Goal: Information Seeking & Learning: Learn about a topic

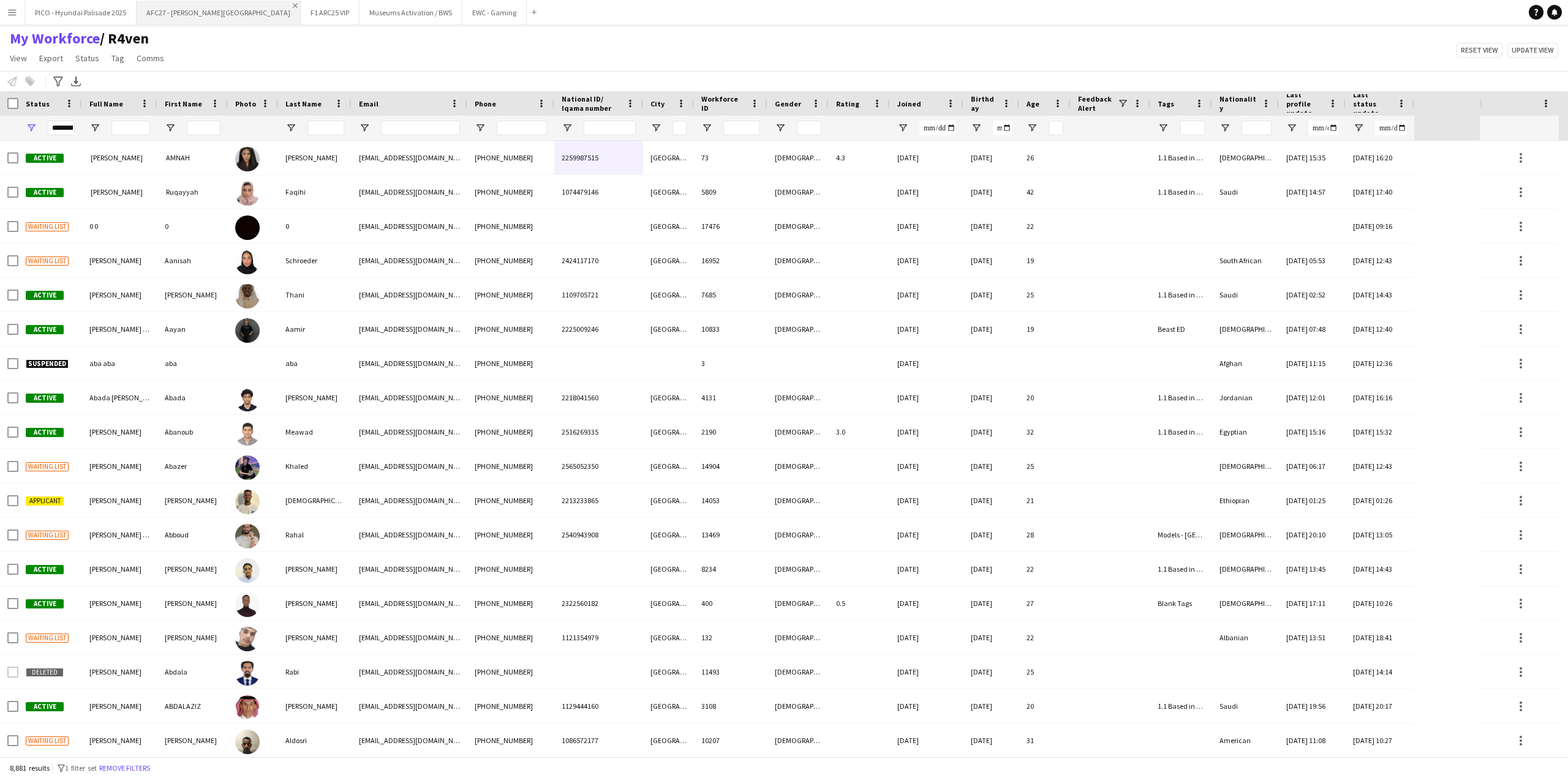
click at [293, 5] on app-icon "Close" at bounding box center [295, 5] width 5 height 5
click at [187, 7] on app-icon "Close" at bounding box center [190, 5] width 5 height 5
click at [194, 12] on button "Museums Activation / BWS Close" at bounding box center [188, 12] width 103 height 24
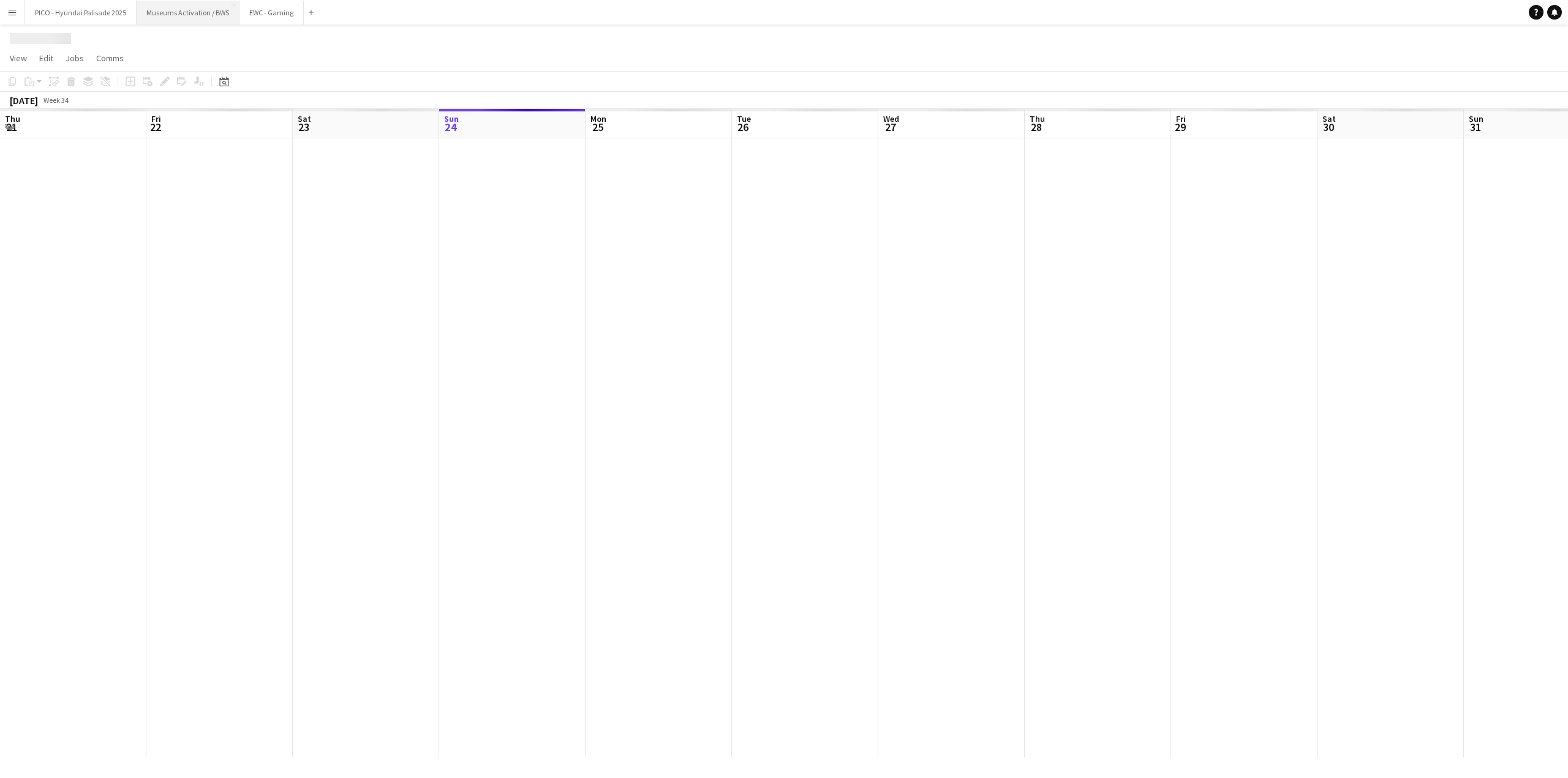
scroll to position [0, 293]
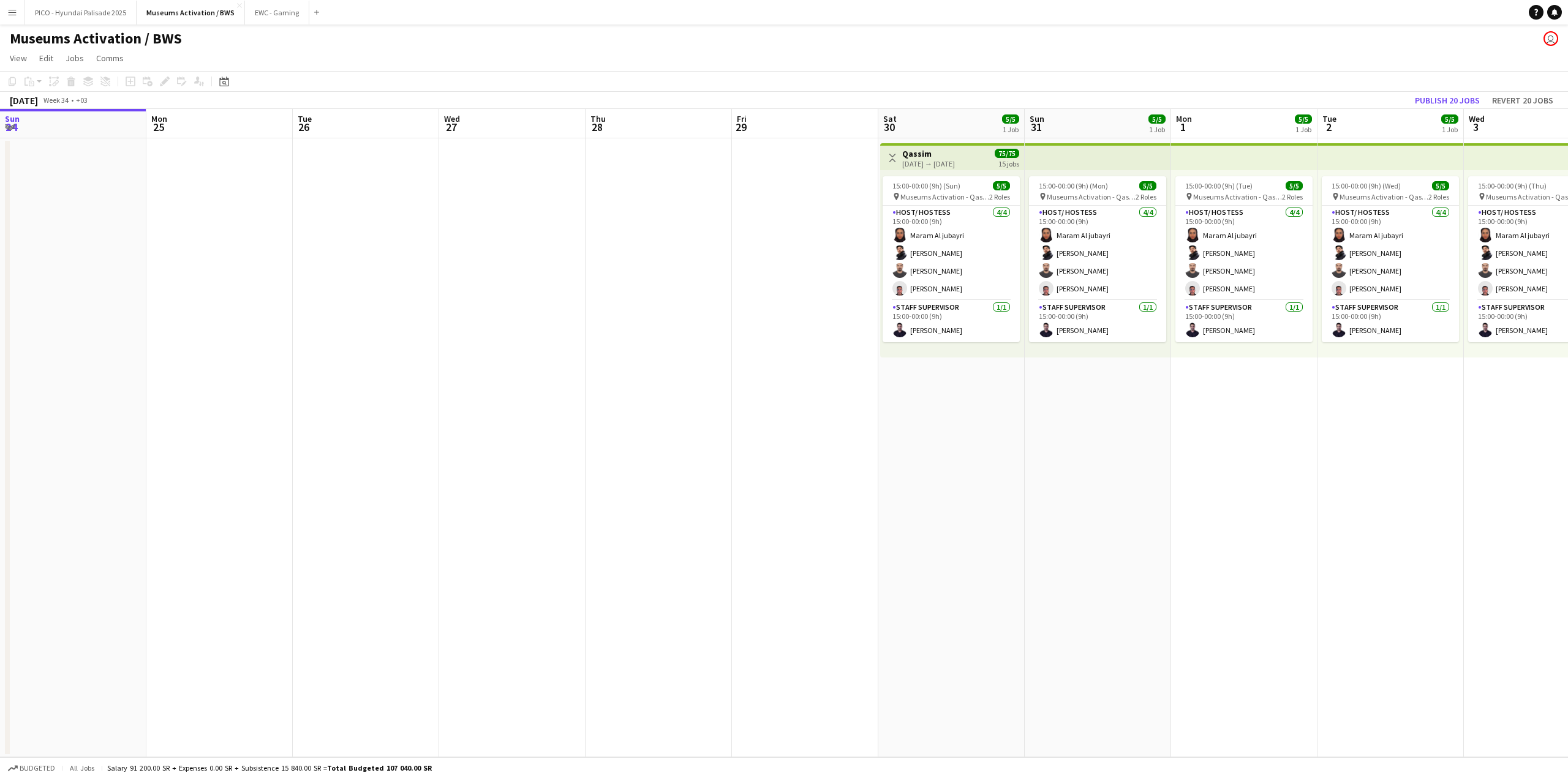
drag, startPoint x: 839, startPoint y: 334, endPoint x: 486, endPoint y: 322, distance: 353.2
click at [620, 320] on app-calendar-viewport "Thu 21 Fri 22 Sat 23 Sun 24 Mon 25 Tue 26 Wed 27 Thu 28 Fri 29 Sat 30 5/5 1 Job…" at bounding box center [784, 433] width 1568 height 649
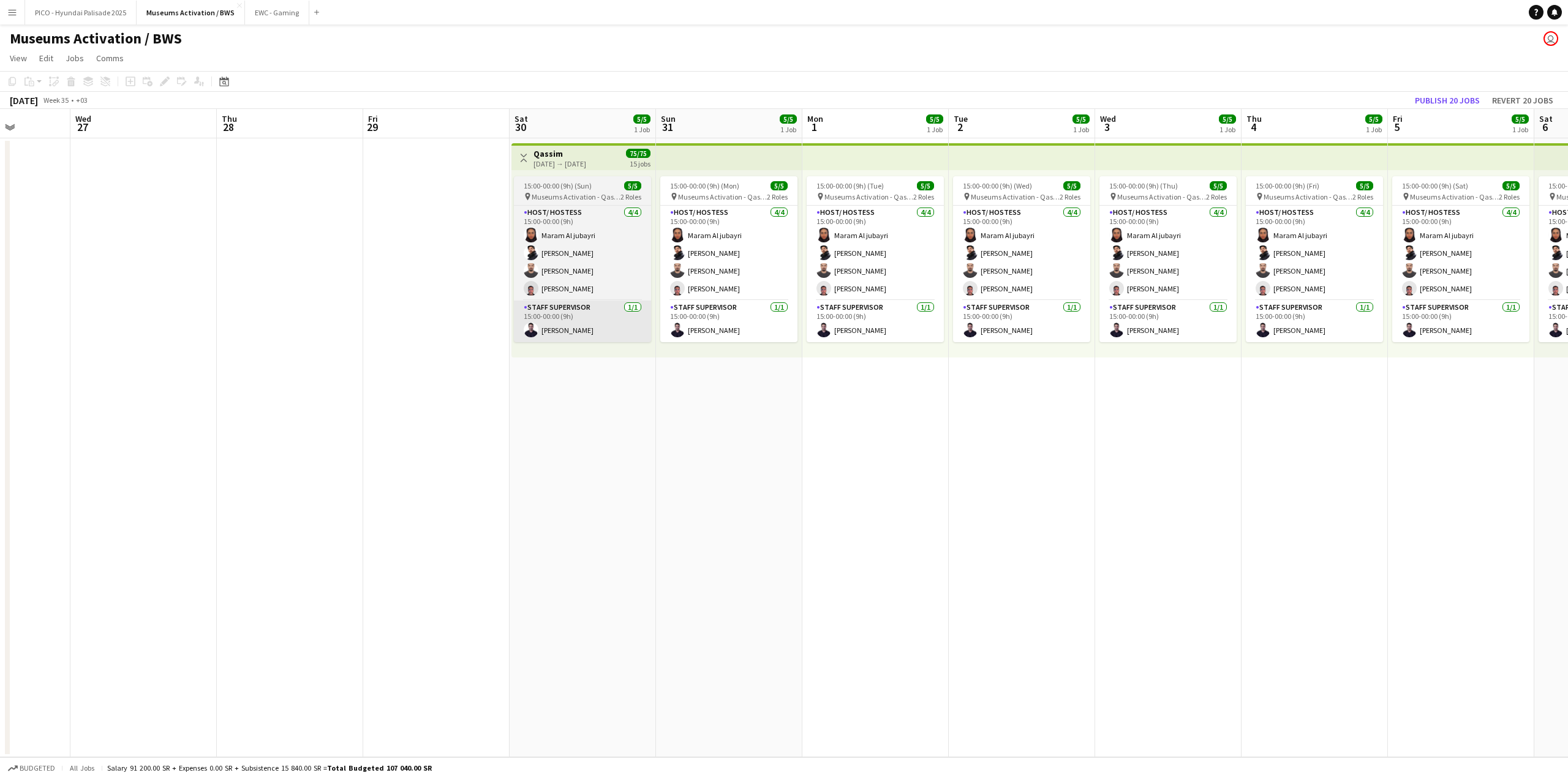
drag, startPoint x: 598, startPoint y: 322, endPoint x: 477, endPoint y: 323, distance: 121.0
click at [478, 323] on app-calendar-viewport "Sat 23 Sun 24 Mon 25 Tue 26 Wed 27 Thu 28 Fri 29 Sat 30 5/5 1 Job Sun 31 5/5 1 …" at bounding box center [784, 433] width 1568 height 649
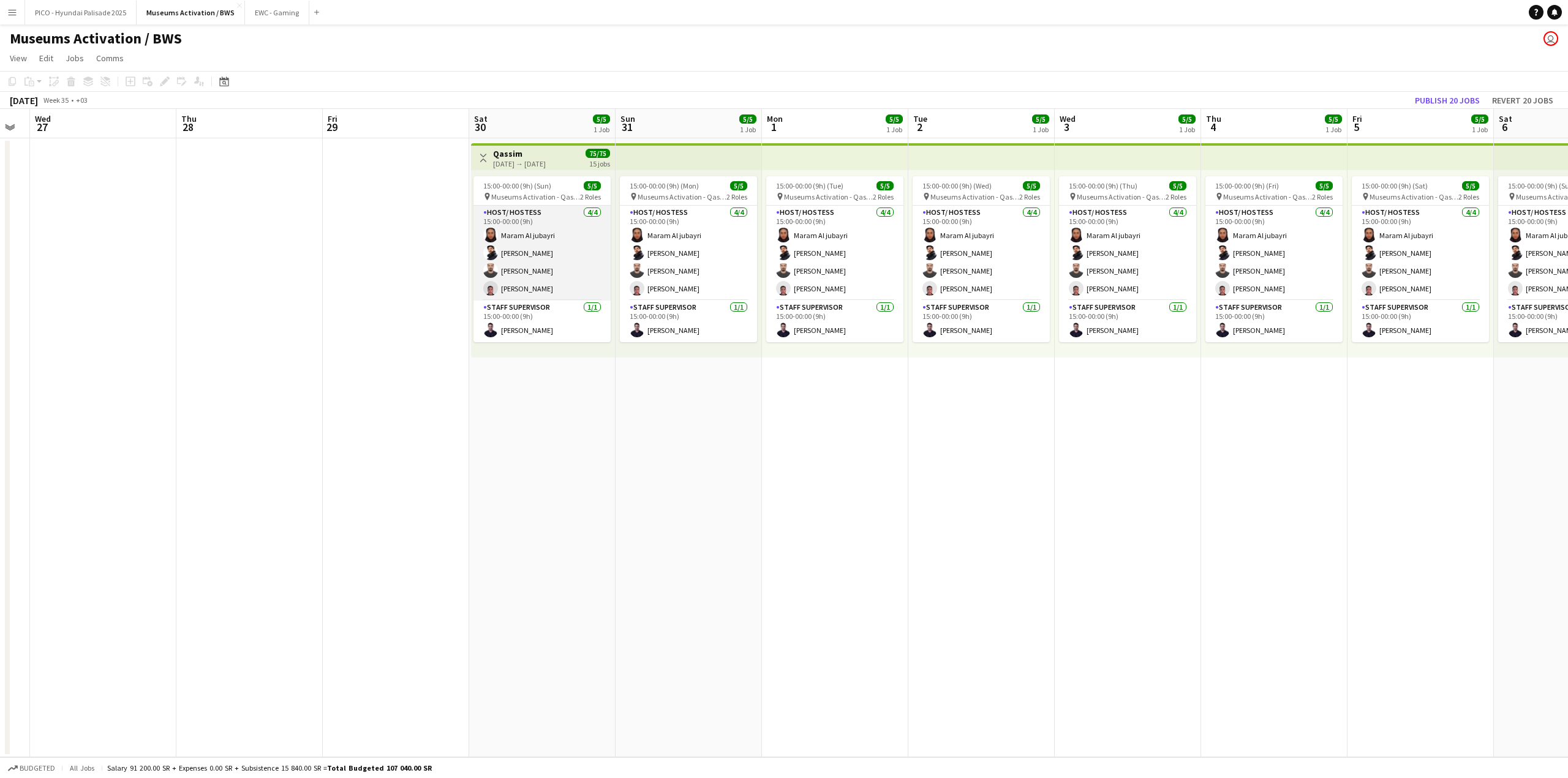
click at [509, 253] on app-card-role "Host/ Hostess [DATE] 15:00-00:00 (9h) Maram Al jubayri [PERSON_NAME] [PERSON_NA…" at bounding box center [542, 253] width 137 height 95
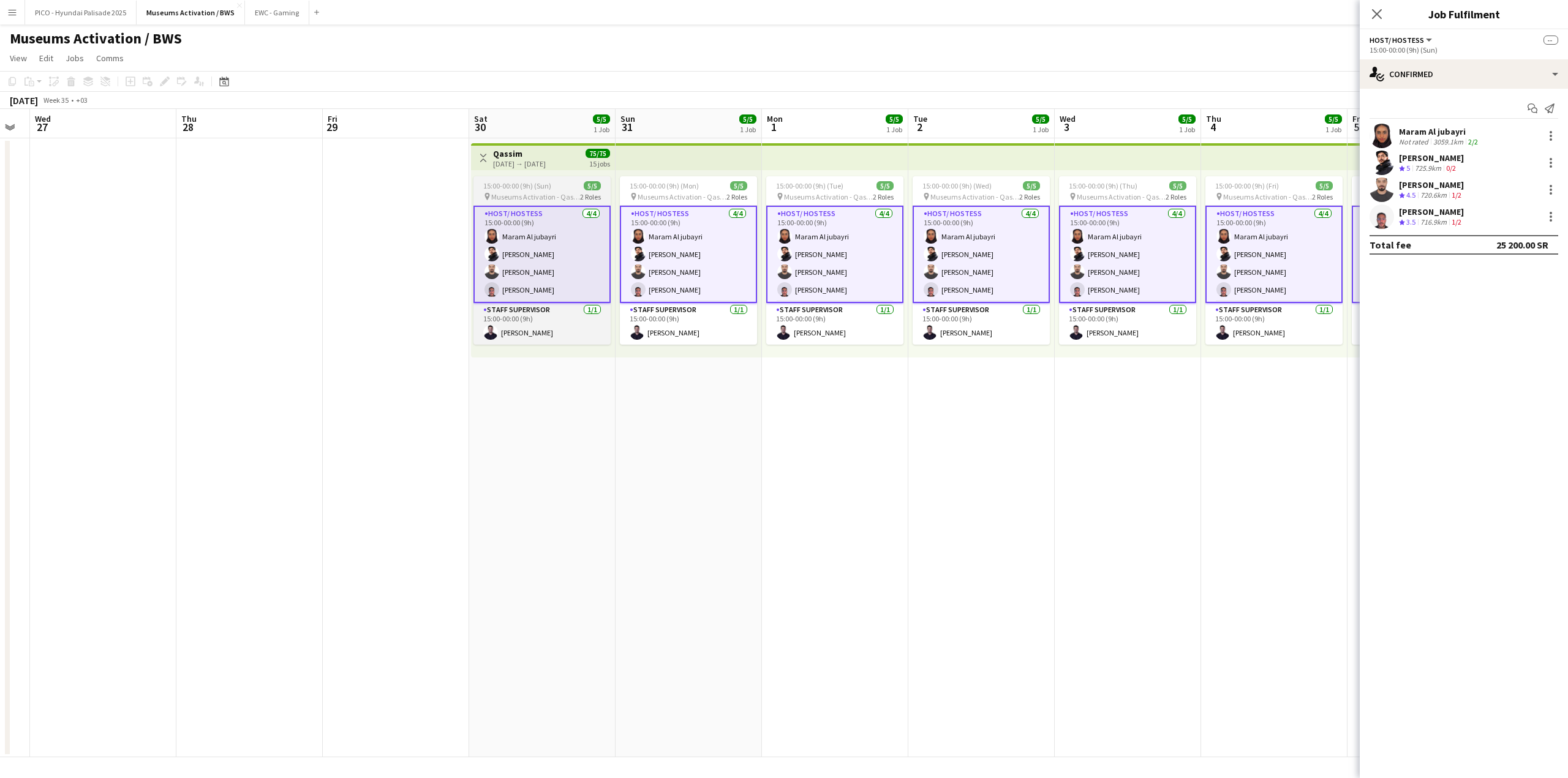
click at [513, 190] on span "15:00-00:00 (9h) (Sun)" at bounding box center [517, 186] width 68 height 9
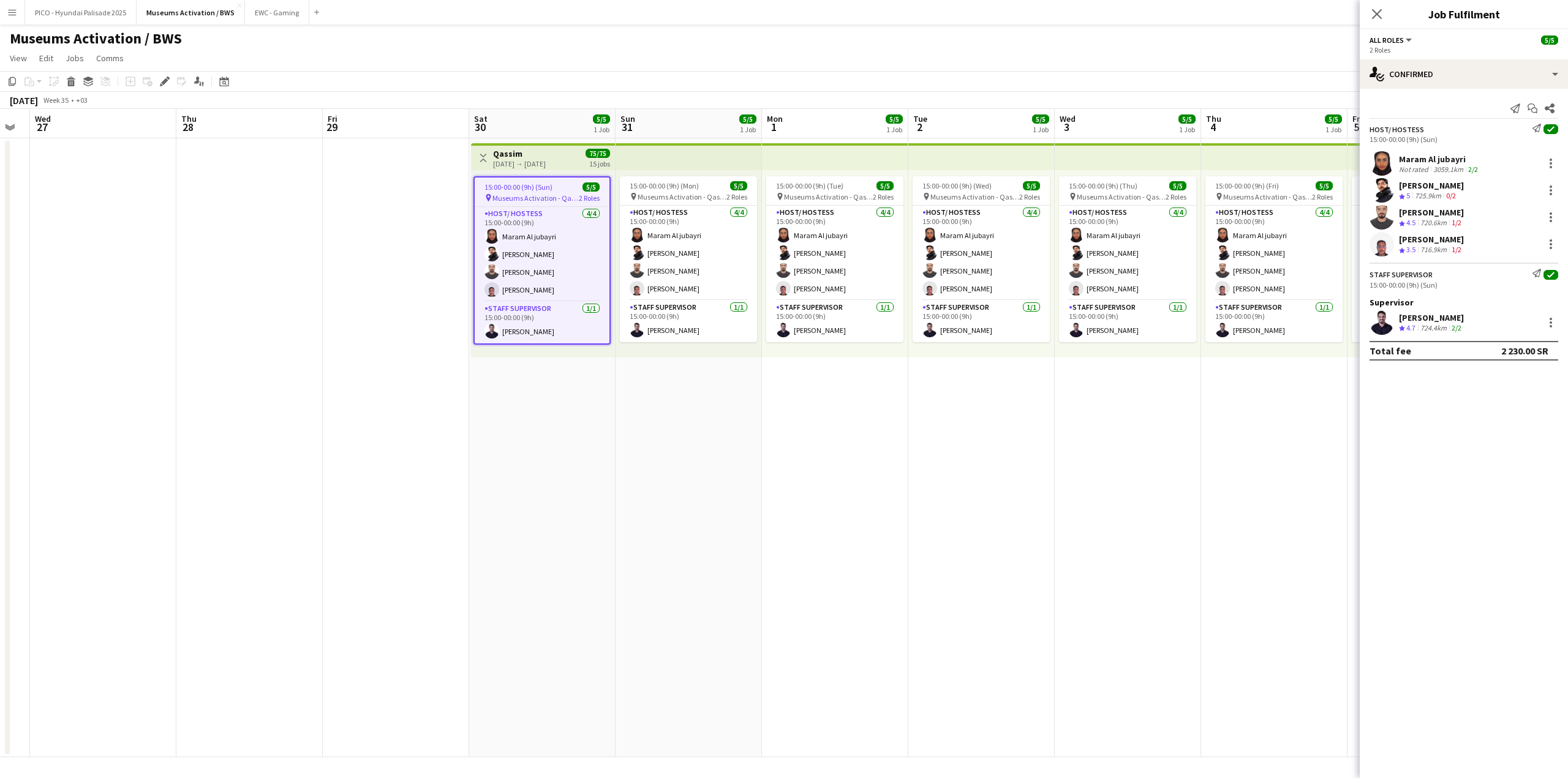
click at [7, 12] on app-icon "Menu" at bounding box center [12, 12] width 10 height 10
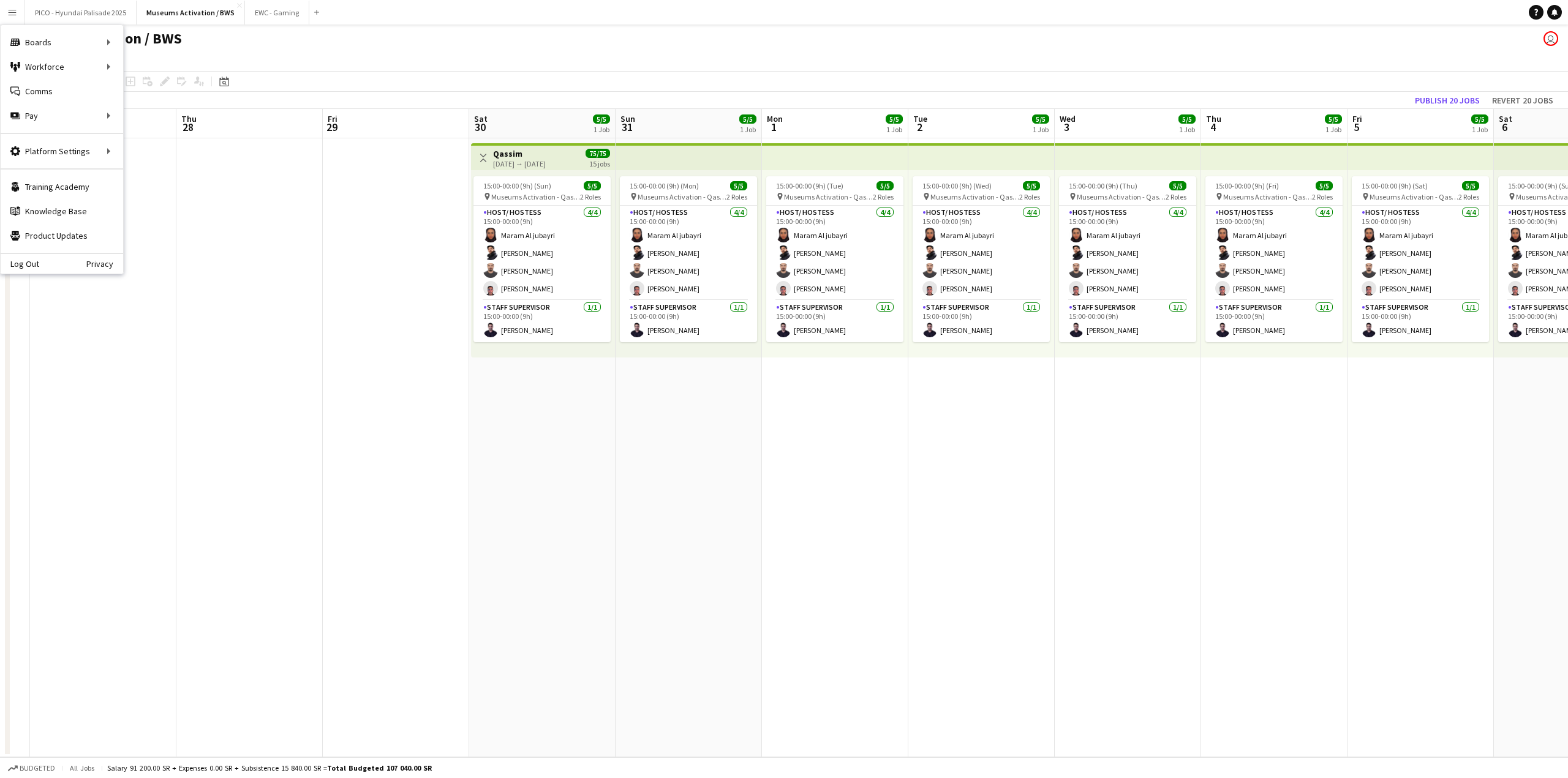
click at [884, 451] on app-date-cell "15:00-00:00 (9h) (Tue) 5/5 pin Museums Activation - Qassim 2 Roles Host/ Hostes…" at bounding box center [835, 447] width 146 height 619
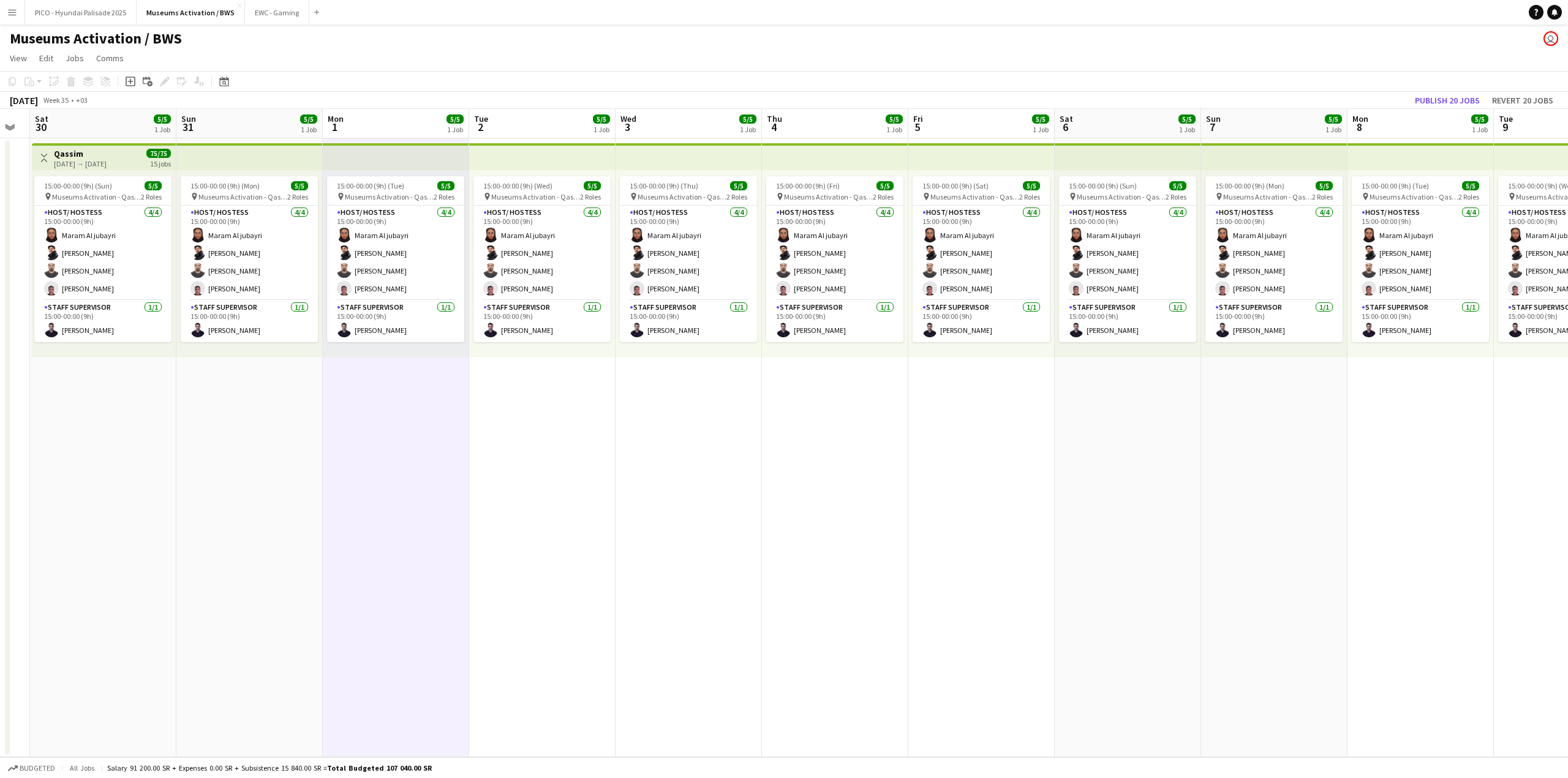
drag, startPoint x: 1216, startPoint y: 479, endPoint x: 557, endPoint y: 436, distance: 660.4
click at [611, 443] on app-calendar-viewport "Wed 27 Thu 28 Fri 29 Sat 30 5/5 1 Job Sun 31 5/5 1 Job Mon 1 5/5 1 Job Tue 2 5/…" at bounding box center [784, 433] width 1568 height 649
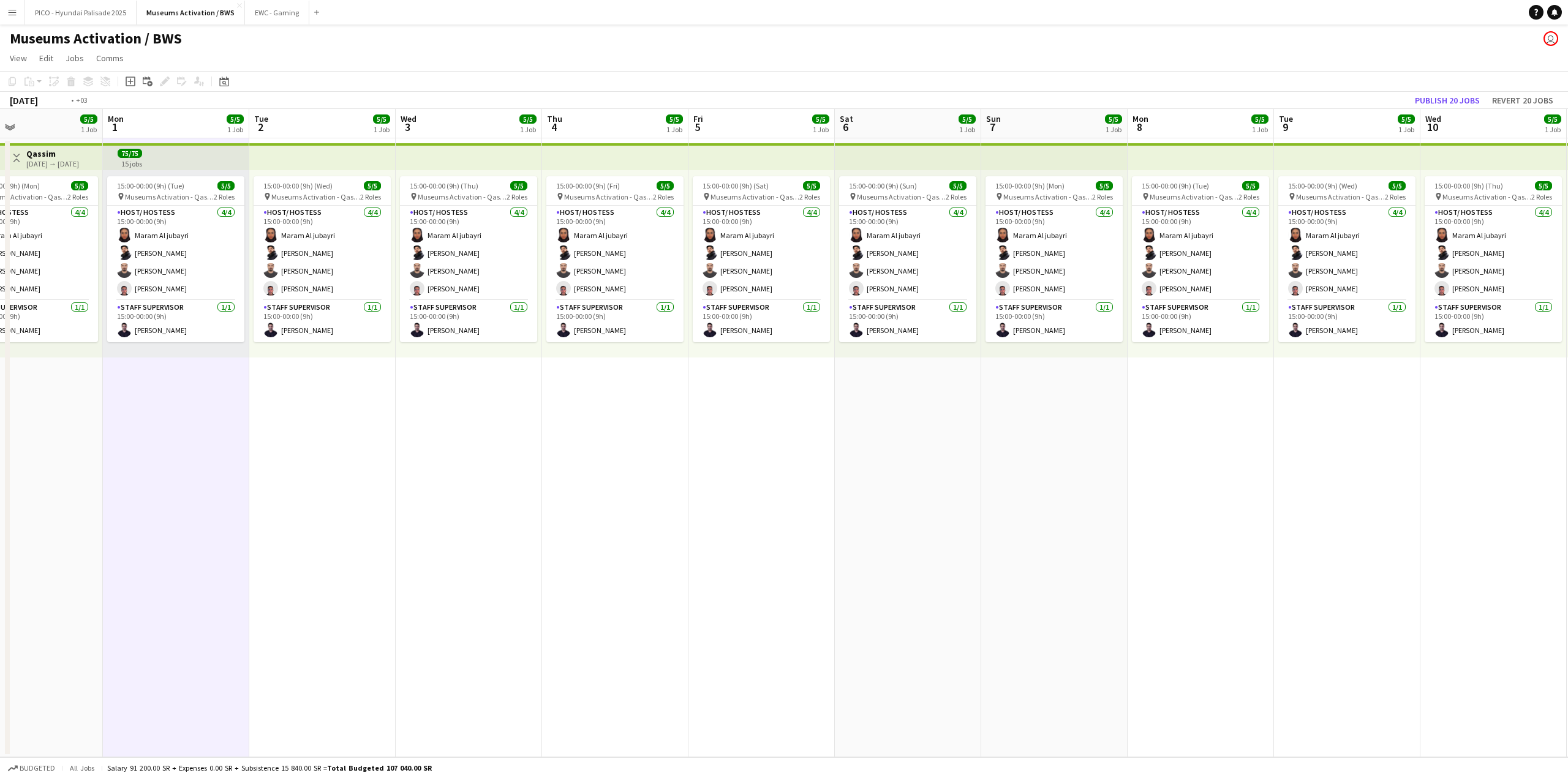
click at [449, 361] on app-calendar-viewport "Thu 28 Fri 29 Sat 30 5/5 1 Job Sun 31 5/5 1 Job Mon 1 5/5 1 Job Tue 2 5/5 1 Job…" at bounding box center [784, 433] width 1568 height 649
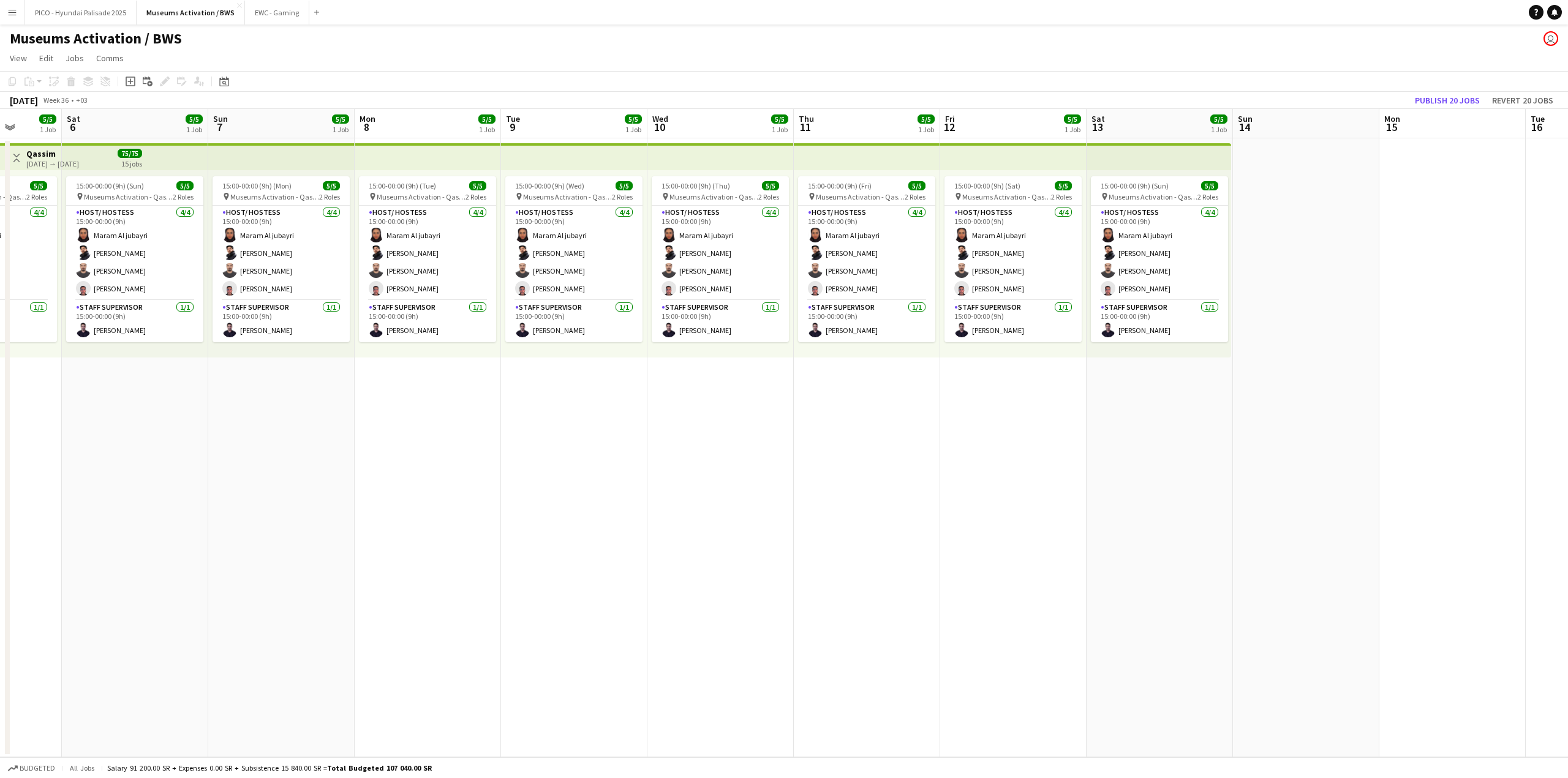
drag, startPoint x: 442, startPoint y: 319, endPoint x: 463, endPoint y: 319, distance: 21.0
click at [456, 319] on app-calendar-viewport "Wed 3 5/5 1 Job Thu 4 5/5 1 Job Fri 5 5/5 1 Job Sat 6 5/5 1 Job Sun 7 5/5 1 Job…" at bounding box center [784, 433] width 1568 height 649
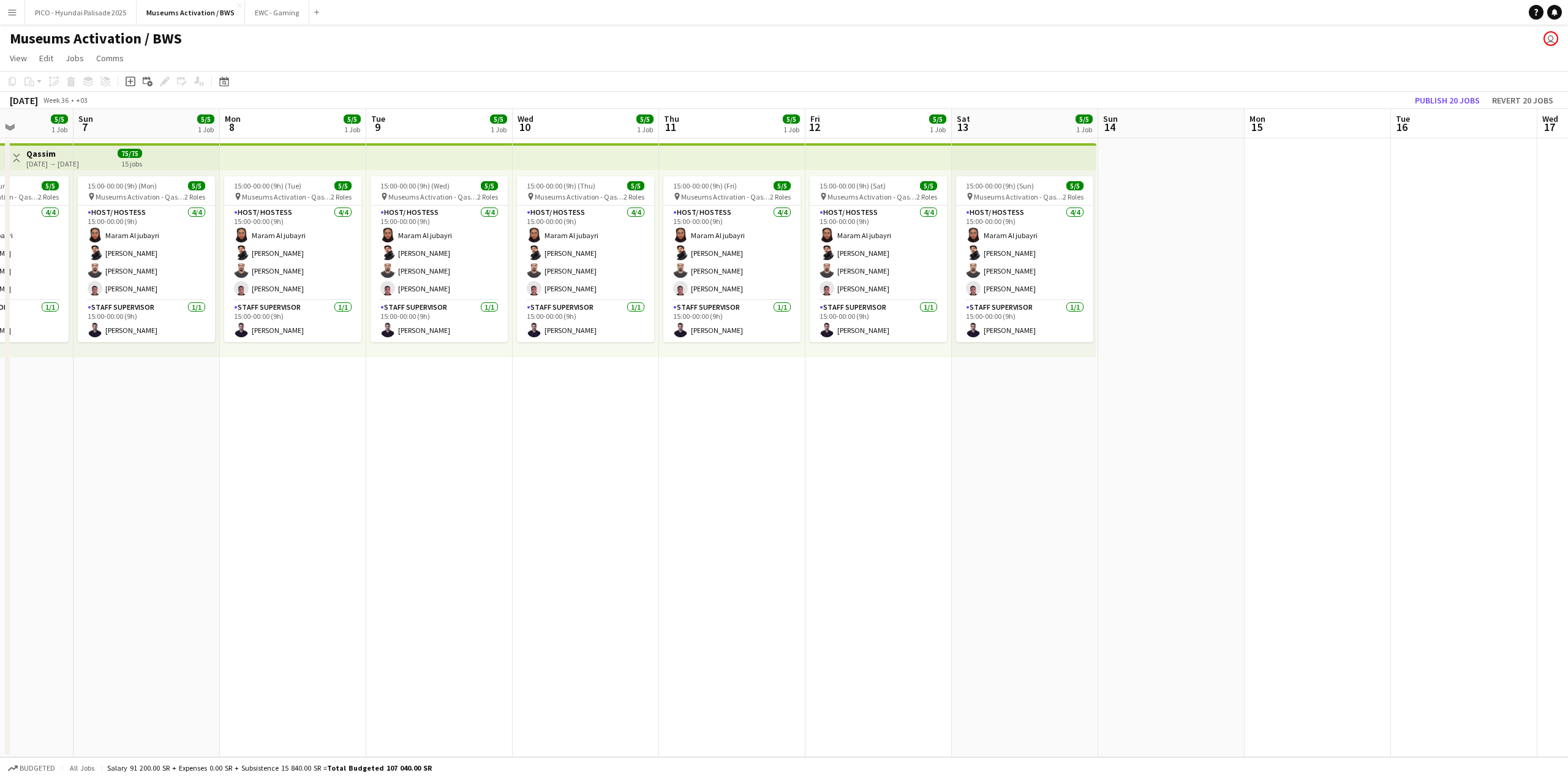
drag, startPoint x: 797, startPoint y: 306, endPoint x: 458, endPoint y: 316, distance: 339.1
click at [477, 315] on app-calendar-viewport "Wed 3 5/5 1 Job Thu 4 5/5 1 Job Fri 5 5/5 1 Job Sat 6 5/5 1 Job Sun 7 5/5 1 Job…" at bounding box center [784, 433] width 1568 height 649
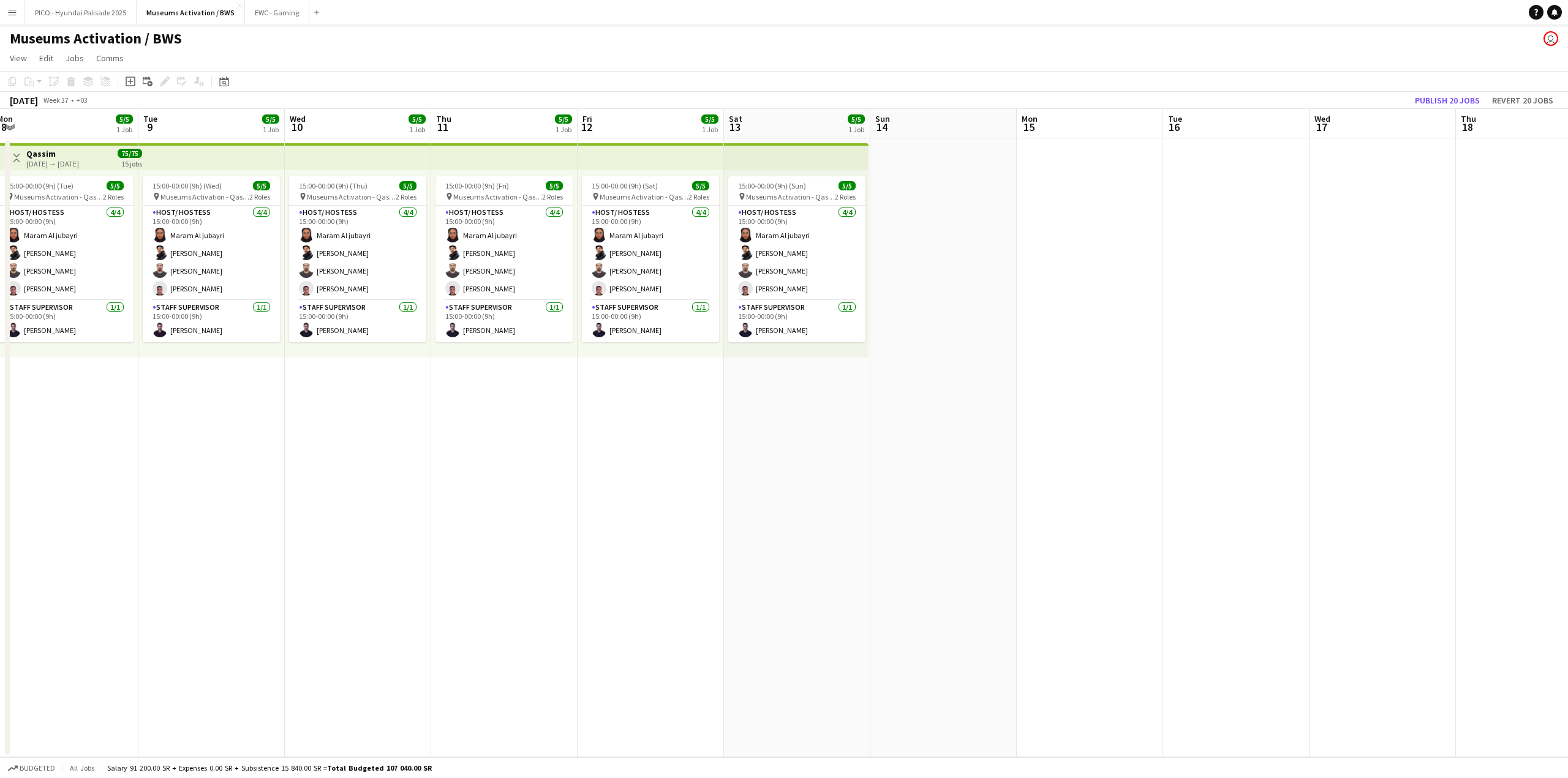
drag, startPoint x: 661, startPoint y: 299, endPoint x: 534, endPoint y: 301, distance: 127.0
click at [581, 299] on app-calendar-viewport "Fri 5 5/5 1 Job Sat 6 5/5 1 Job Sun 7 5/5 1 Job Mon 8 5/5 1 Job Tue 9 5/5 1 Job…" at bounding box center [784, 433] width 1568 height 649
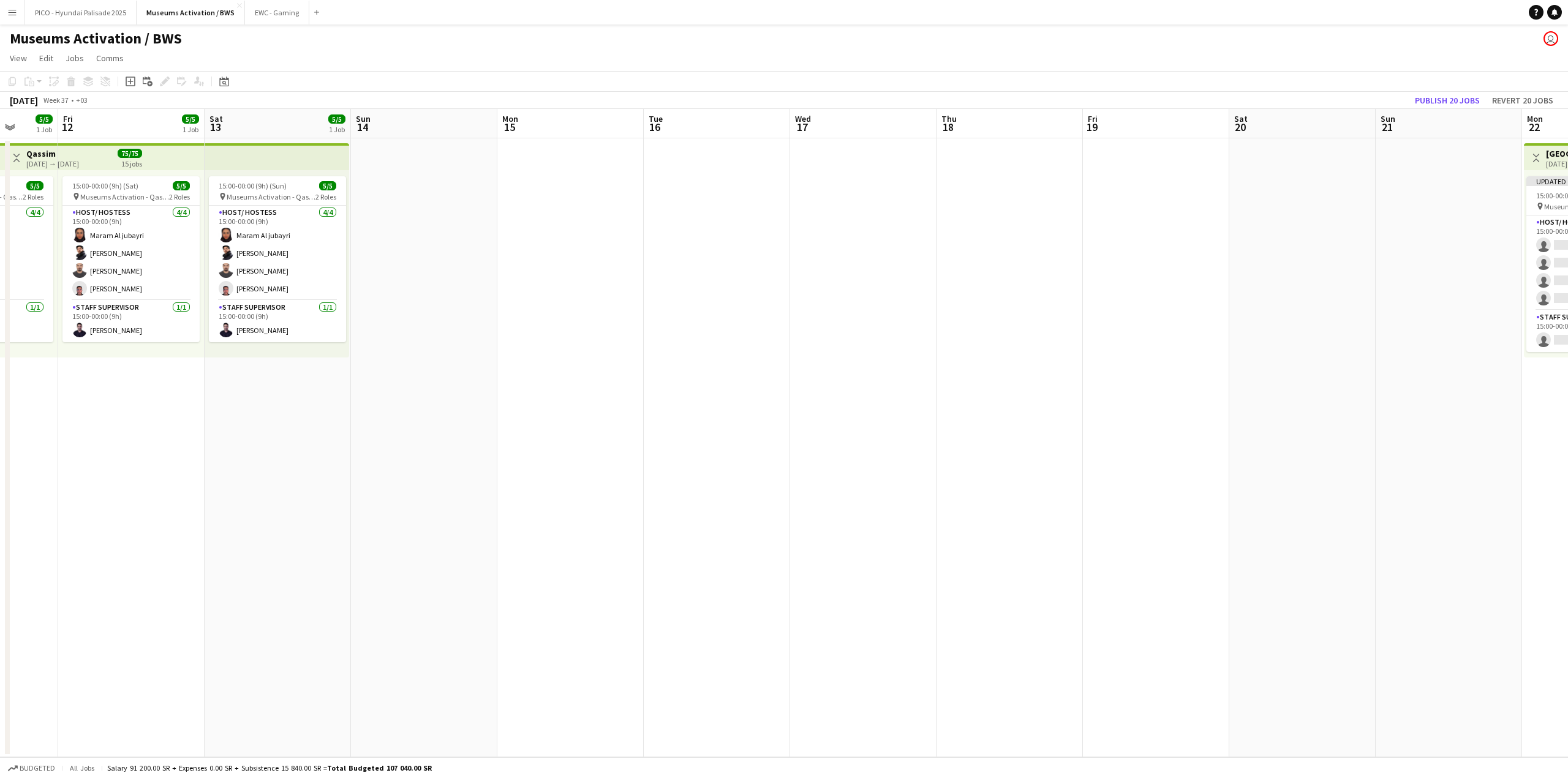
drag, startPoint x: 950, startPoint y: 254, endPoint x: 940, endPoint y: 256, distance: 10.2
click at [952, 254] on app-calendar-viewport "Tue 9 5/5 1 Job Wed 10 5/5 1 Job Thu 11 5/5 1 Job Fri 12 5/5 1 Job Sat 13 5/5 1…" at bounding box center [784, 433] width 1568 height 649
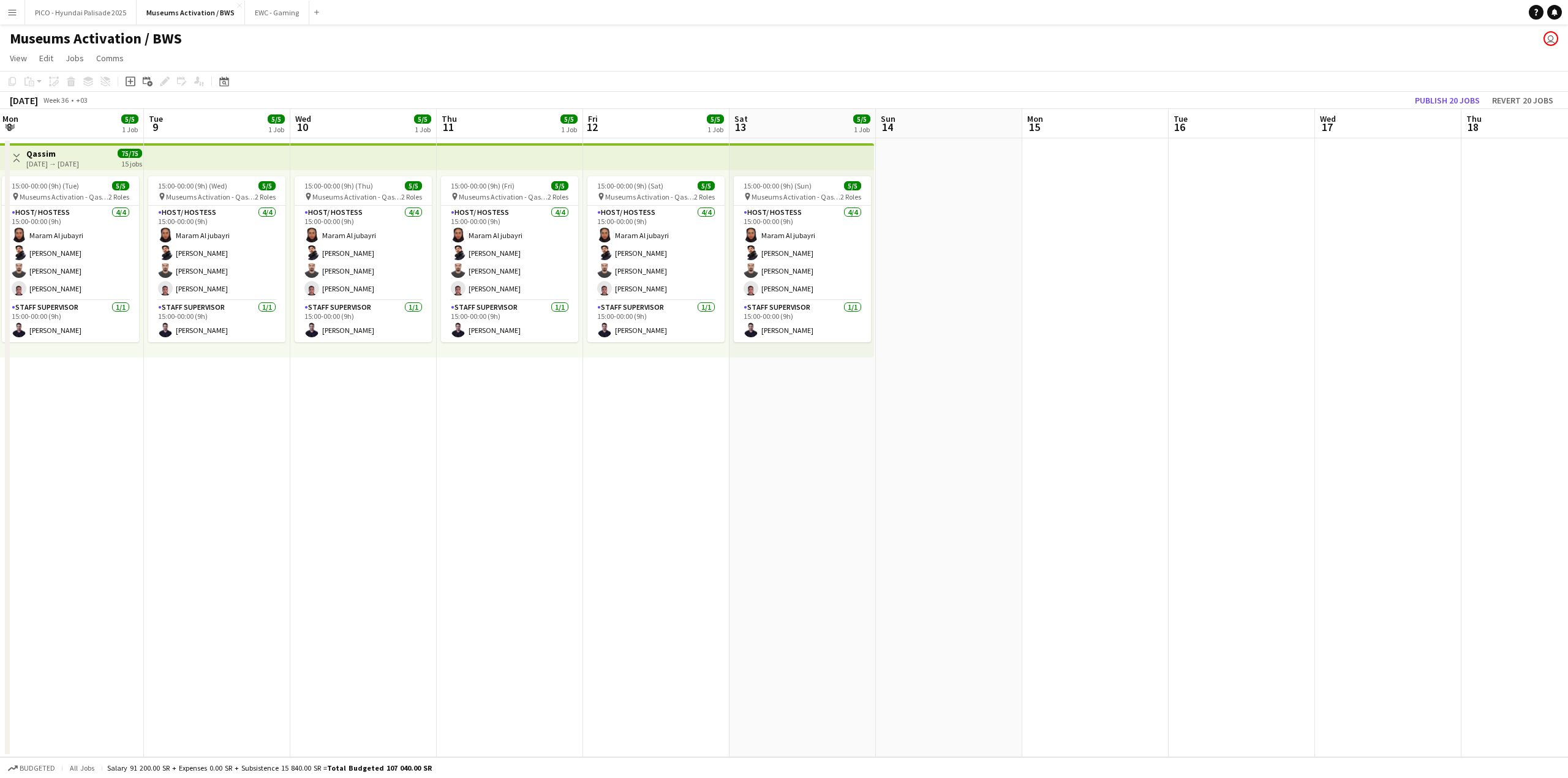
drag, startPoint x: 913, startPoint y: 290, endPoint x: 1040, endPoint y: 265, distance: 129.4
click at [1040, 265] on app-calendar-viewport "Sat 6 5/5 1 Job Sun 7 5/5 1 Job Mon 8 5/5 1 Job Tue 9 5/5 1 Job Wed 10 5/5 1 Jo…" at bounding box center [784, 433] width 1568 height 649
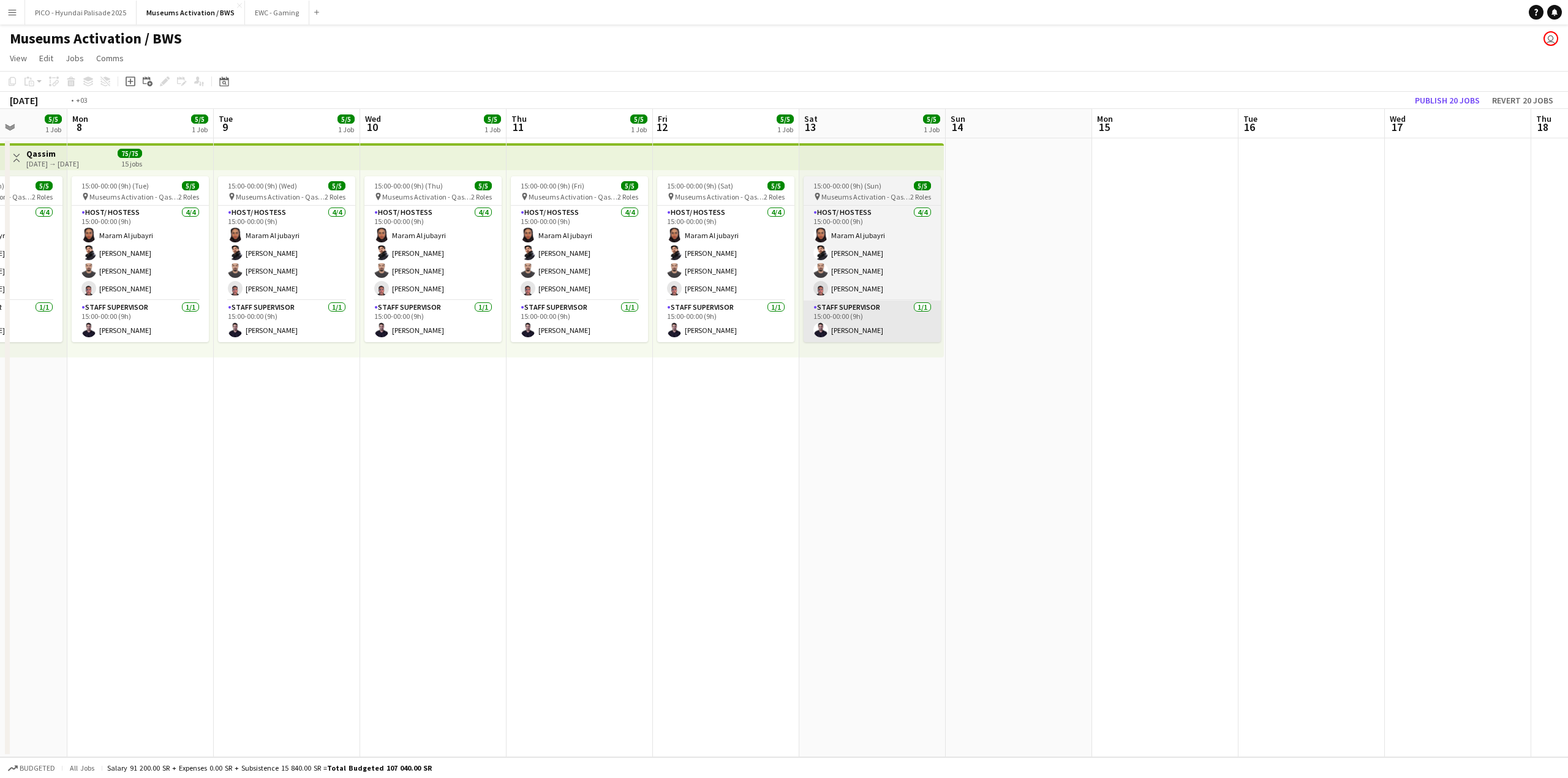
drag, startPoint x: 895, startPoint y: 288, endPoint x: 655, endPoint y: 304, distance: 240.5
click at [697, 300] on app-calendar-viewport "Fri 5 5/5 1 Job Sat 6 5/5 1 Job Sun 7 5/5 1 Job Mon 8 5/5 1 Job Tue 9 5/5 1 Job…" at bounding box center [784, 433] width 1568 height 649
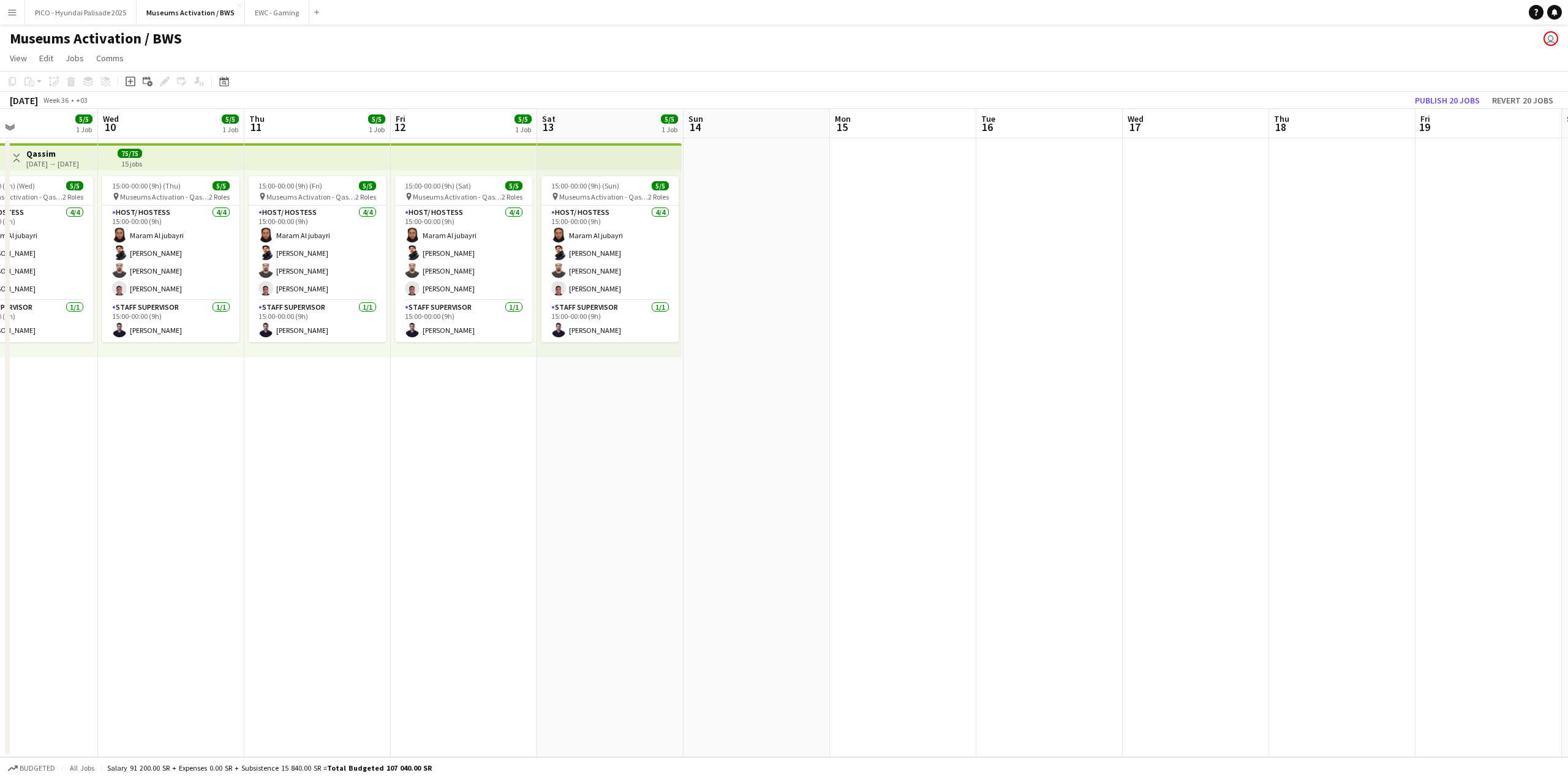
drag, startPoint x: 806, startPoint y: 284, endPoint x: 639, endPoint y: 295, distance: 167.4
click at [663, 293] on app-calendar-viewport "Sun 7 5/5 1 Job Mon 8 5/5 1 Job Tue 9 5/5 1 Job Wed 10 5/5 1 Job Thu 11 5/5 1 J…" at bounding box center [784, 433] width 1568 height 649
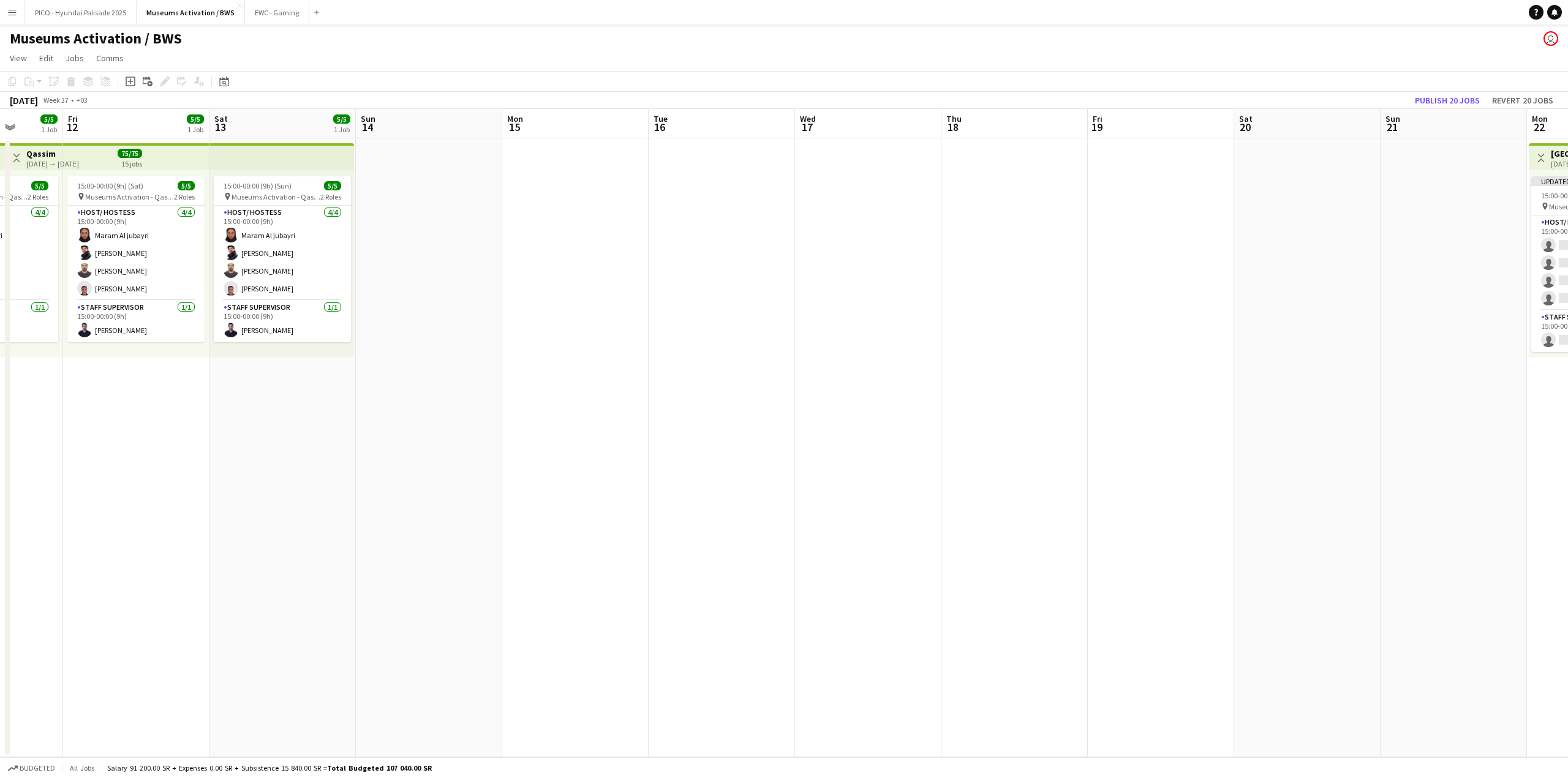
drag, startPoint x: 917, startPoint y: 266, endPoint x: 683, endPoint y: 295, distance: 235.8
click at [534, 302] on app-calendar-viewport "Tue 9 5/5 1 Job Wed 10 5/5 1 Job Thu 11 5/5 1 Job Fri 12 5/5 1 Job Sat 13 5/5 1…" at bounding box center [784, 433] width 1568 height 649
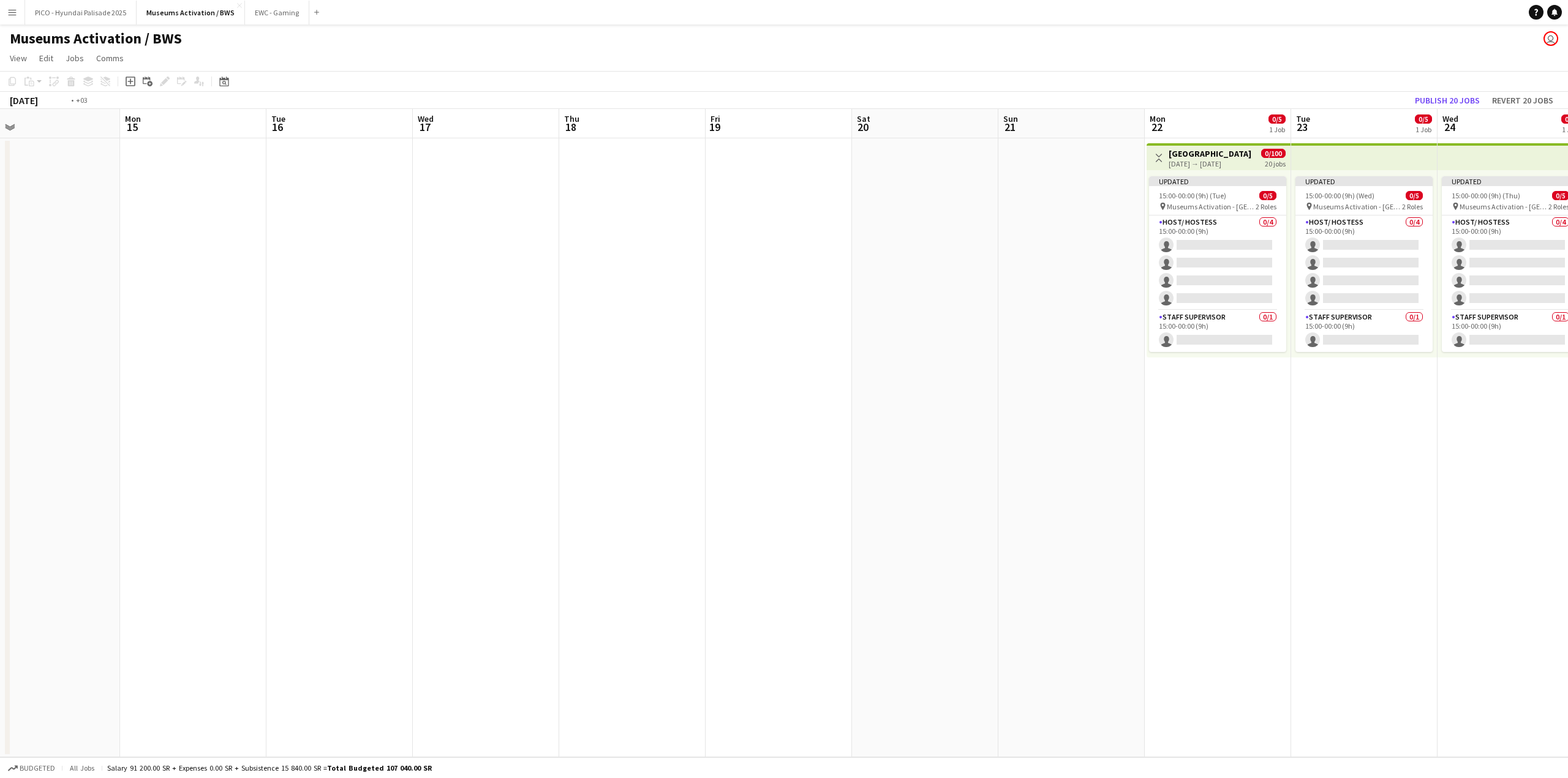
drag, startPoint x: 851, startPoint y: 283, endPoint x: 605, endPoint y: 308, distance: 247.3
click at [615, 304] on app-calendar-viewport "Thu 11 5/5 1 Job Fri 12 5/5 1 Job Sat 13 5/5 1 Job Sun 14 Mon 15 Tue 16 Wed 17 …" at bounding box center [784, 433] width 1568 height 649
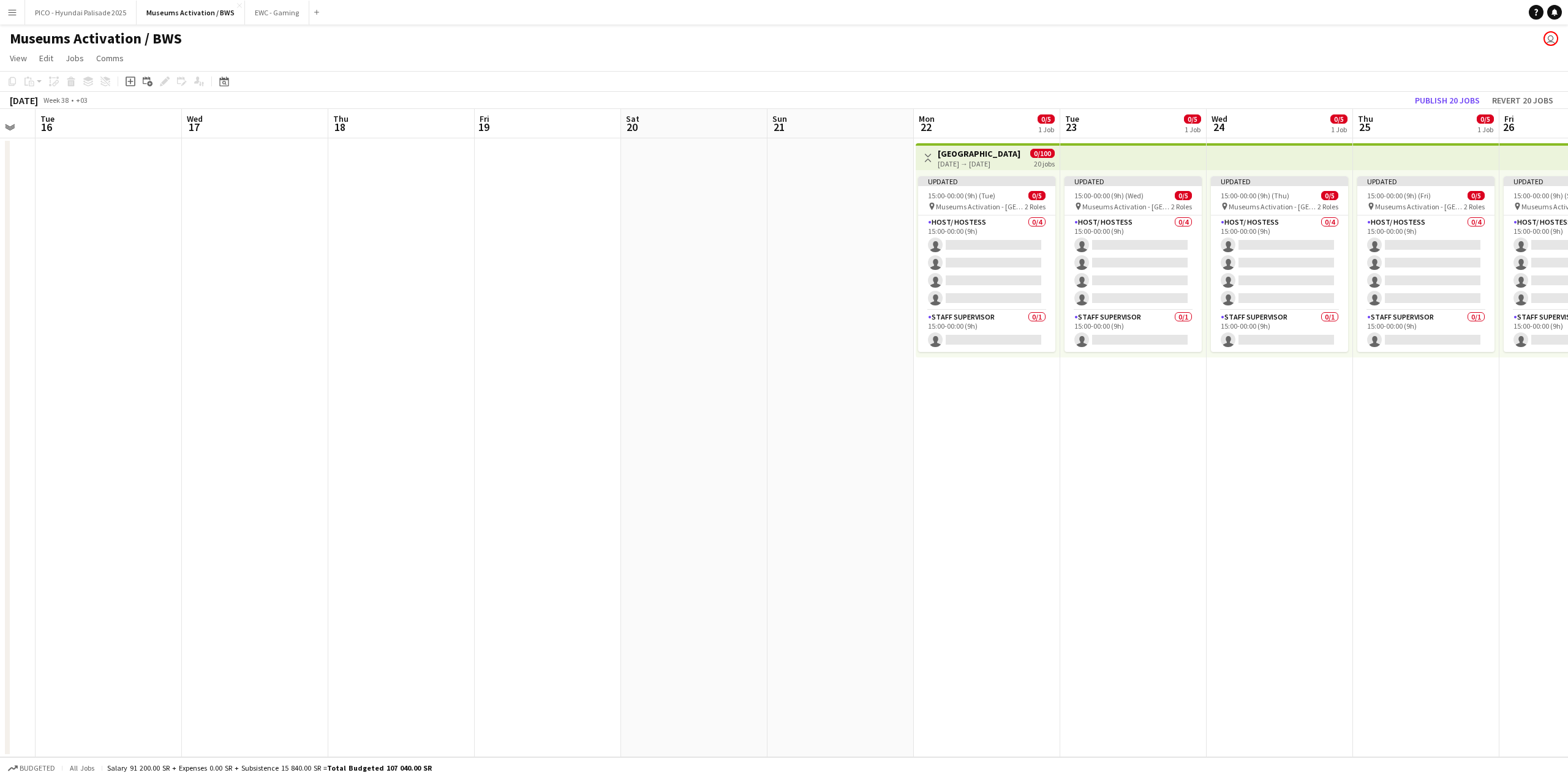
drag, startPoint x: 862, startPoint y: 411, endPoint x: 638, endPoint y: 322, distance: 241.0
click at [737, 363] on app-calendar-viewport "Sat 13 5/5 1 Job Sun 14 Mon 15 Tue 16 Wed 17 Thu 18 Fri 19 Sat 20 Sun 21 Mon 22…" at bounding box center [784, 433] width 1568 height 649
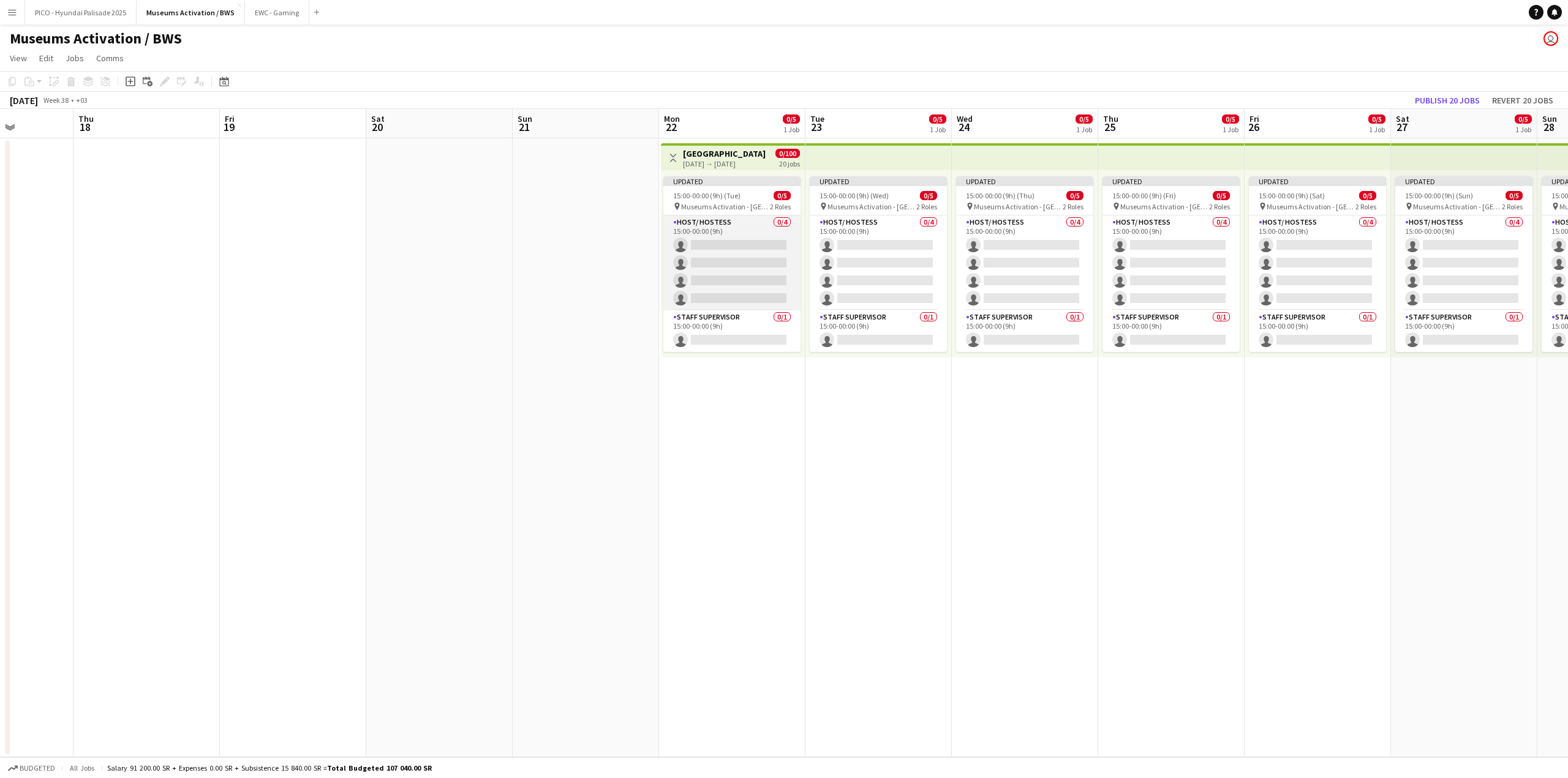
click at [697, 245] on app-card-role "Host/ Hostess 0/4 15:00-00:00 (9h) single-neutral-actions single-neutral-action…" at bounding box center [731, 262] width 137 height 95
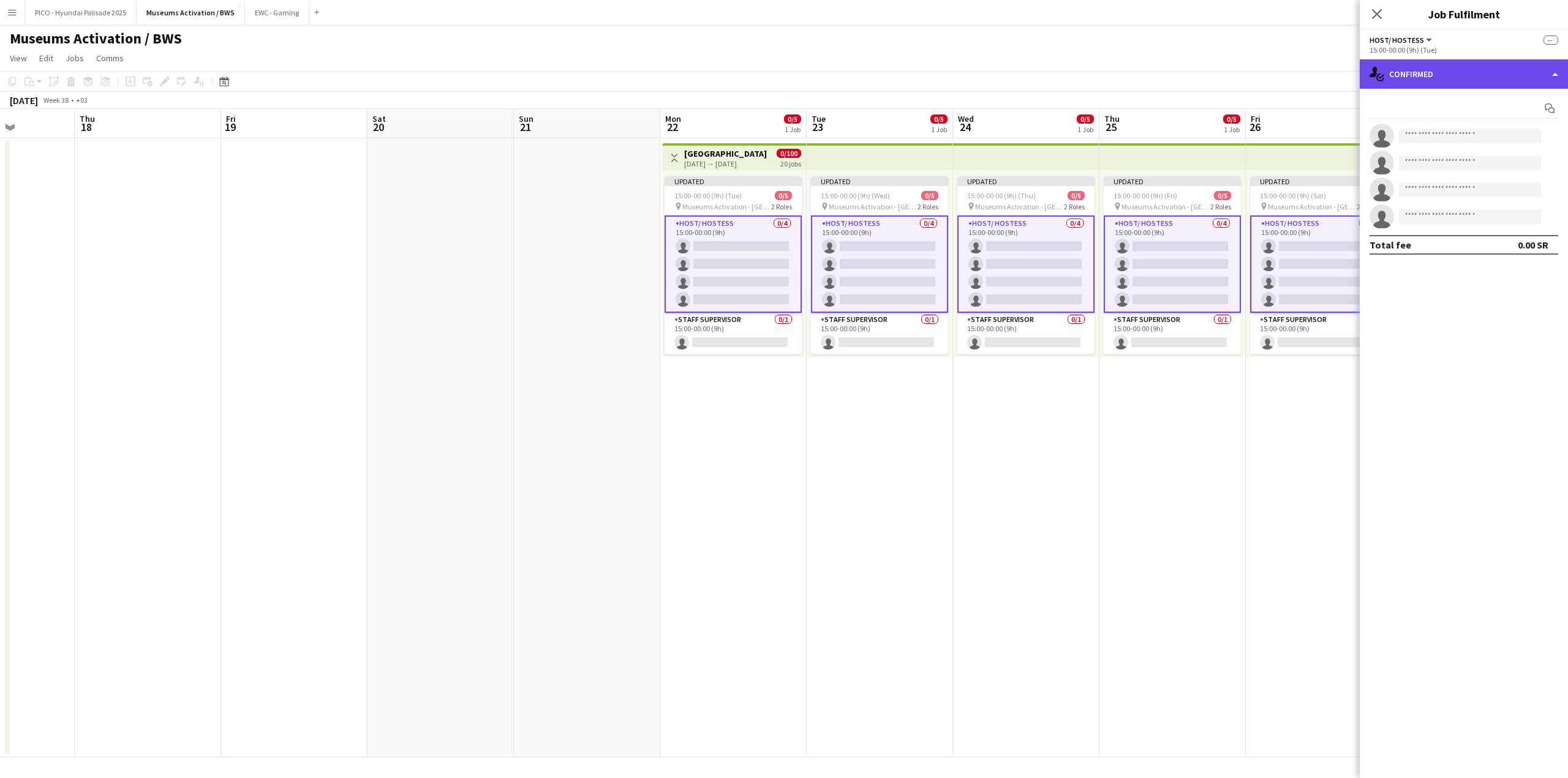
click at [1449, 74] on div "single-neutral-actions-check-2 Confirmed" at bounding box center [1463, 74] width 208 height 29
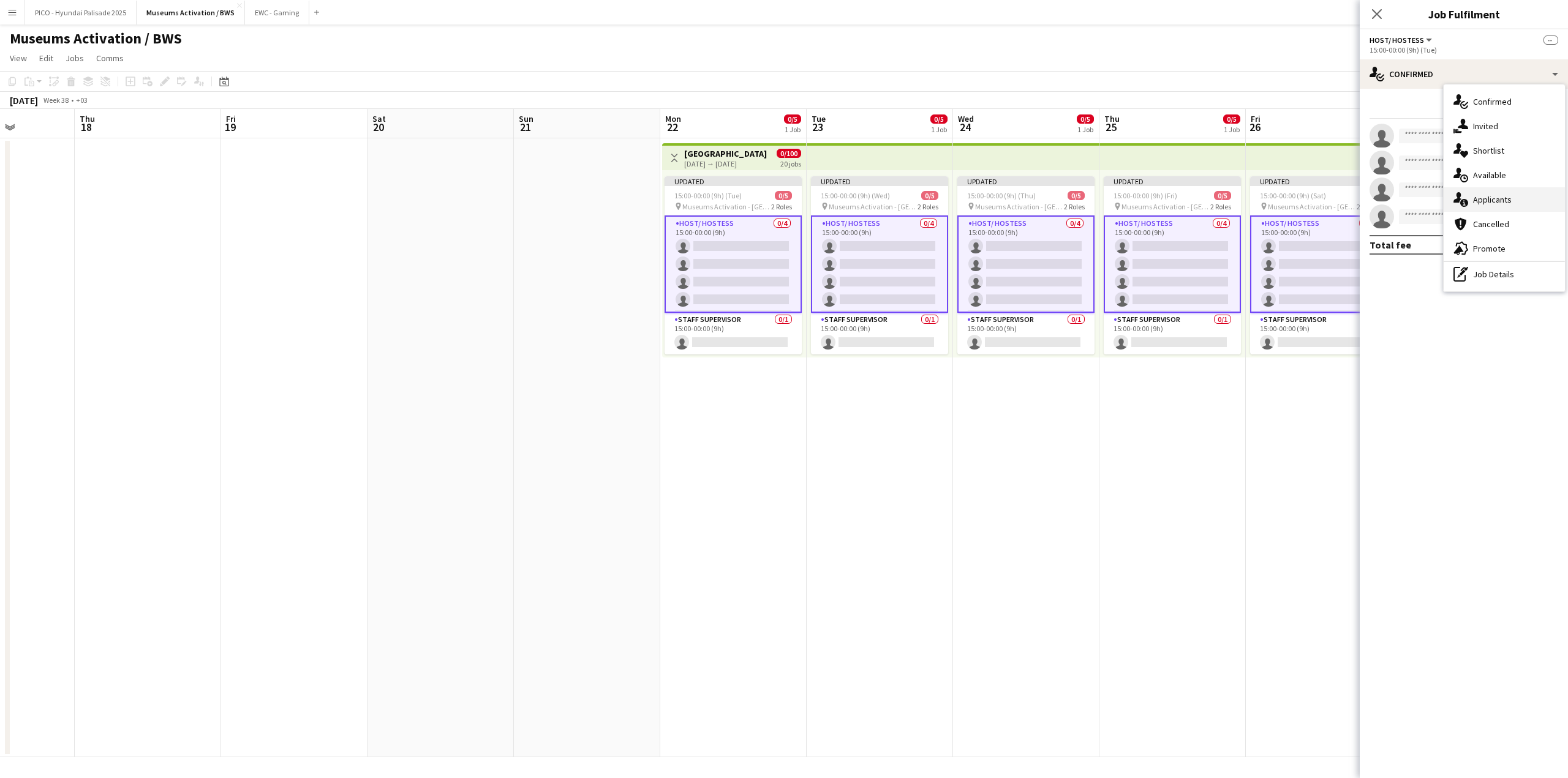
click at [1467, 204] on icon at bounding box center [1463, 203] width 8 height 8
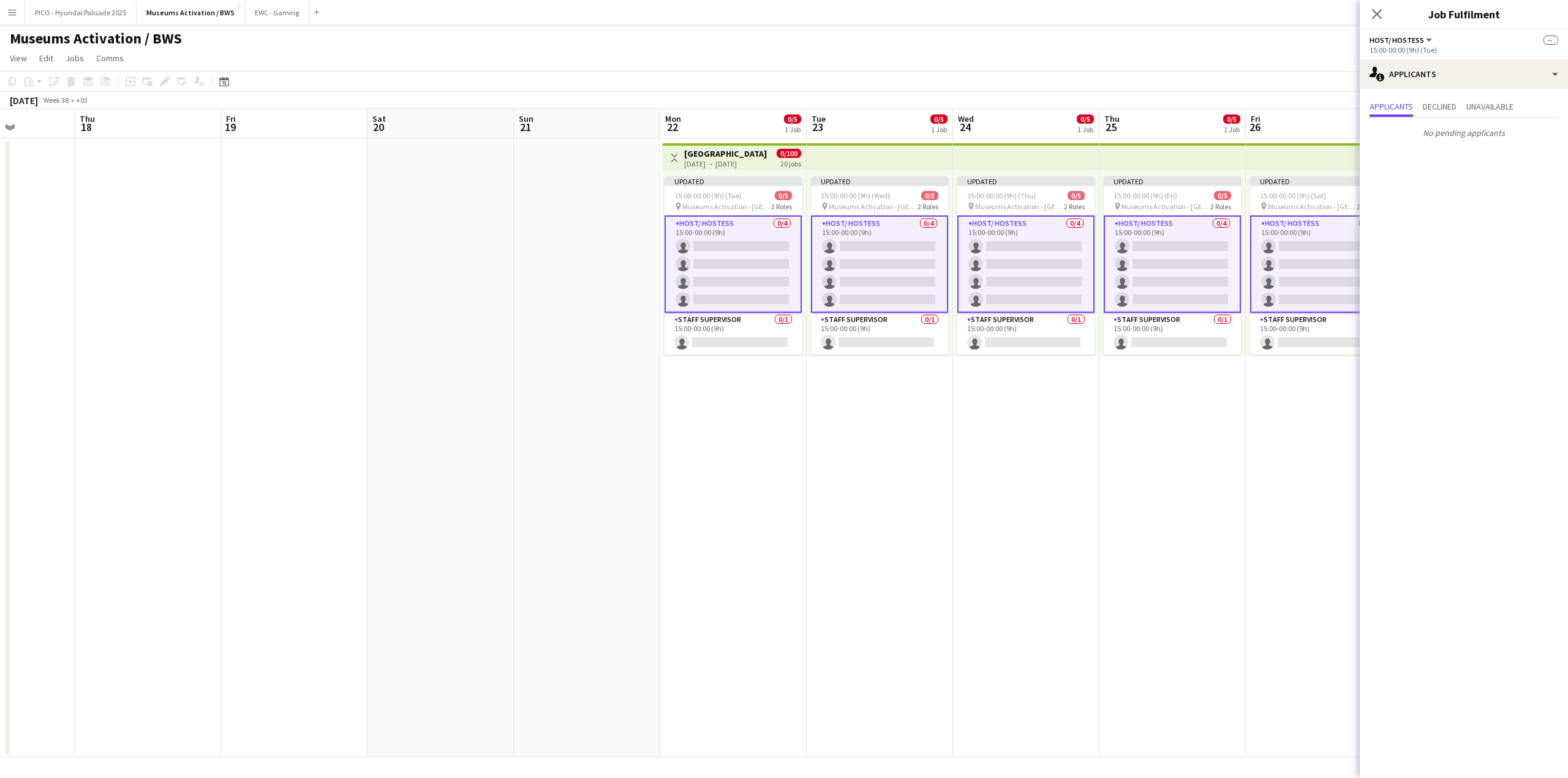
click at [1224, 433] on app-date-cell "Updated 15:00-00:00 (9h) (Fri) 0/5 pin Museums Activation - [GEOGRAPHIC_DATA] 2…" at bounding box center [1172, 447] width 146 height 619
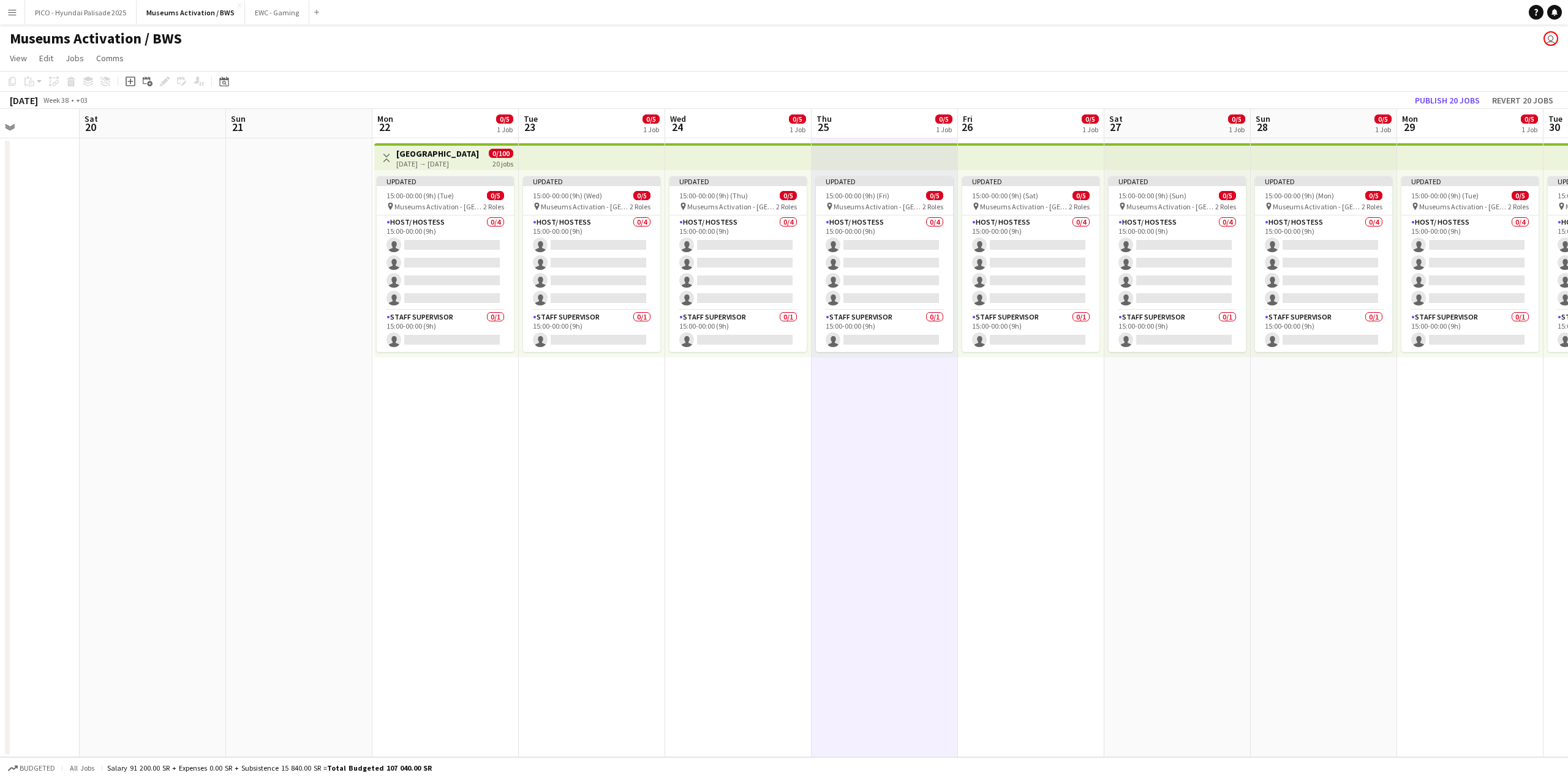
drag, startPoint x: 918, startPoint y: 431, endPoint x: 818, endPoint y: 433, distance: 100.0
click at [850, 432] on app-calendar-viewport "Tue 16 Wed 17 Thu 18 Fri 19 Sat 20 Sun 21 Mon 22 0/5 1 Job Tue 23 0/5 1 Job Wed…" at bounding box center [784, 433] width 1568 height 649
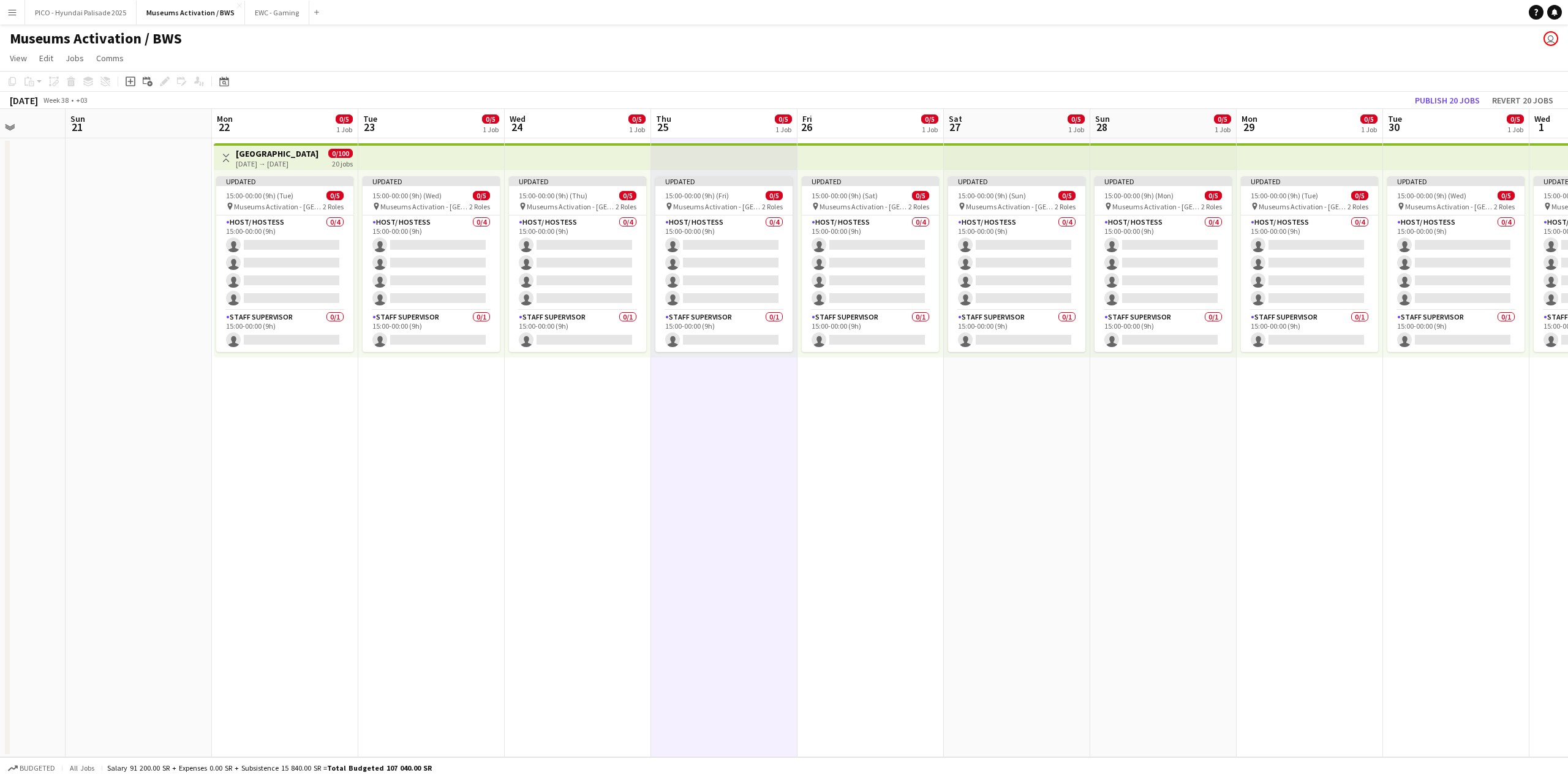
drag, startPoint x: 920, startPoint y: 439, endPoint x: 649, endPoint y: 427, distance: 271.3
click at [642, 428] on app-calendar-viewport "Wed 17 Thu 18 Fri 19 Sat 20 Sun 21 Mon 22 0/5 1 Job Tue 23 0/5 1 Job Wed 24 0/5…" at bounding box center [784, 433] width 1568 height 649
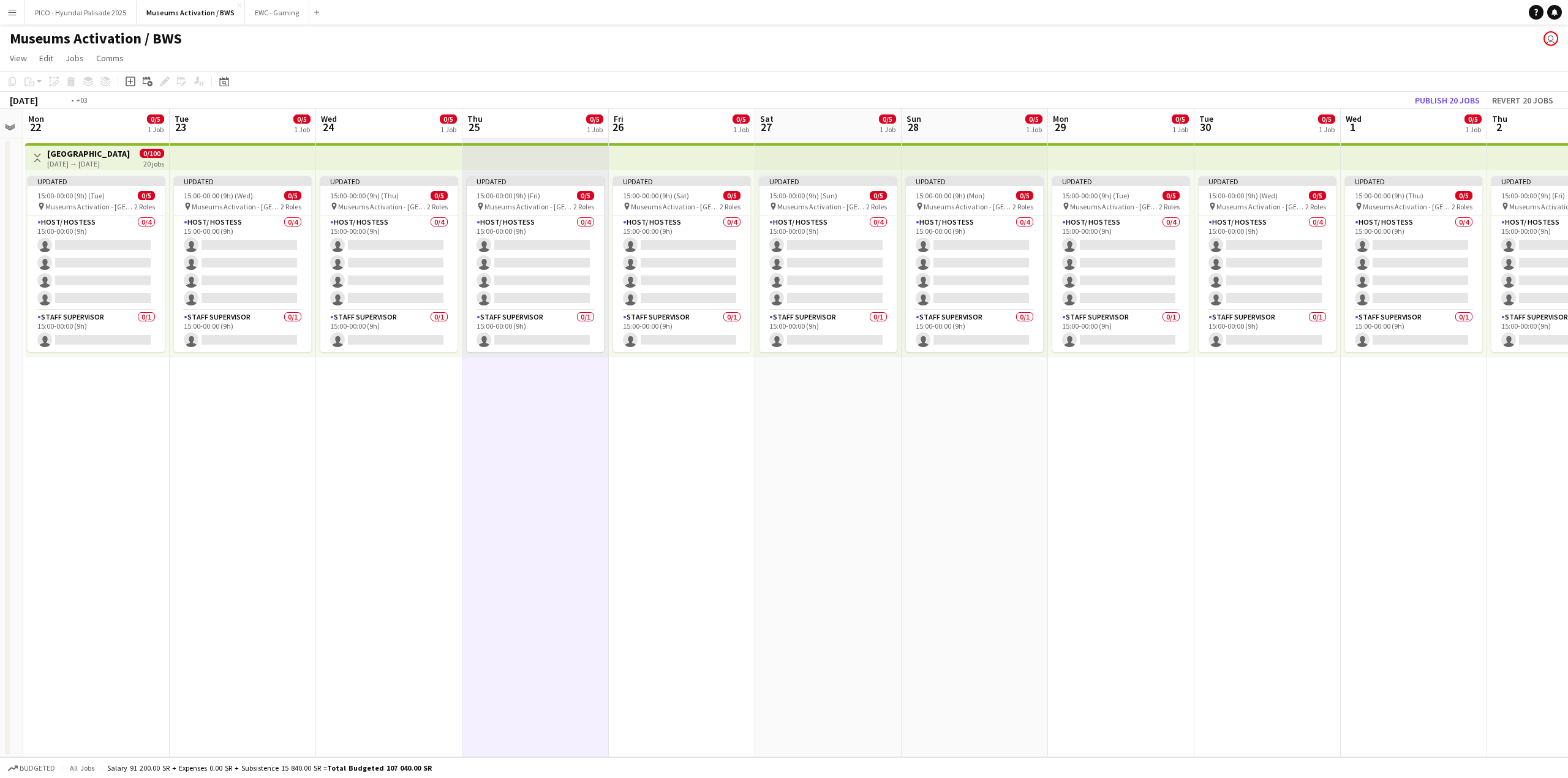
drag, startPoint x: 982, startPoint y: 401, endPoint x: 564, endPoint y: 392, distance: 418.1
click at [665, 386] on app-calendar-viewport "Fri 19 Sat 20 Sun 21 Mon 22 0/5 1 Job Tue 23 0/5 1 Job Wed 24 0/5 1 Job Thu 25 …" at bounding box center [784, 433] width 1568 height 649
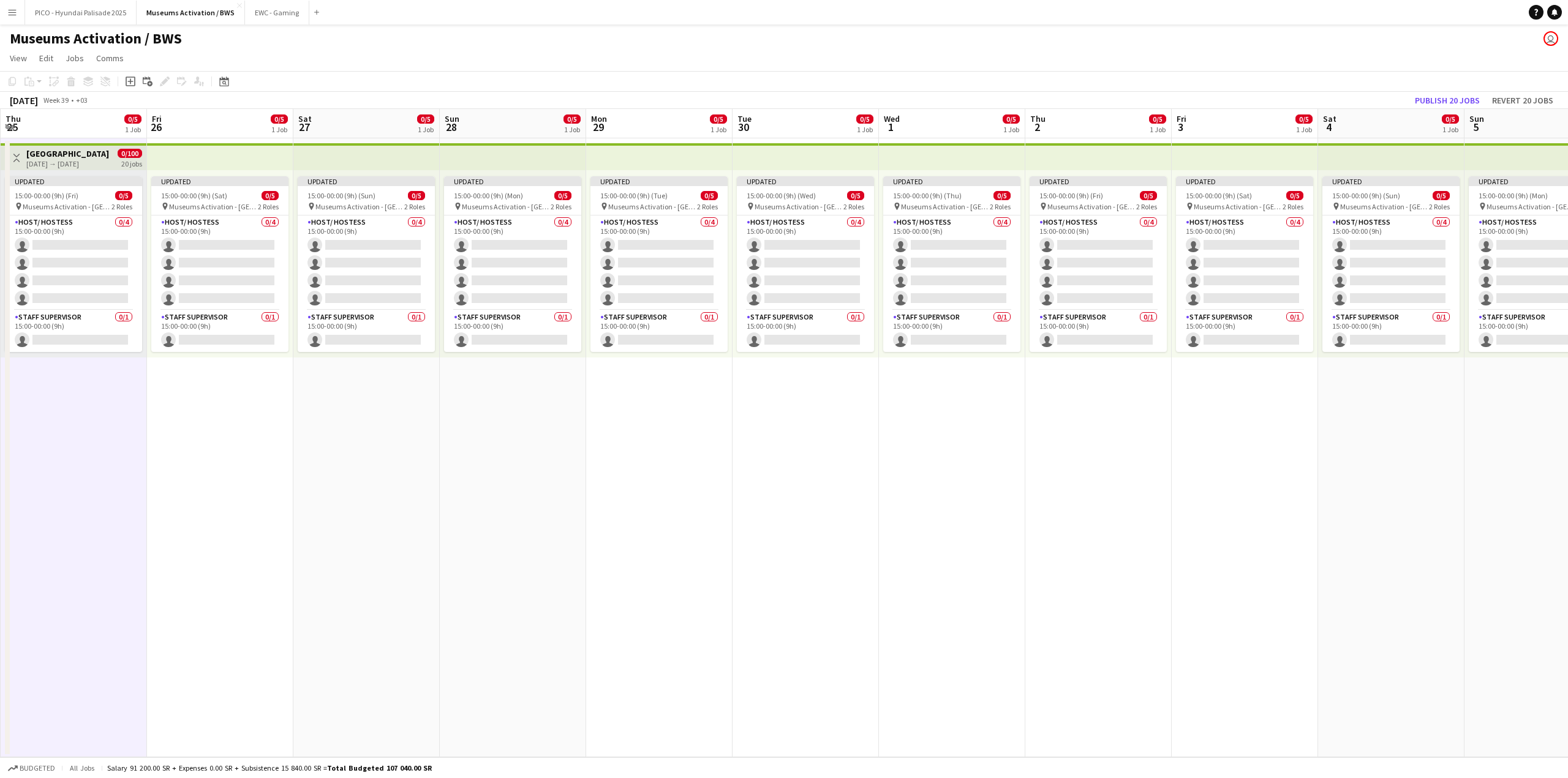
drag, startPoint x: 792, startPoint y: 398, endPoint x: 698, endPoint y: 419, distance: 96.3
click at [768, 402] on app-calendar-viewport "Mon 22 0/5 1 Job Tue 23 0/5 1 Job Wed 24 0/5 1 Job Thu 25 0/5 1 Job Fri 26 0/5 …" at bounding box center [784, 433] width 1568 height 649
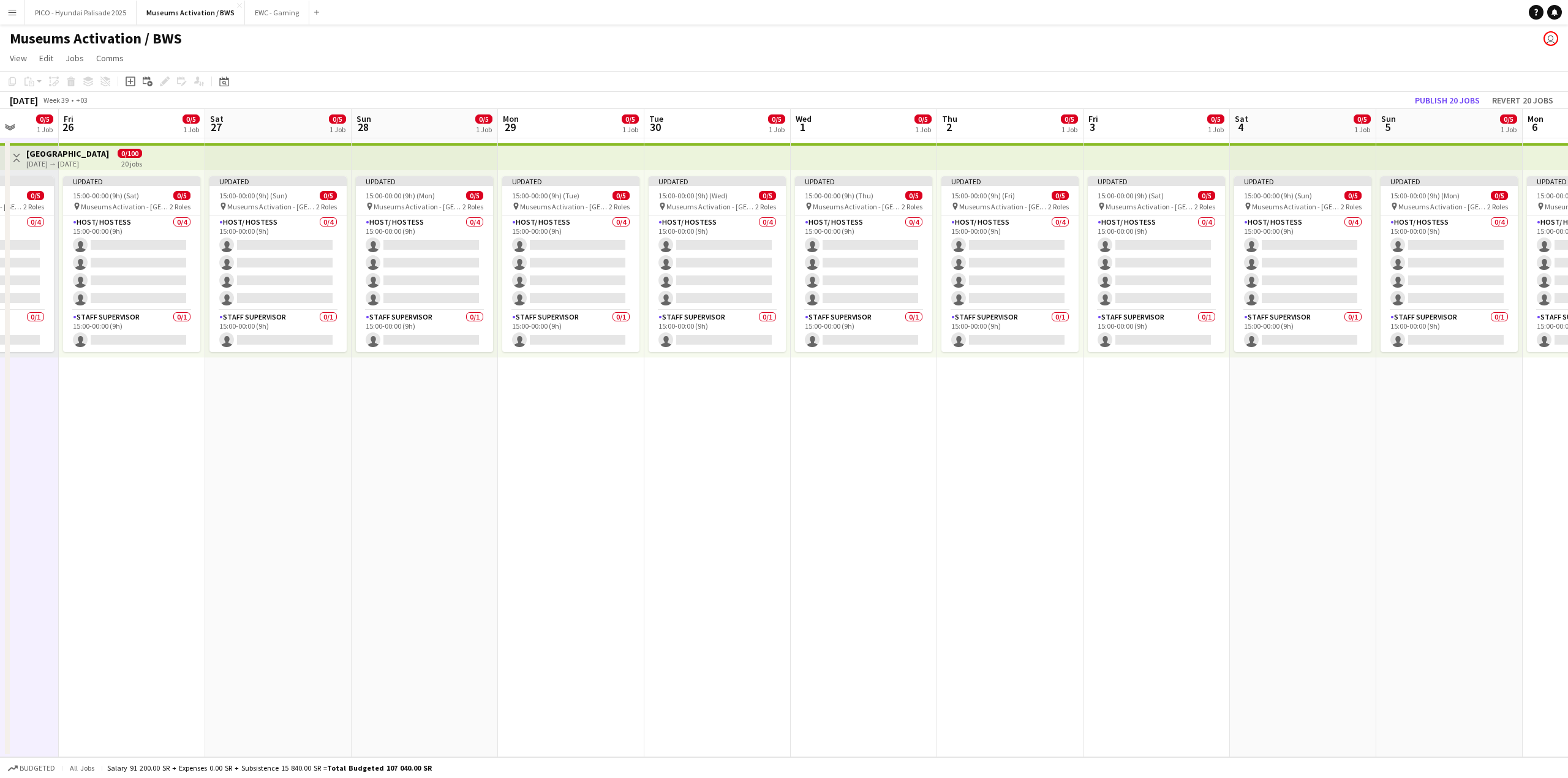
click at [480, 402] on app-calendar-viewport "Mon 22 0/5 1 Job Tue 23 0/5 1 Job Wed 24 0/5 1 Job Thu 25 0/5 1 Job Fri 26 0/5 …" at bounding box center [784, 433] width 1568 height 649
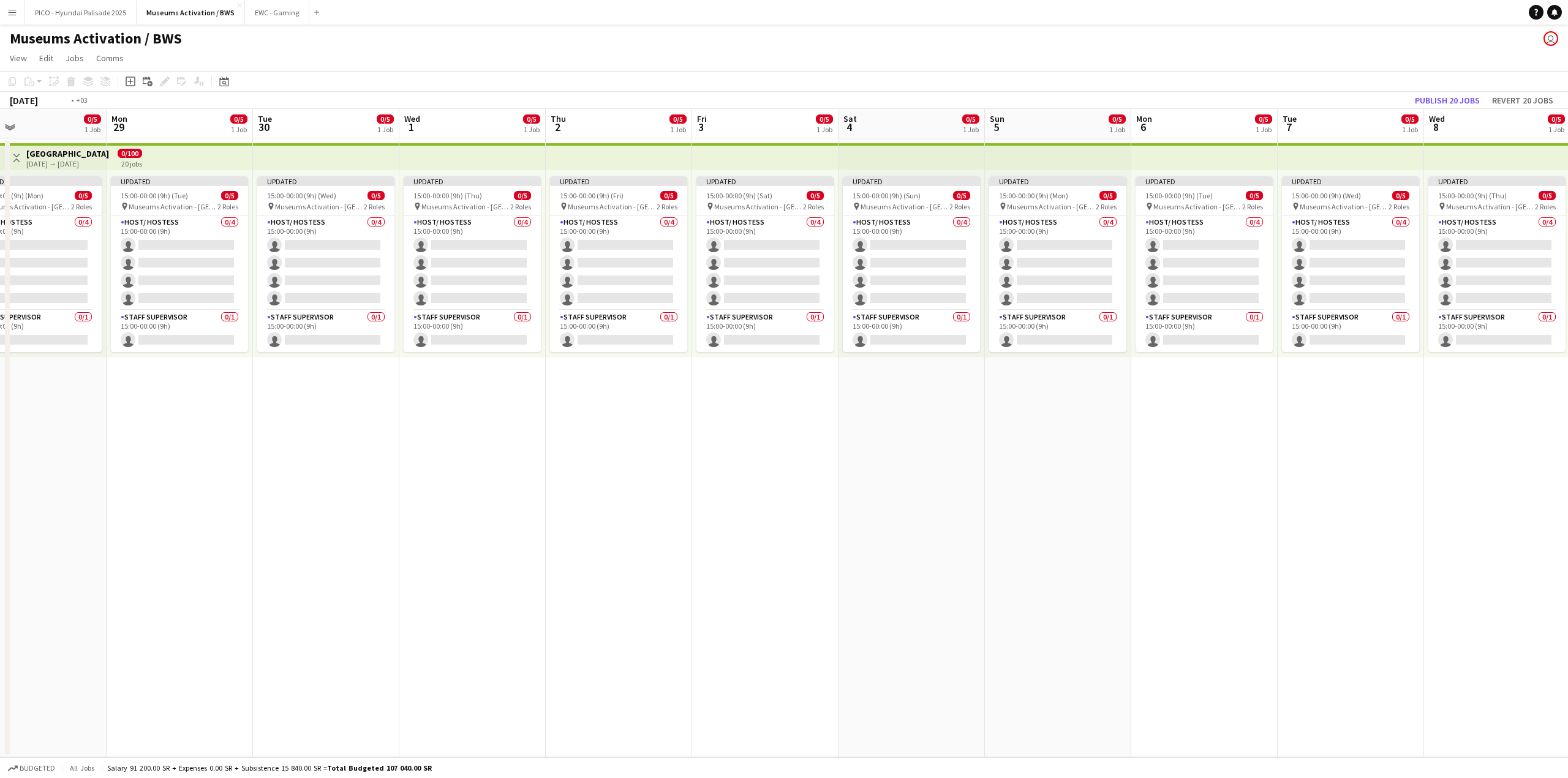
click at [576, 463] on app-calendar-viewport "Thu 25 0/5 1 Job Fri 26 0/5 1 Job Sat 27 0/5 1 Job Sun 28 0/5 1 Job Mon 29 0/5 …" at bounding box center [784, 433] width 1568 height 649
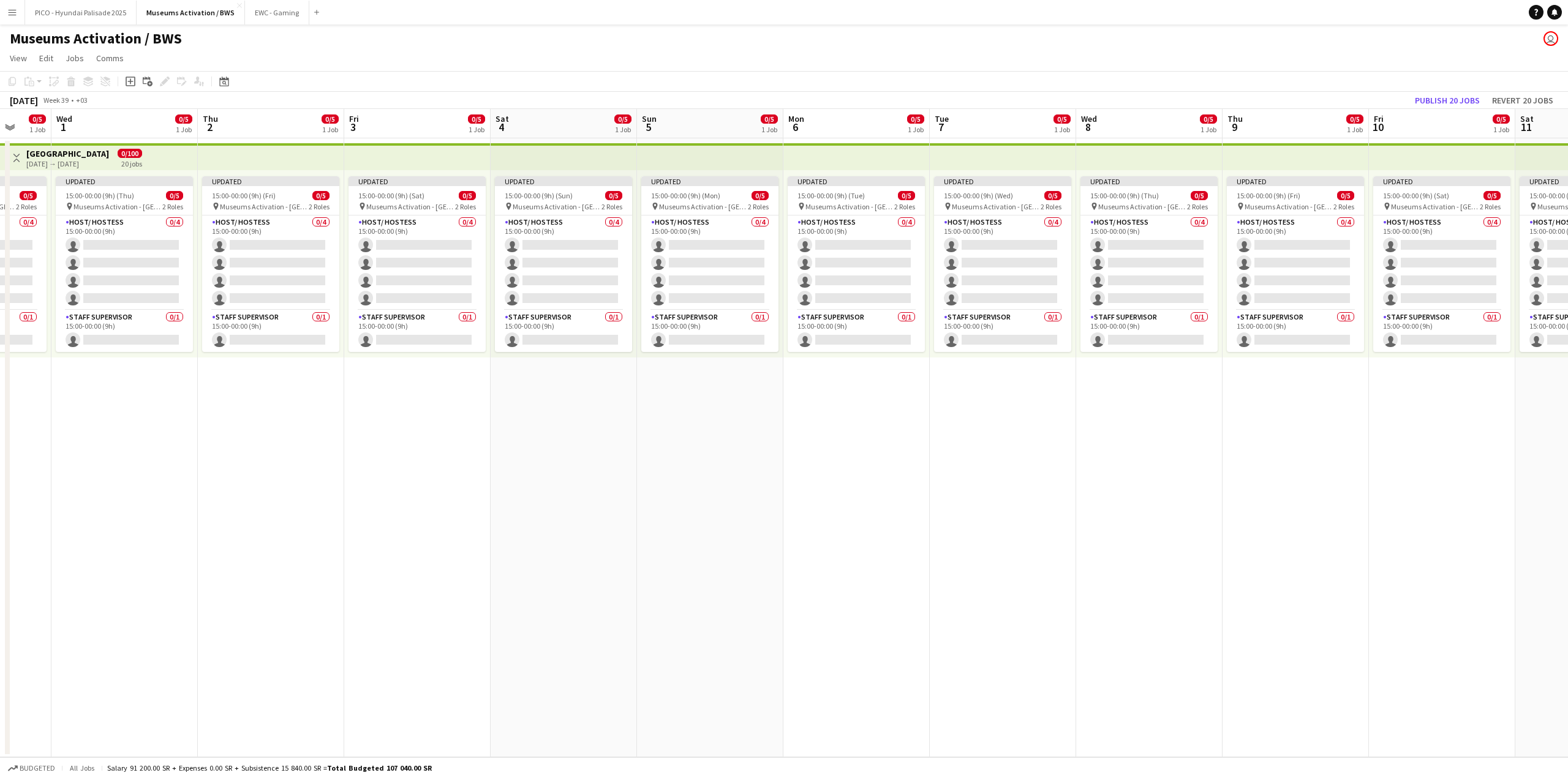
drag, startPoint x: 918, startPoint y: 447, endPoint x: 567, endPoint y: 433, distance: 351.3
click at [567, 433] on app-calendar-viewport "Sat 27 0/5 1 Job Sun 28 0/5 1 Job Mon 29 0/5 1 Job Tue 30 0/5 1 Job Wed 1 0/5 1…" at bounding box center [784, 433] width 1568 height 649
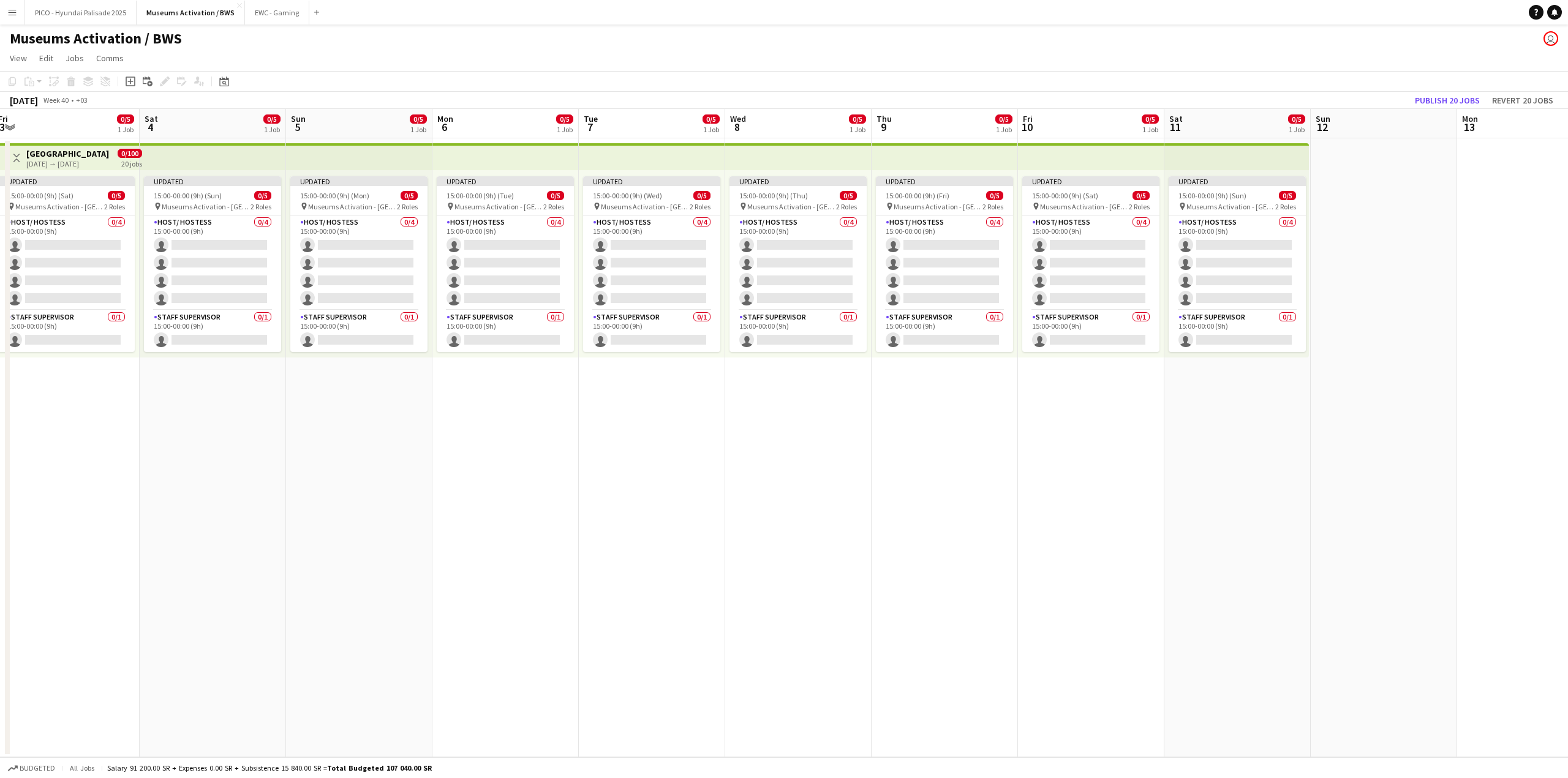
drag, startPoint x: 873, startPoint y: 448, endPoint x: 503, endPoint y: 418, distance: 371.2
click at [544, 417] on app-calendar-viewport "Tue 30 0/5 1 Job Wed 1 0/5 1 Job Thu 2 0/5 1 Job Fri 3 0/5 1 Job Sat 4 0/5 1 Jo…" at bounding box center [784, 433] width 1568 height 649
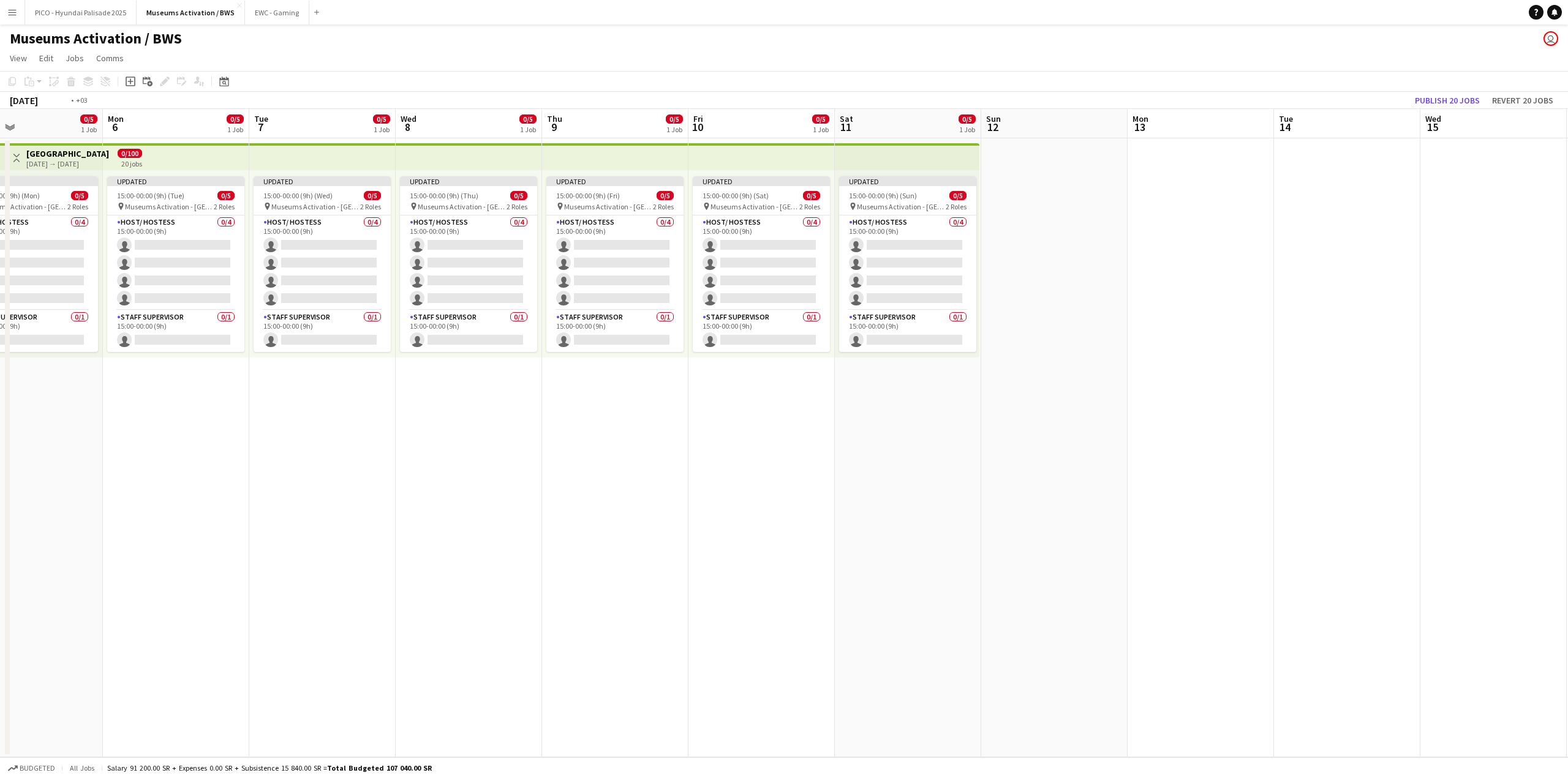
click at [523, 429] on app-calendar-viewport "Thu 2 0/5 1 Job Fri 3 0/5 1 Job Sat 4 0/5 1 Job Sun 5 0/5 1 Job Mon 6 0/5 1 Job…" at bounding box center [784, 433] width 1568 height 649
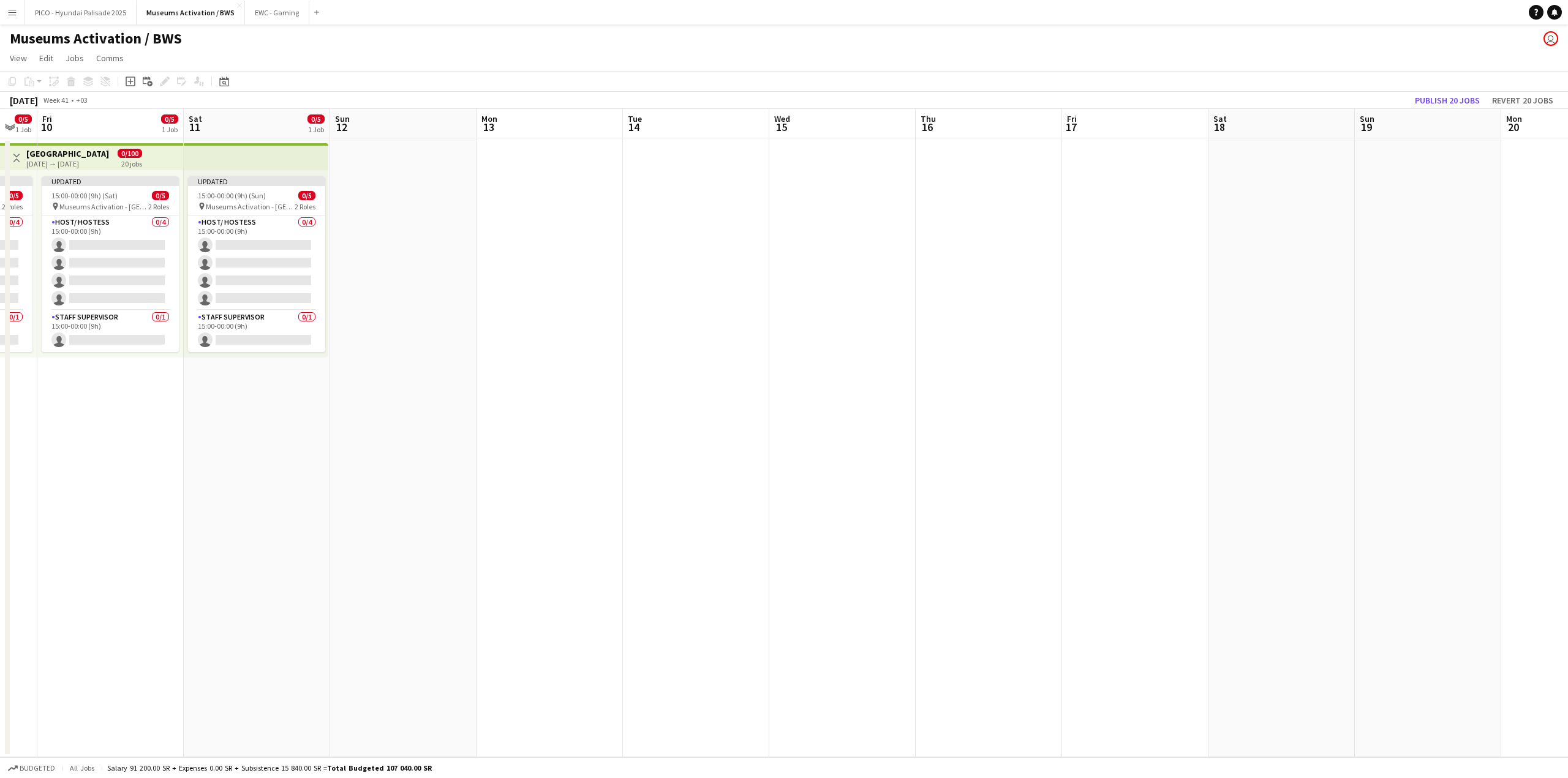
drag, startPoint x: 566, startPoint y: 411, endPoint x: 543, endPoint y: 413, distance: 23.1
click at [552, 413] on app-calendar-viewport "Tue 7 0/5 1 Job Wed 8 0/5 1 Job Thu 9 0/5 1 Job Fri 10 0/5 1 Job Sat 11 0/5 1 J…" at bounding box center [784, 433] width 1568 height 649
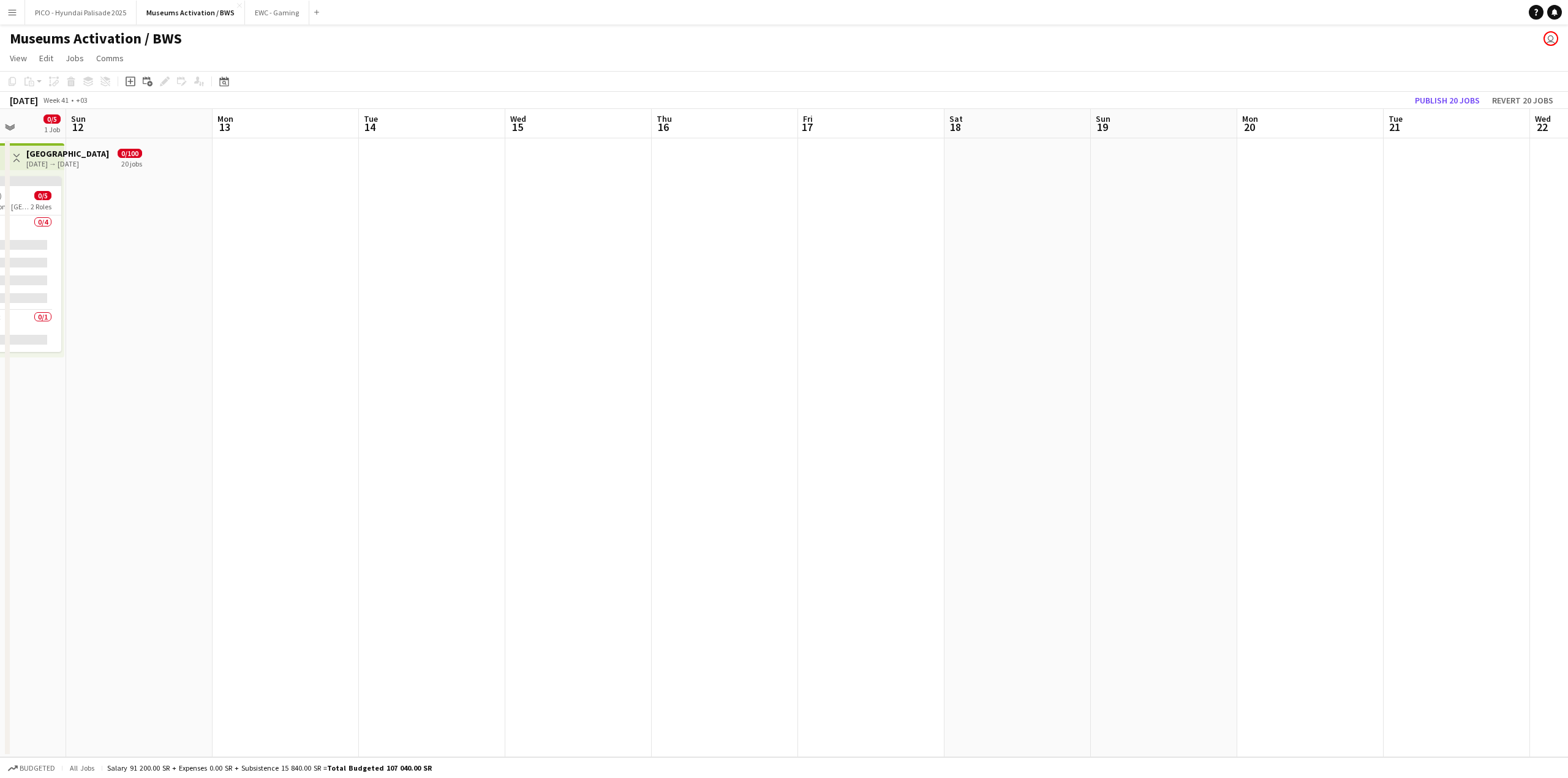
drag, startPoint x: 674, startPoint y: 377, endPoint x: 554, endPoint y: 385, distance: 120.3
click at [573, 385] on app-calendar-viewport "Wed 8 0/5 1 Job Thu 9 0/5 1 Job Fri 10 0/5 1 Job Sat 11 0/5 1 Job Sun 12 Mon 13…" at bounding box center [784, 433] width 1568 height 649
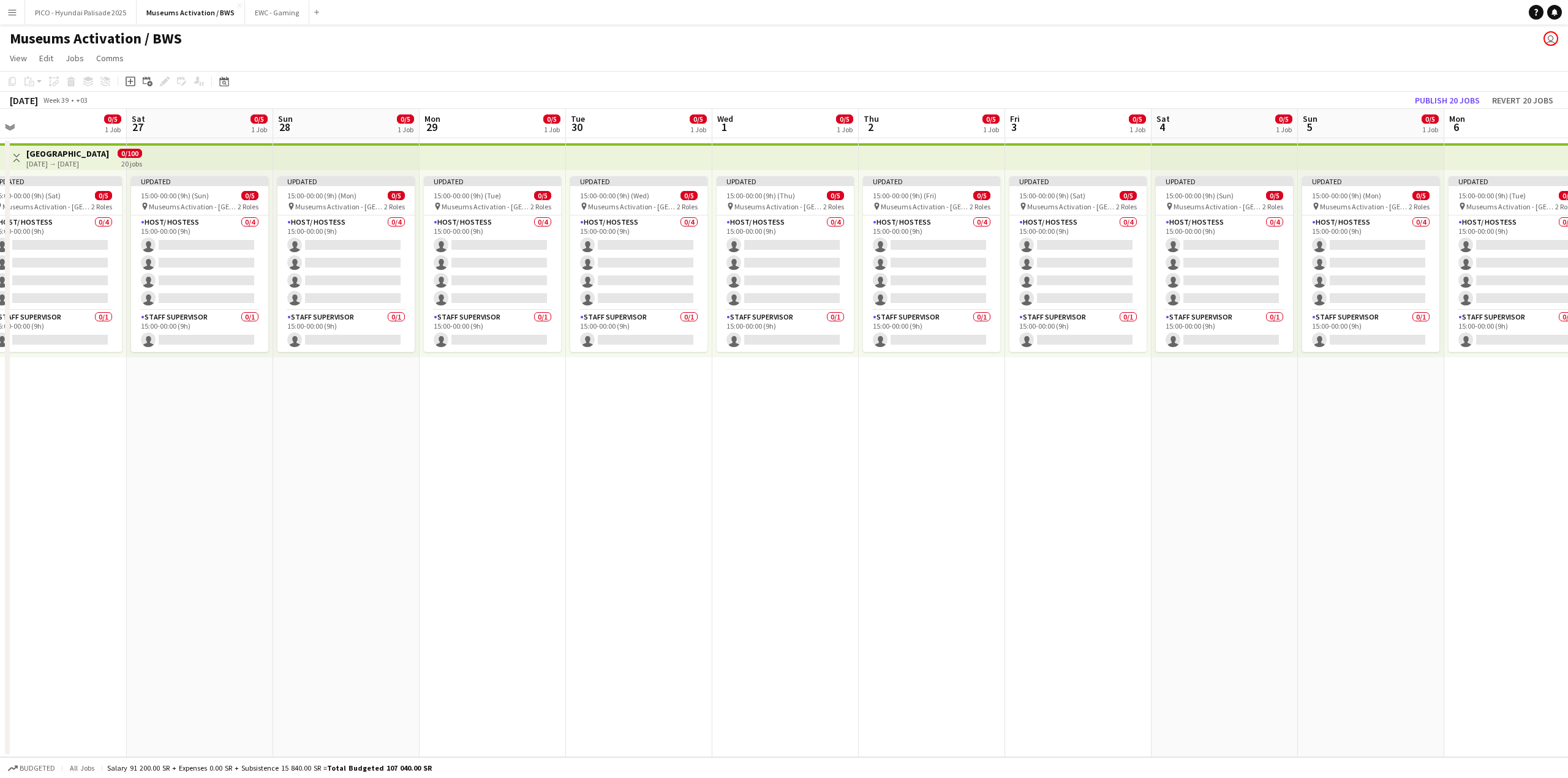
scroll to position [0, 311]
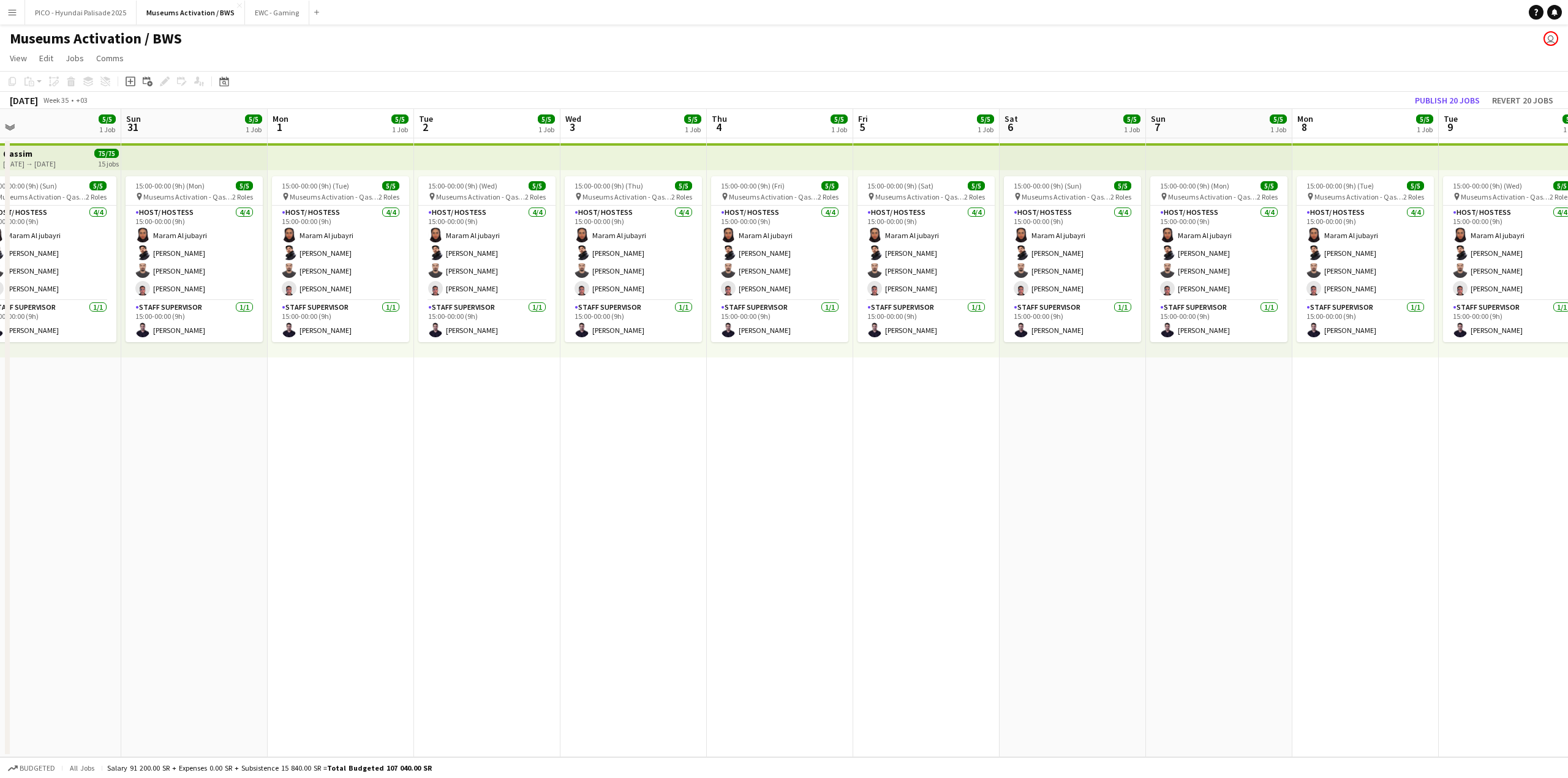
drag, startPoint x: 392, startPoint y: 122, endPoint x: 168, endPoint y: 453, distance: 399.7
click at [168, 453] on app-date-cell "15:00-00:00 (9h) (Mon) 5/5 pin Museums Activation - Qassim 2 Roles Host/ Hostes…" at bounding box center [194, 447] width 146 height 619
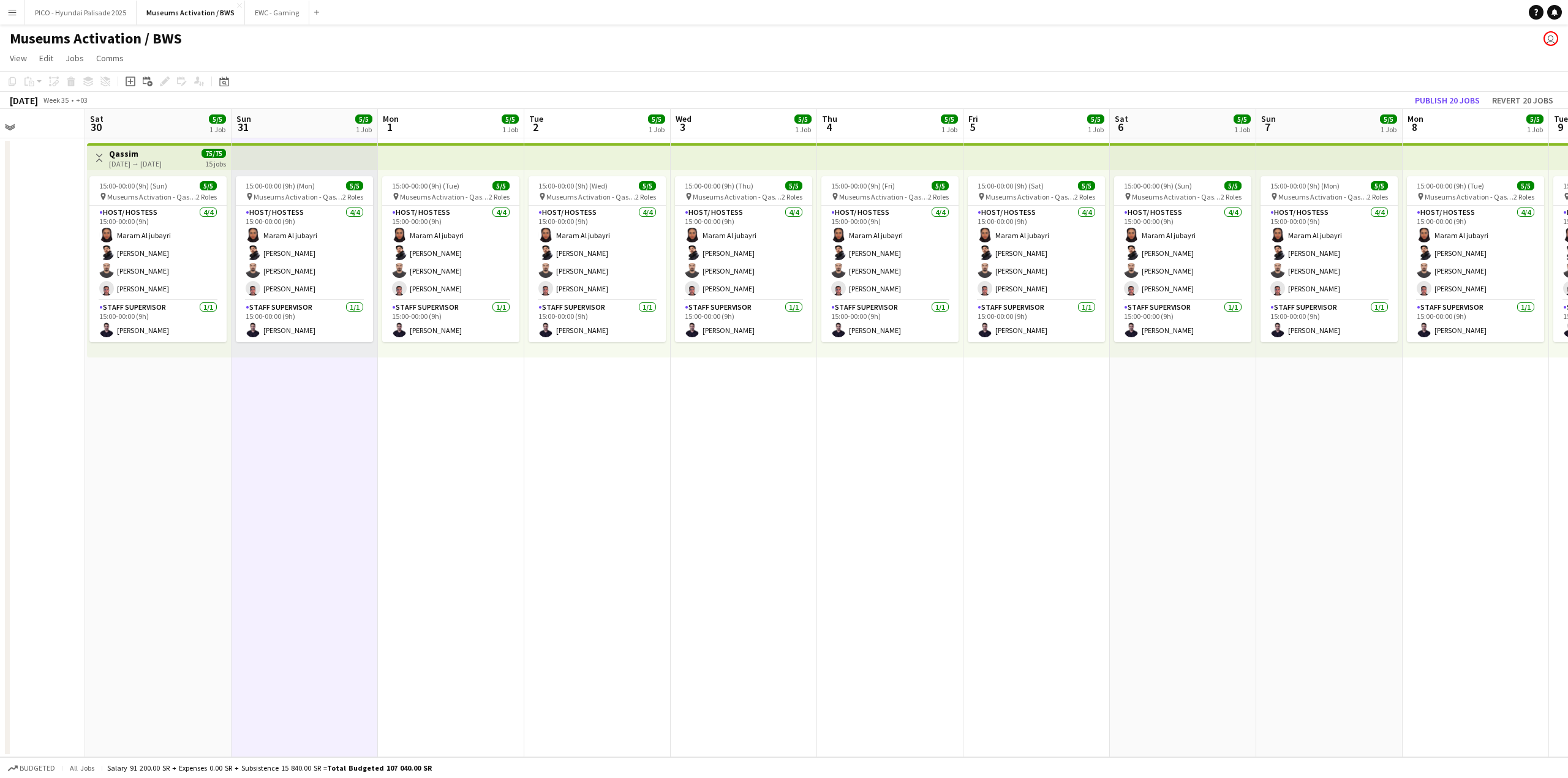
drag, startPoint x: 222, startPoint y: 408, endPoint x: 287, endPoint y: 409, distance: 65.0
click at [281, 409] on app-calendar-viewport "Wed 27 Thu 28 Fri 29 Sat 30 5/5 1 Job Sun 31 5/5 1 Job Mon 1 5/5 1 Job Tue 2 5/…" at bounding box center [784, 433] width 1568 height 649
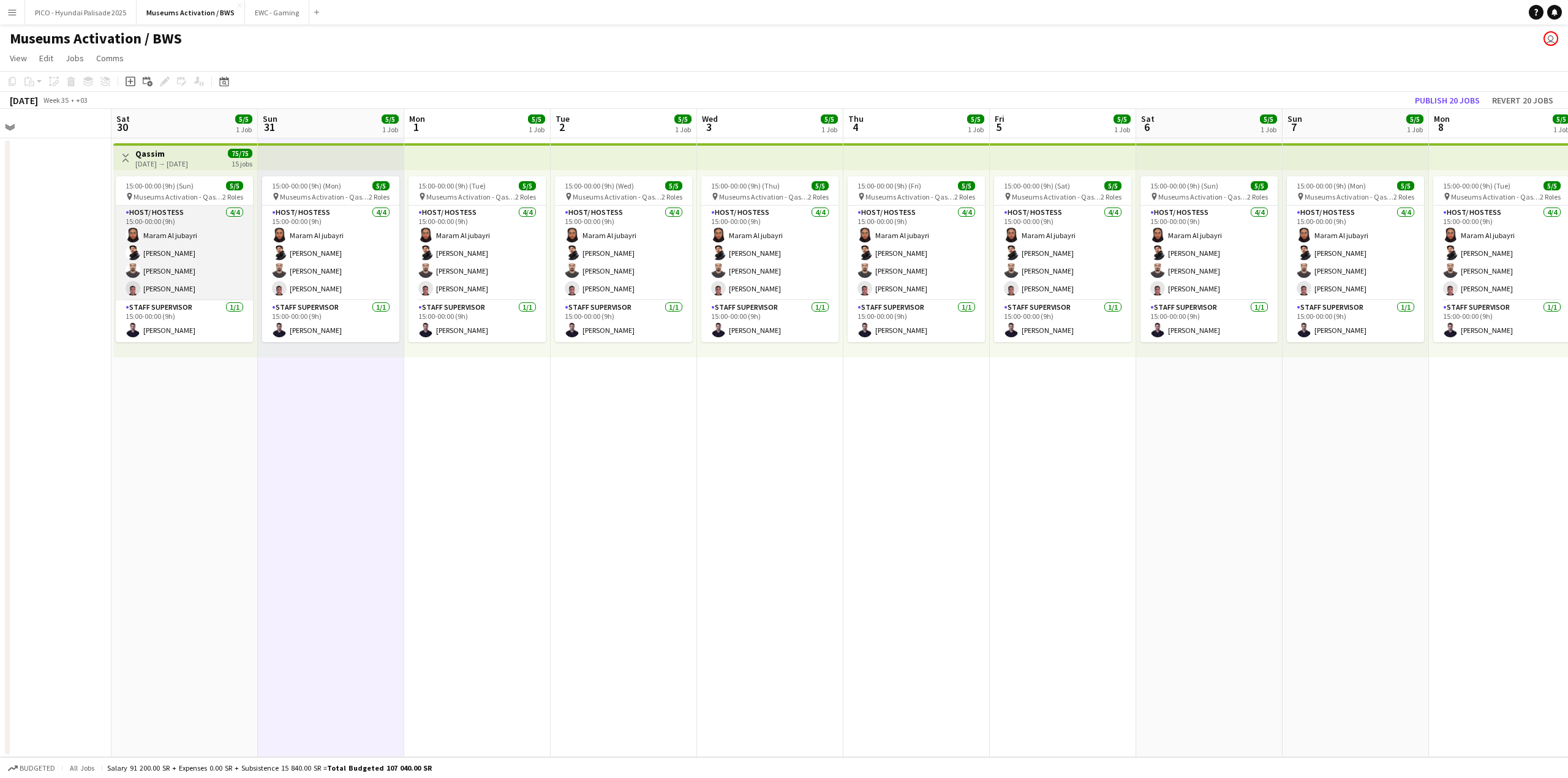
click at [185, 248] on app-card-role "Host/ Hostess [DATE] 15:00-00:00 (9h) Maram Al jubayri [PERSON_NAME] [PERSON_NA…" at bounding box center [184, 253] width 137 height 95
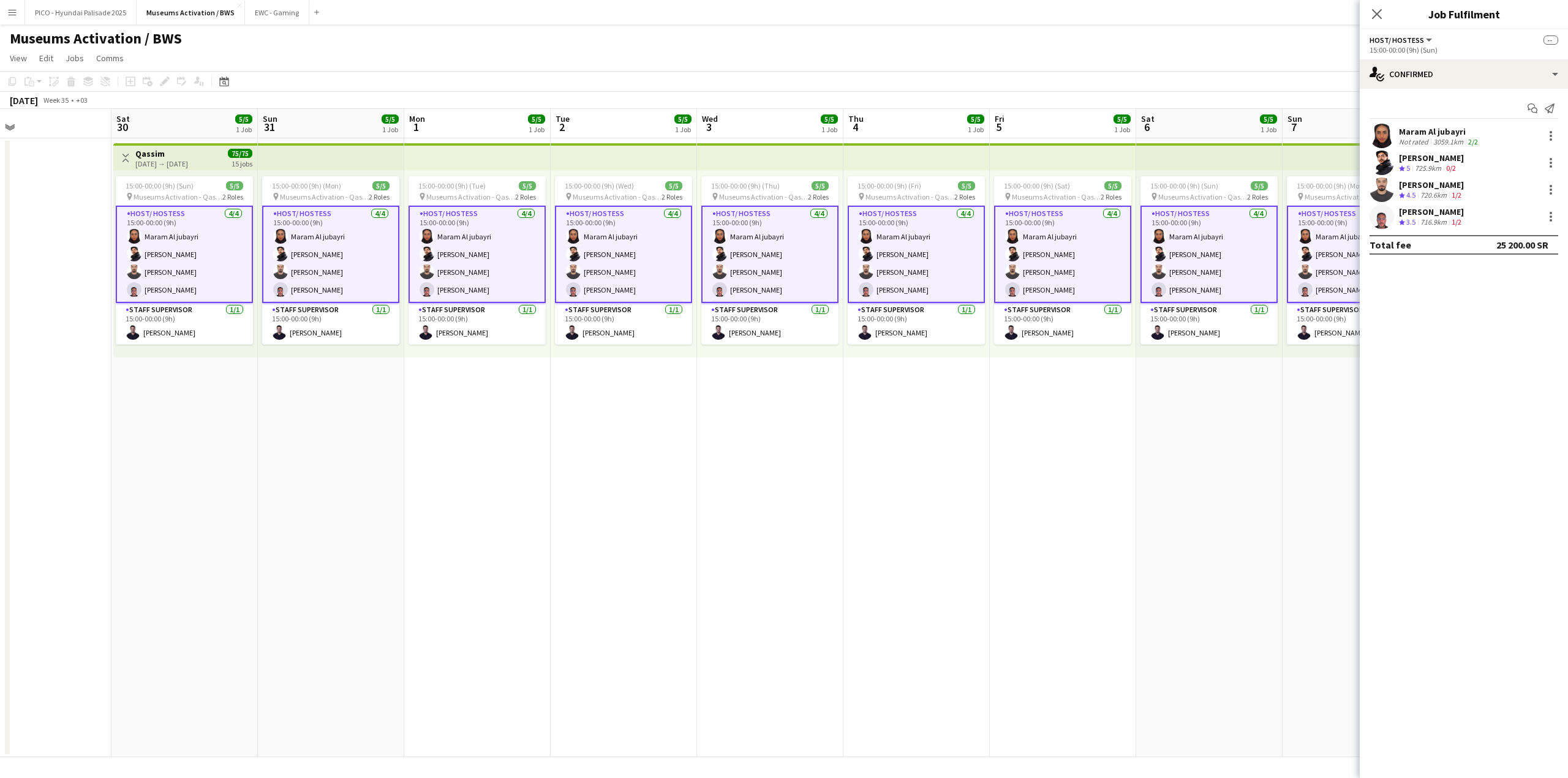
click at [1383, 136] on app-user-avatar at bounding box center [1382, 136] width 25 height 25
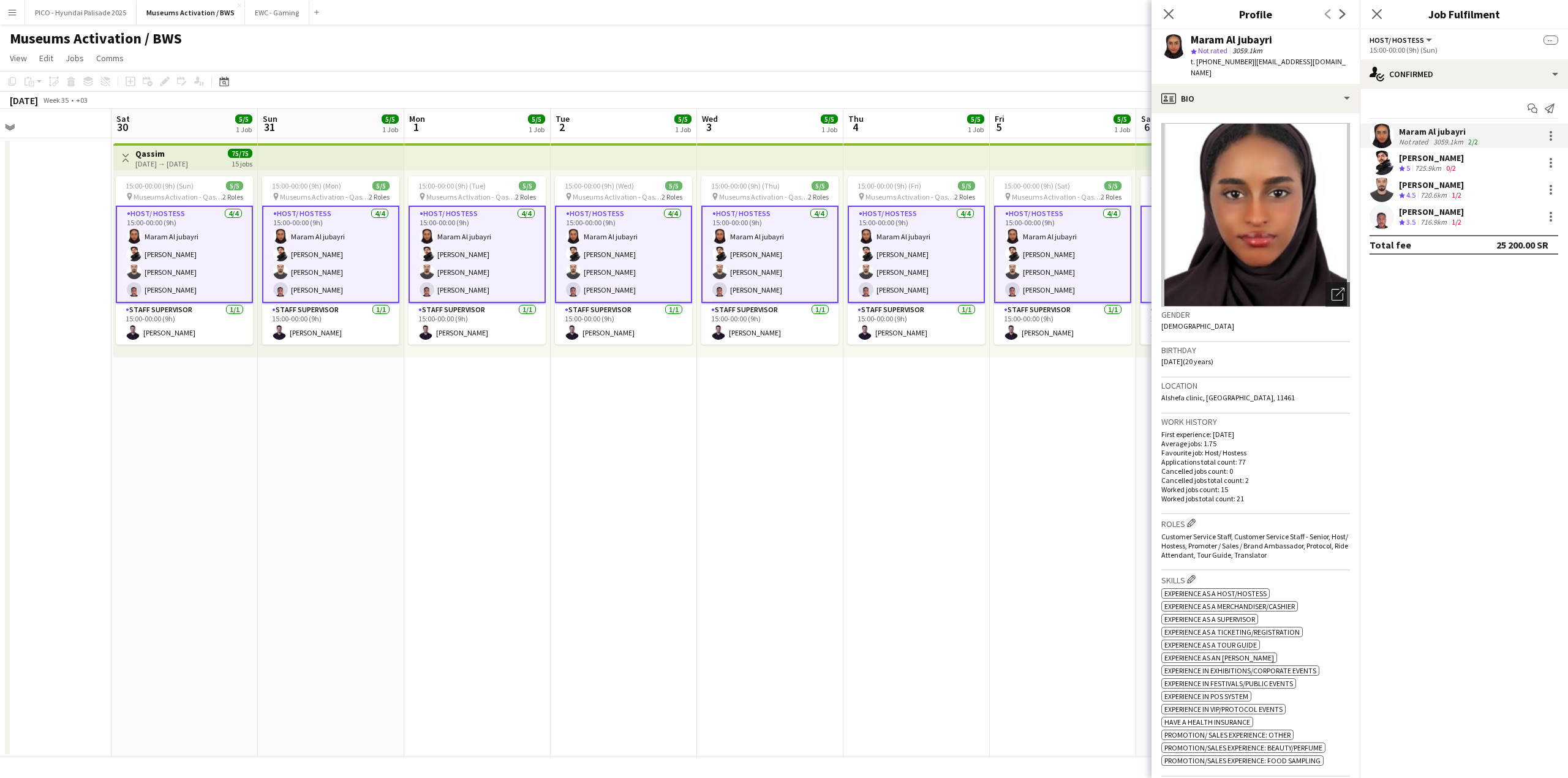
click at [1380, 159] on app-user-avatar at bounding box center [1382, 163] width 25 height 25
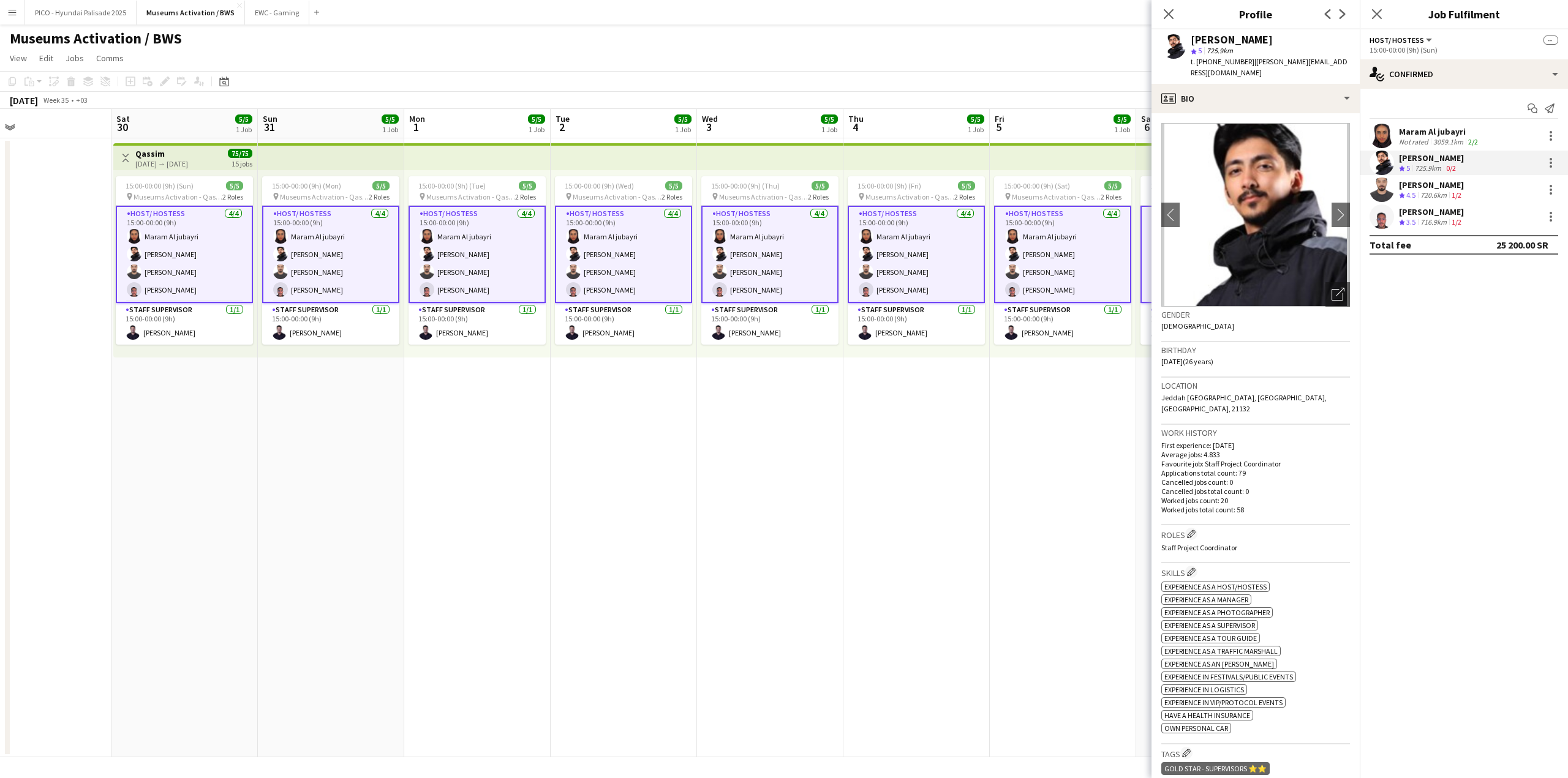
click at [761, 585] on app-date-cell "15:00-00:00 (9h) (Thu) 5/5 pin Museums Activation - Qassim 2 Roles Host/ Hostes…" at bounding box center [769, 447] width 146 height 619
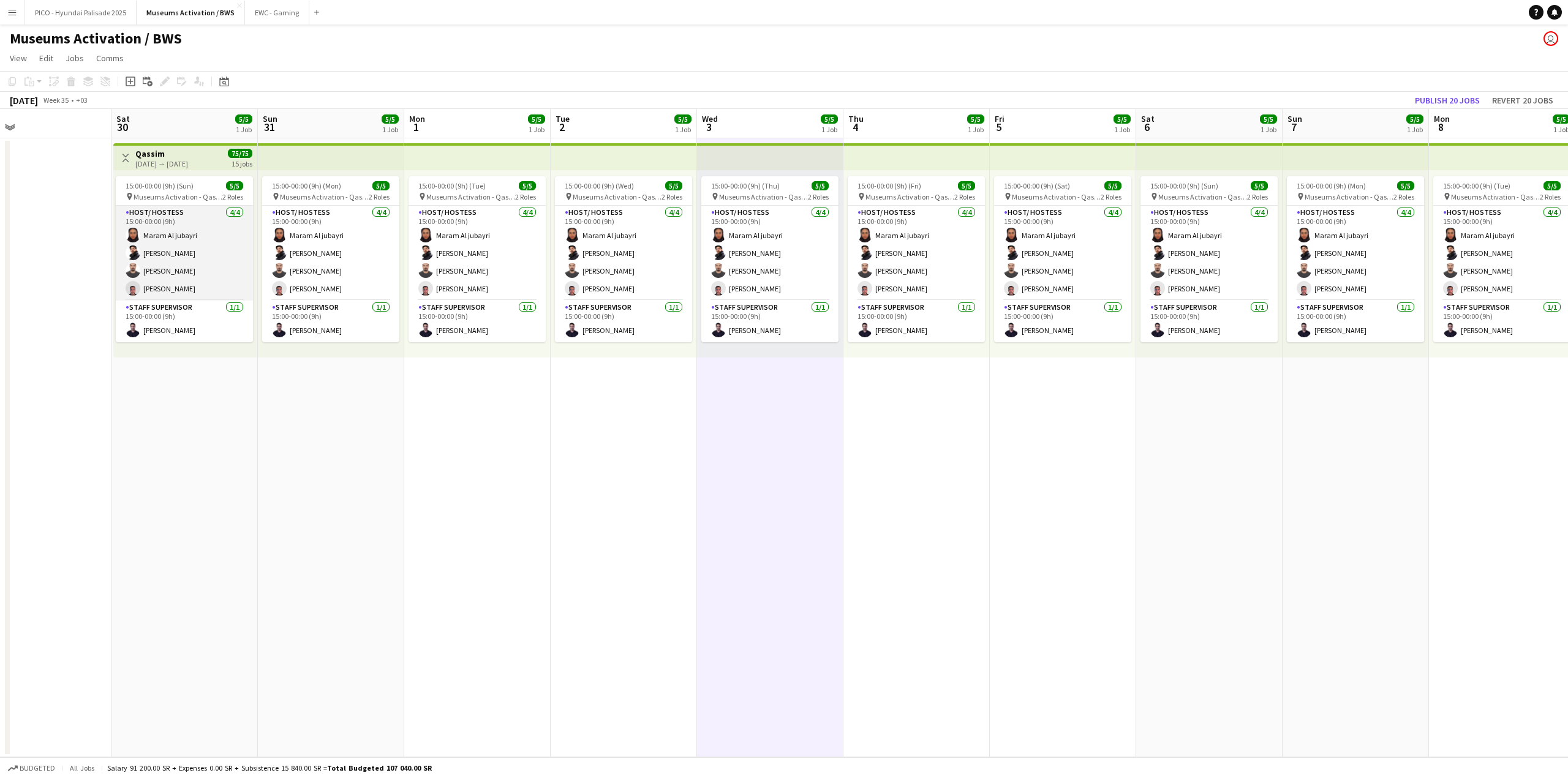
click at [177, 231] on app-card-role "Host/ Hostess [DATE] 15:00-00:00 (9h) Maram Al jubayri [PERSON_NAME] [PERSON_NA…" at bounding box center [184, 253] width 137 height 95
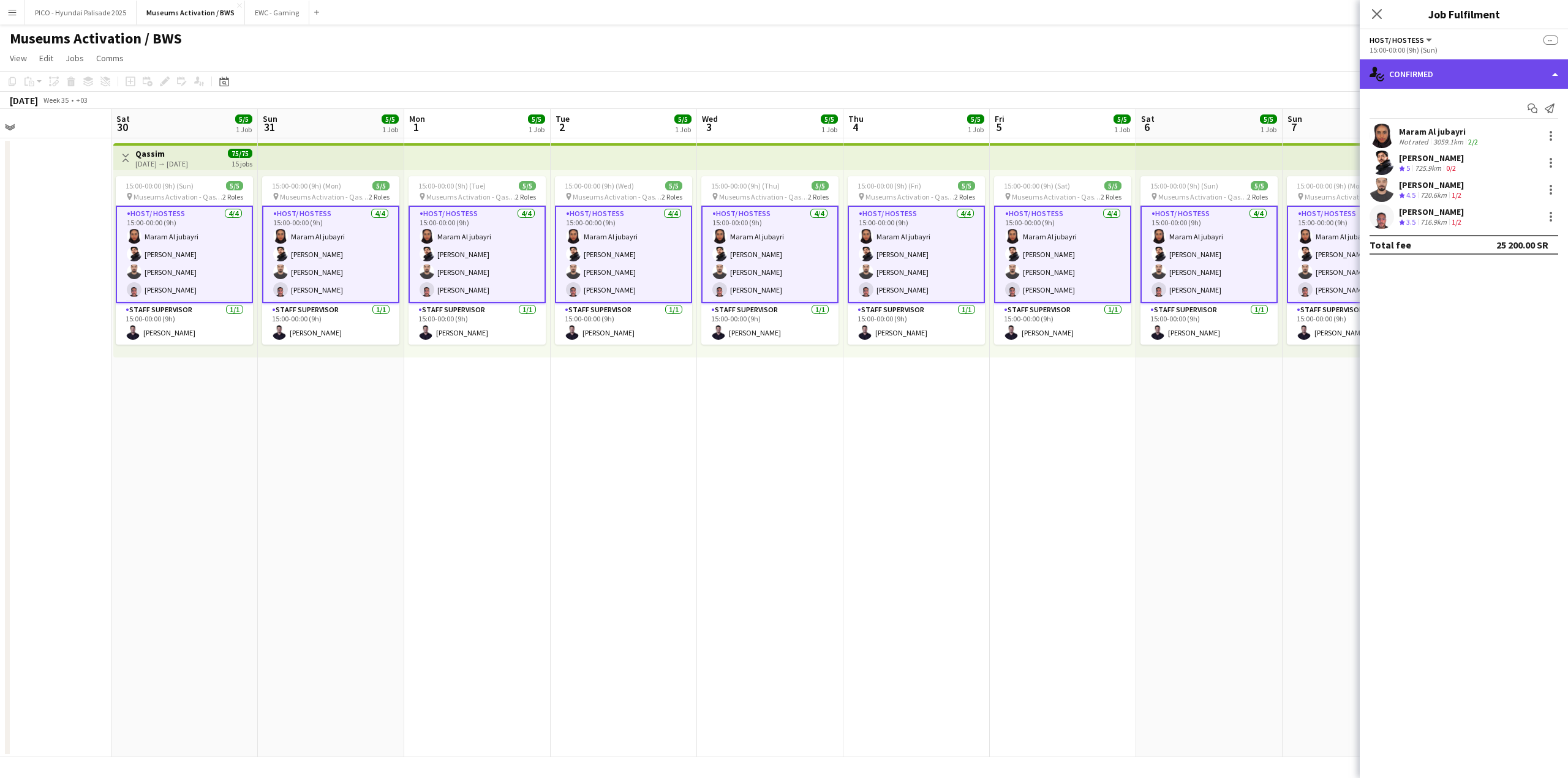
click at [1399, 82] on div "single-neutral-actions-check-2 Confirmed" at bounding box center [1463, 74] width 208 height 29
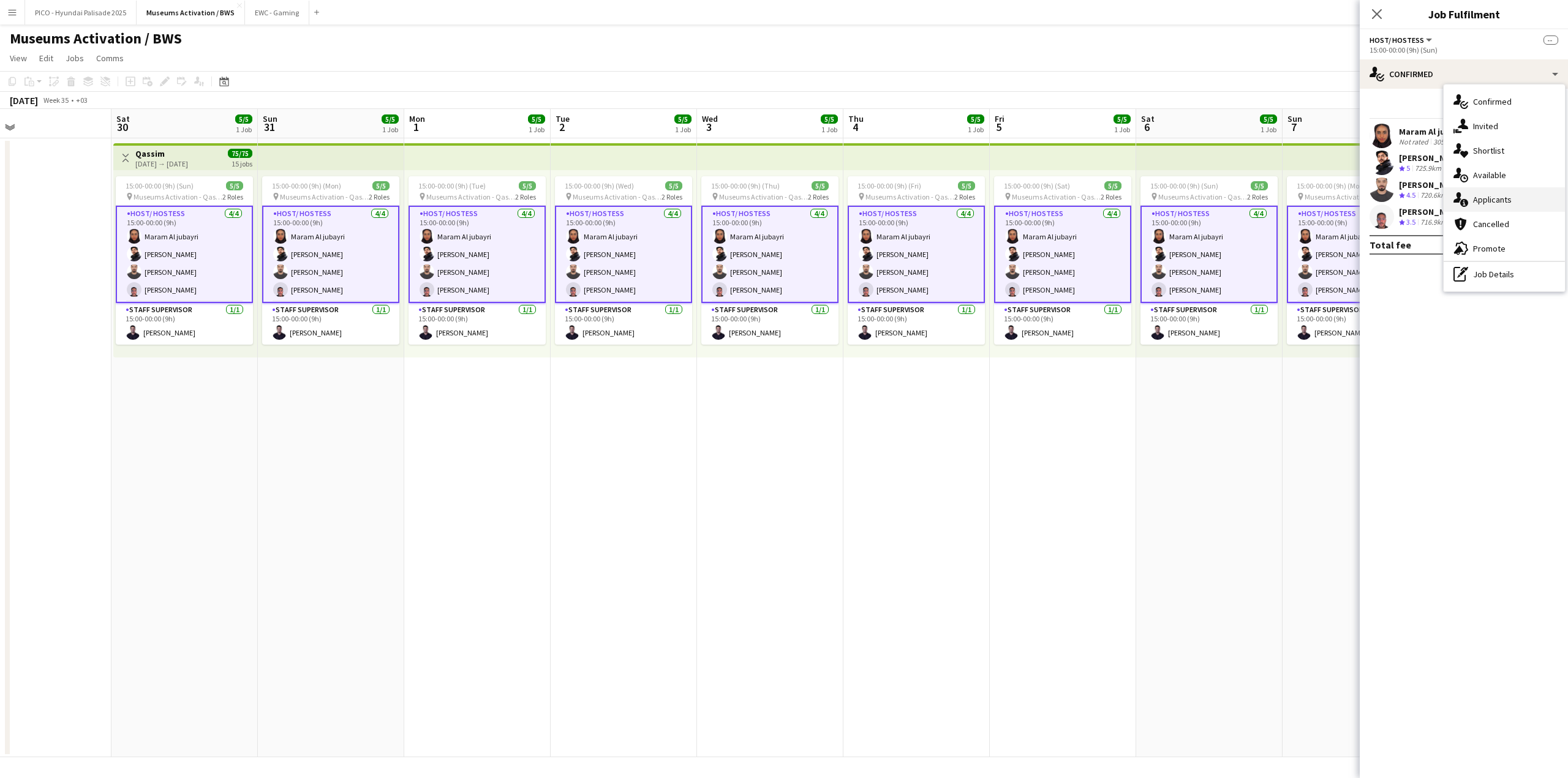
click at [1452, 205] on div "single-neutral-actions-information Applicants" at bounding box center [1504, 199] width 121 height 25
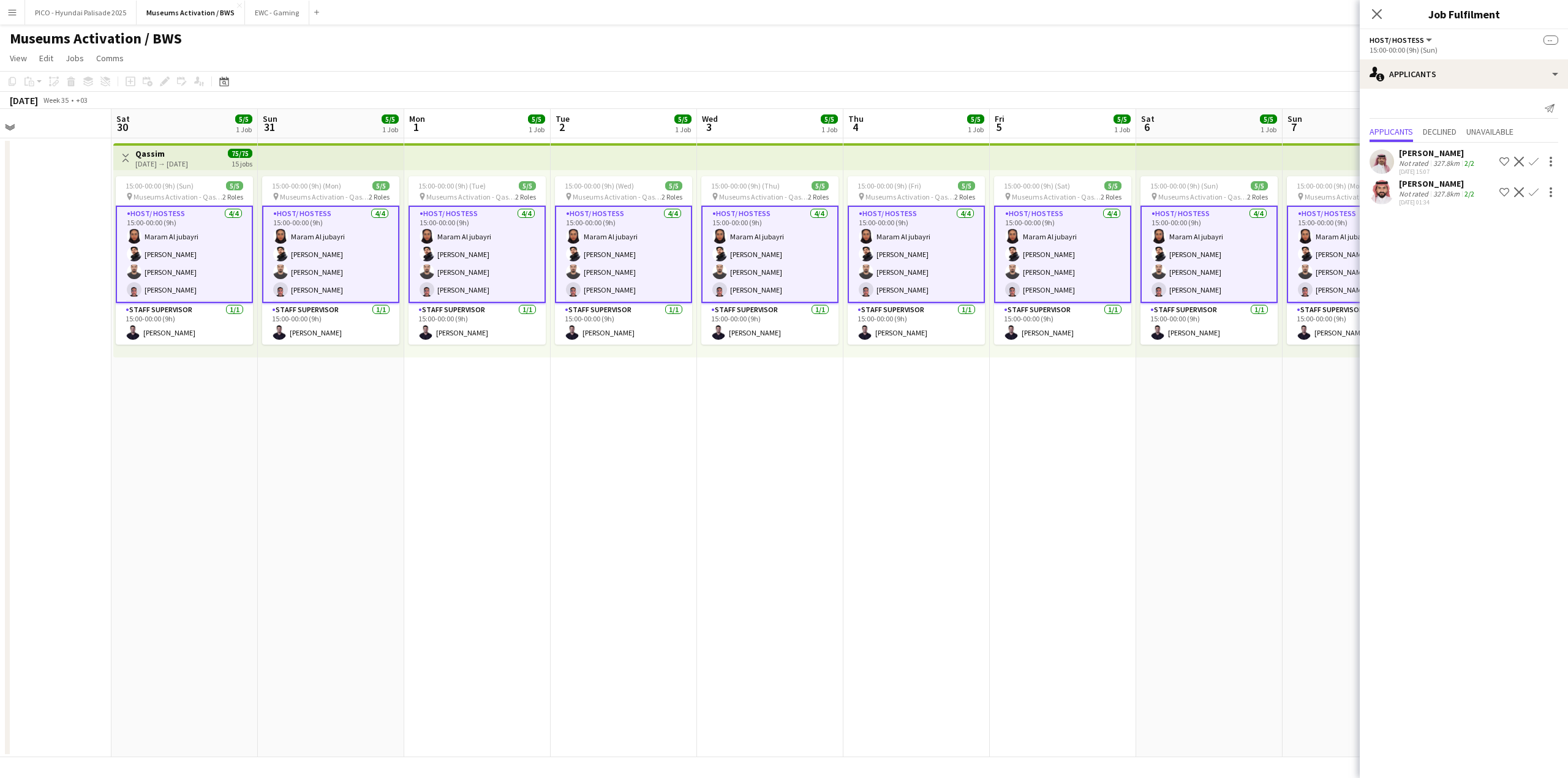
click at [1430, 201] on div "[DATE] 01:34" at bounding box center [1438, 202] width 78 height 8
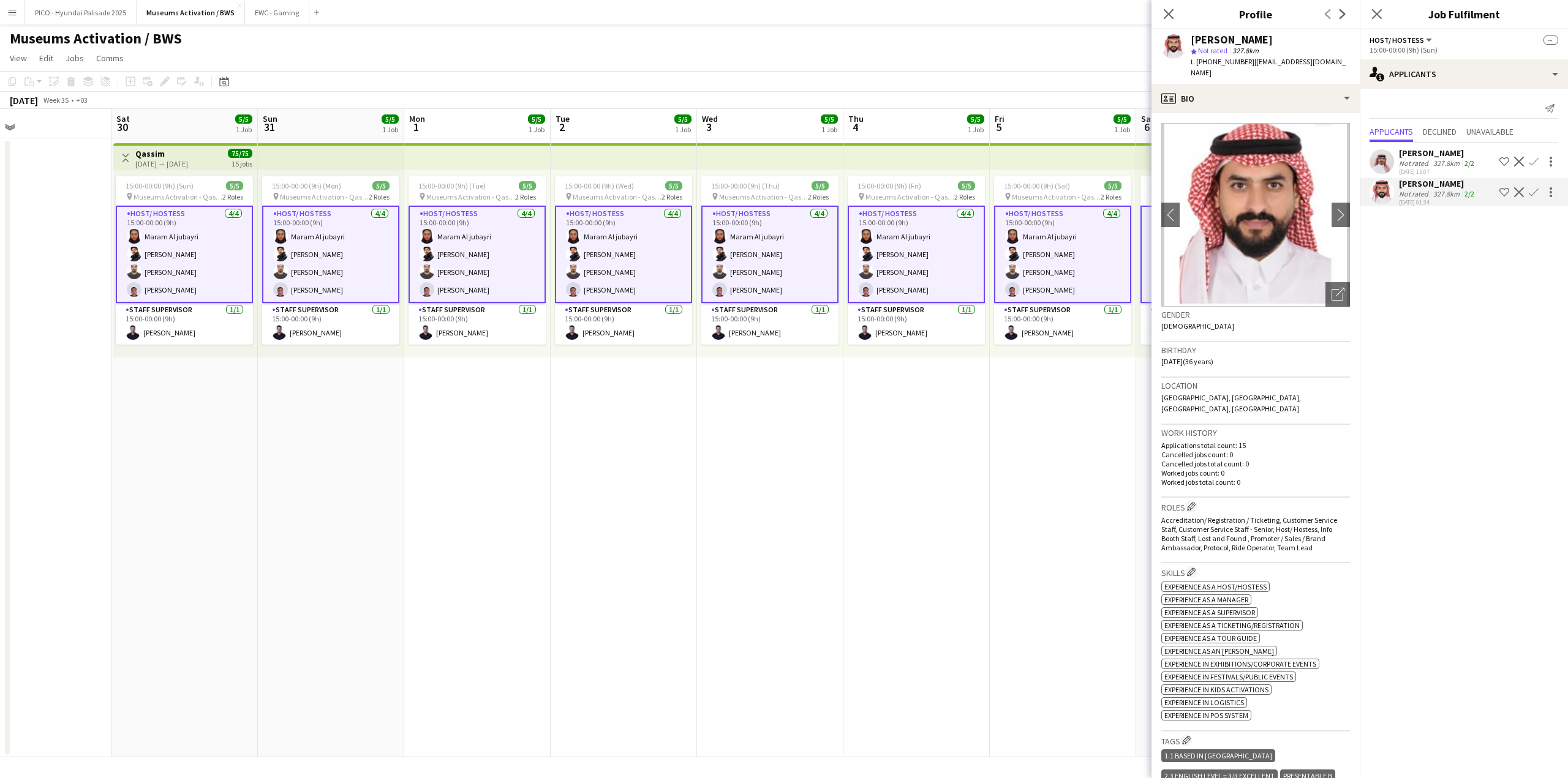
click at [1442, 166] on div "327.8km" at bounding box center [1446, 163] width 31 height 9
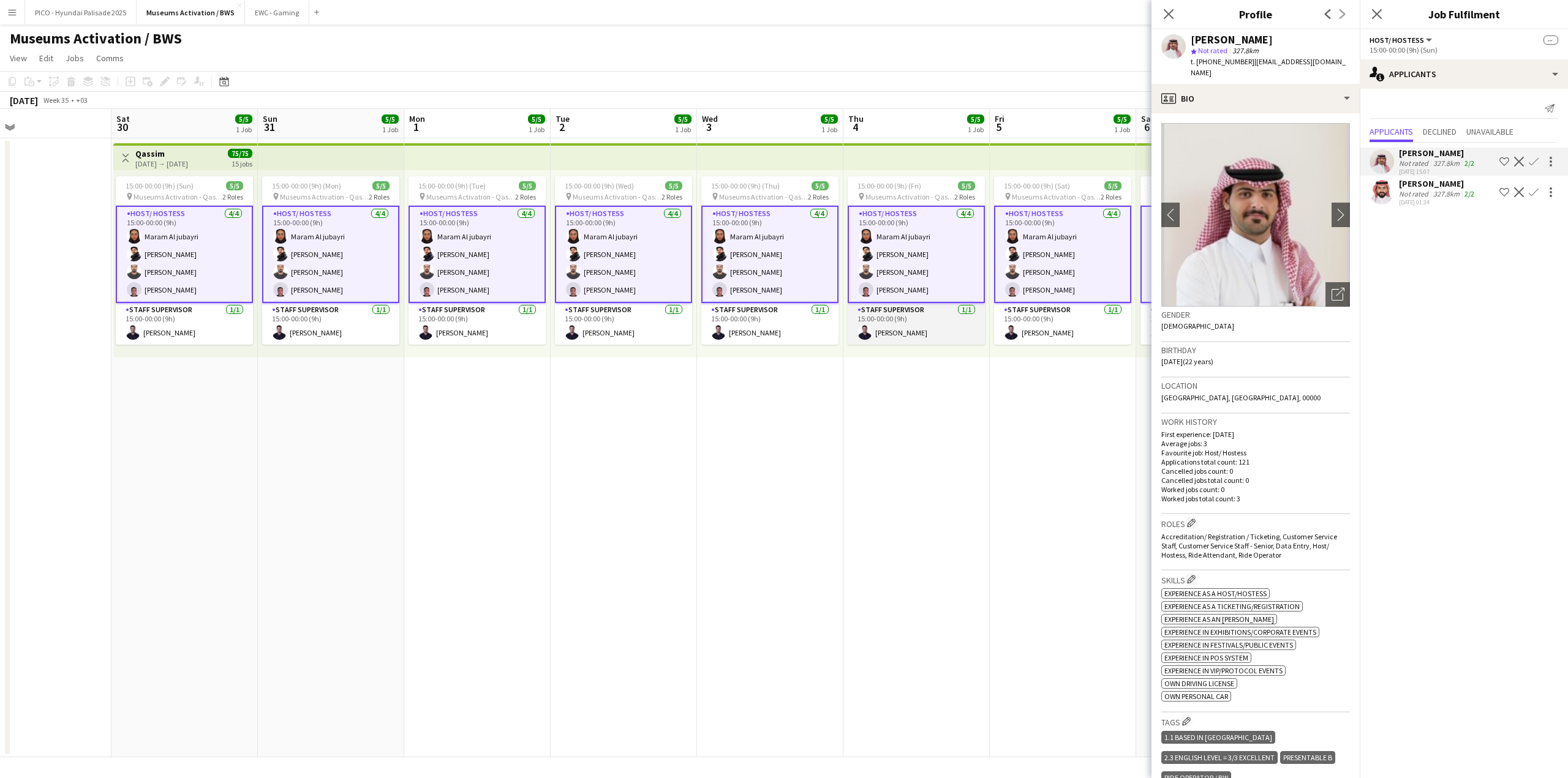
click at [911, 335] on app-card-role "Staff Supervisor [DATE] 15:00-00:00 (9h) [PERSON_NAME]" at bounding box center [916, 323] width 137 height 42
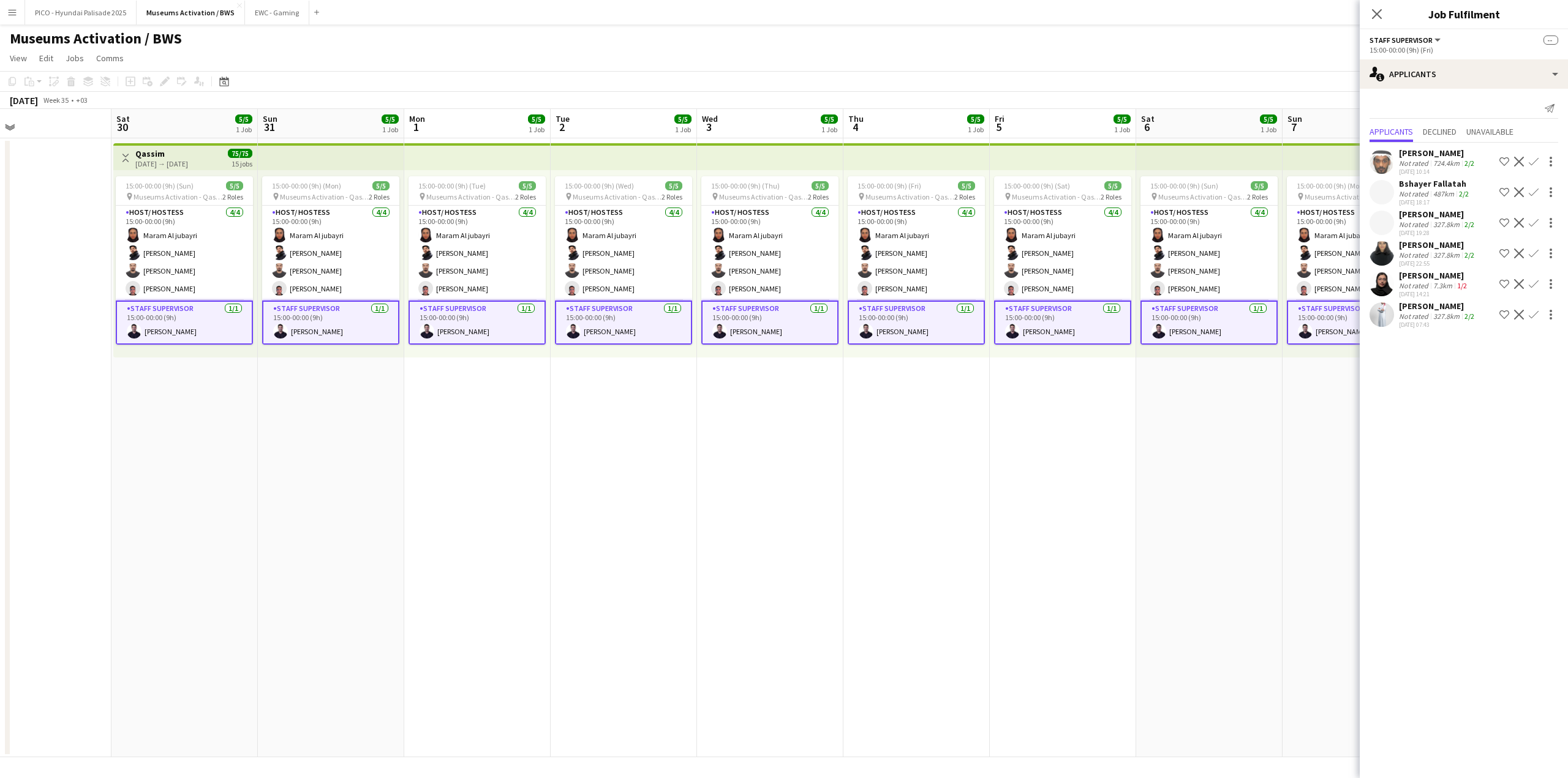
click at [948, 493] on app-date-cell "15:00-00:00 (9h) (Fri) 5/5 pin Museums Activation - Qassim 2 Roles Host/ Hostes…" at bounding box center [916, 447] width 146 height 619
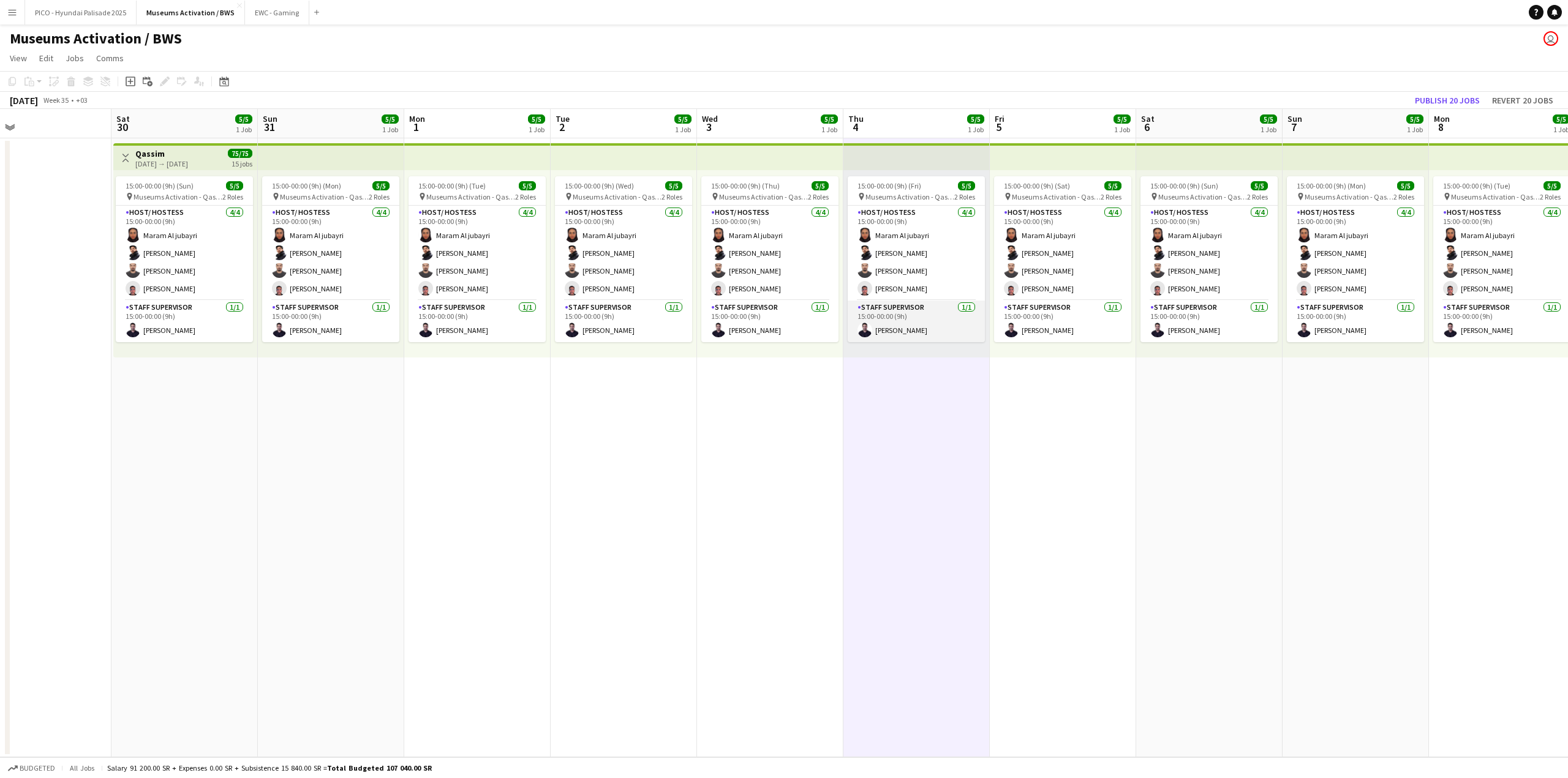
click at [929, 321] on app-card-role "Staff Supervisor [DATE] 15:00-00:00 (9h) [PERSON_NAME]" at bounding box center [916, 321] width 137 height 42
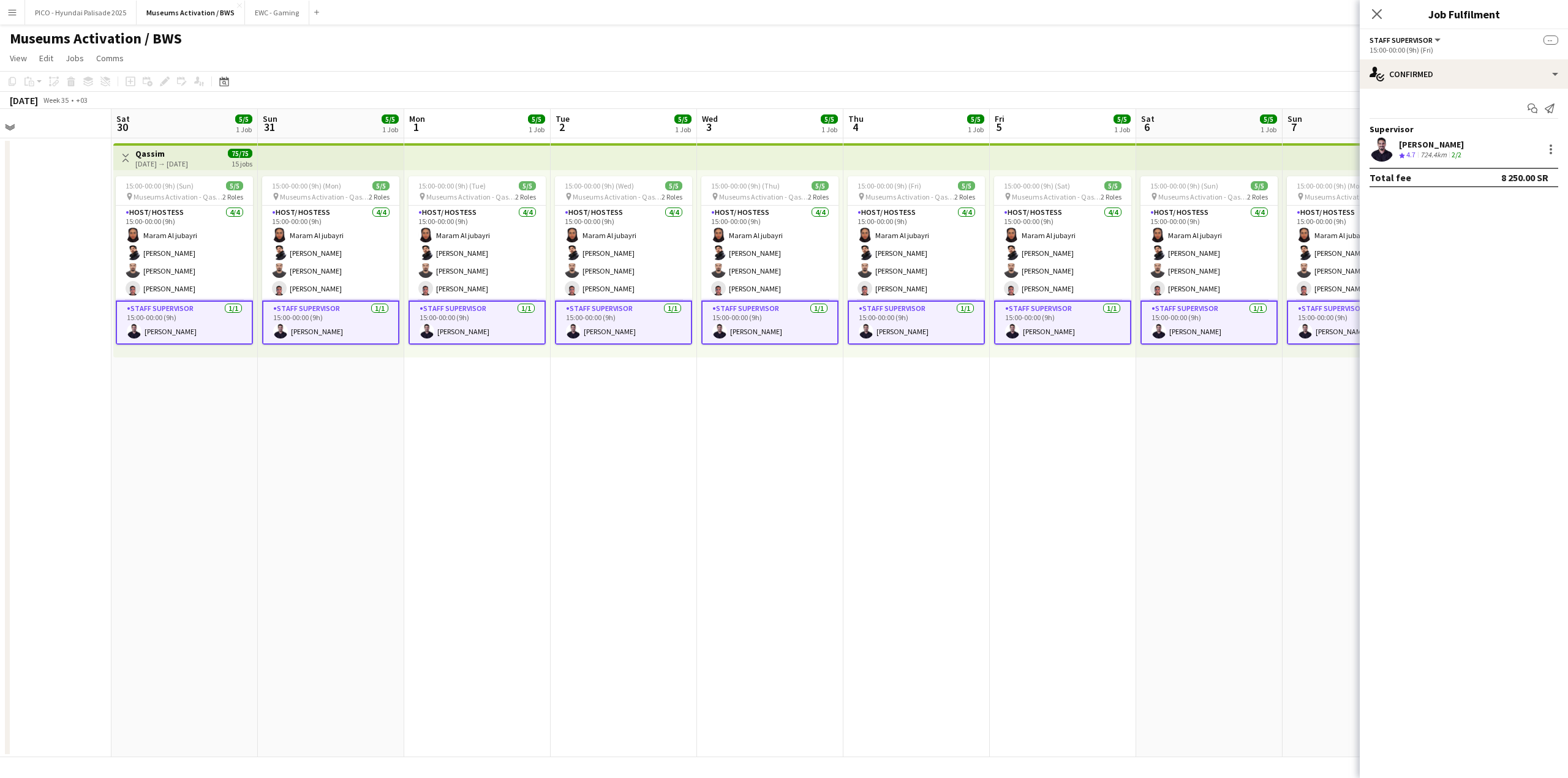
click at [1118, 377] on app-date-cell "15:00-00:00 (9h) (Sat) 5/5 pin Museums Activation - Qassim 2 Roles Host/ Hostes…" at bounding box center [1063, 447] width 146 height 619
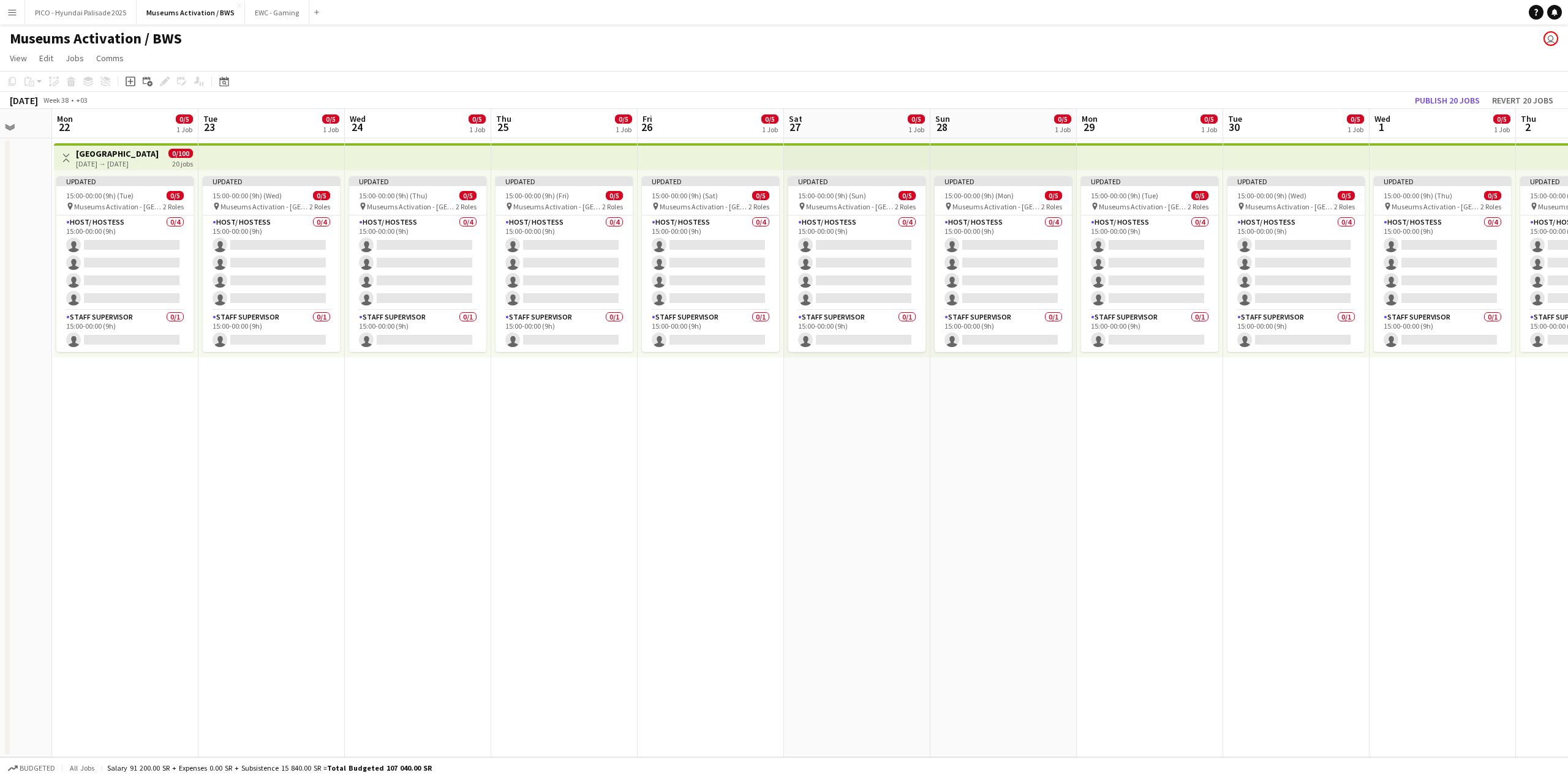
scroll to position [0, 388]
click at [136, 258] on app-card-role "Host/ Hostess 0/4 15:00-00:00 (9h) single-neutral-actions single-neutral-action…" at bounding box center [123, 262] width 137 height 95
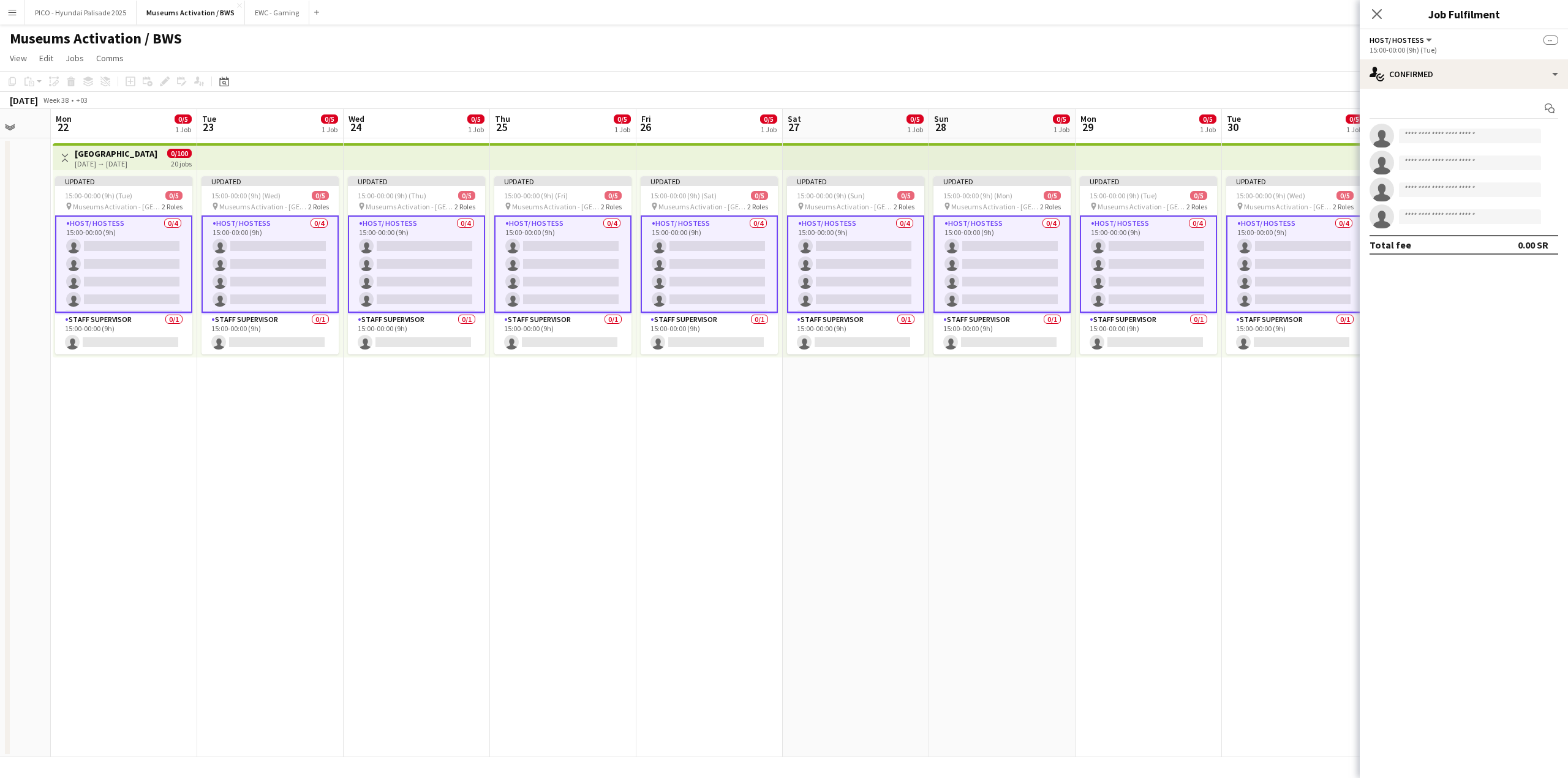
click at [83, 435] on app-date-cell "Toggle View [GEOGRAPHIC_DATA] [DATE] → [DATE] 0/100 20 jobs Updated 15:00-00:00…" at bounding box center [123, 447] width 146 height 619
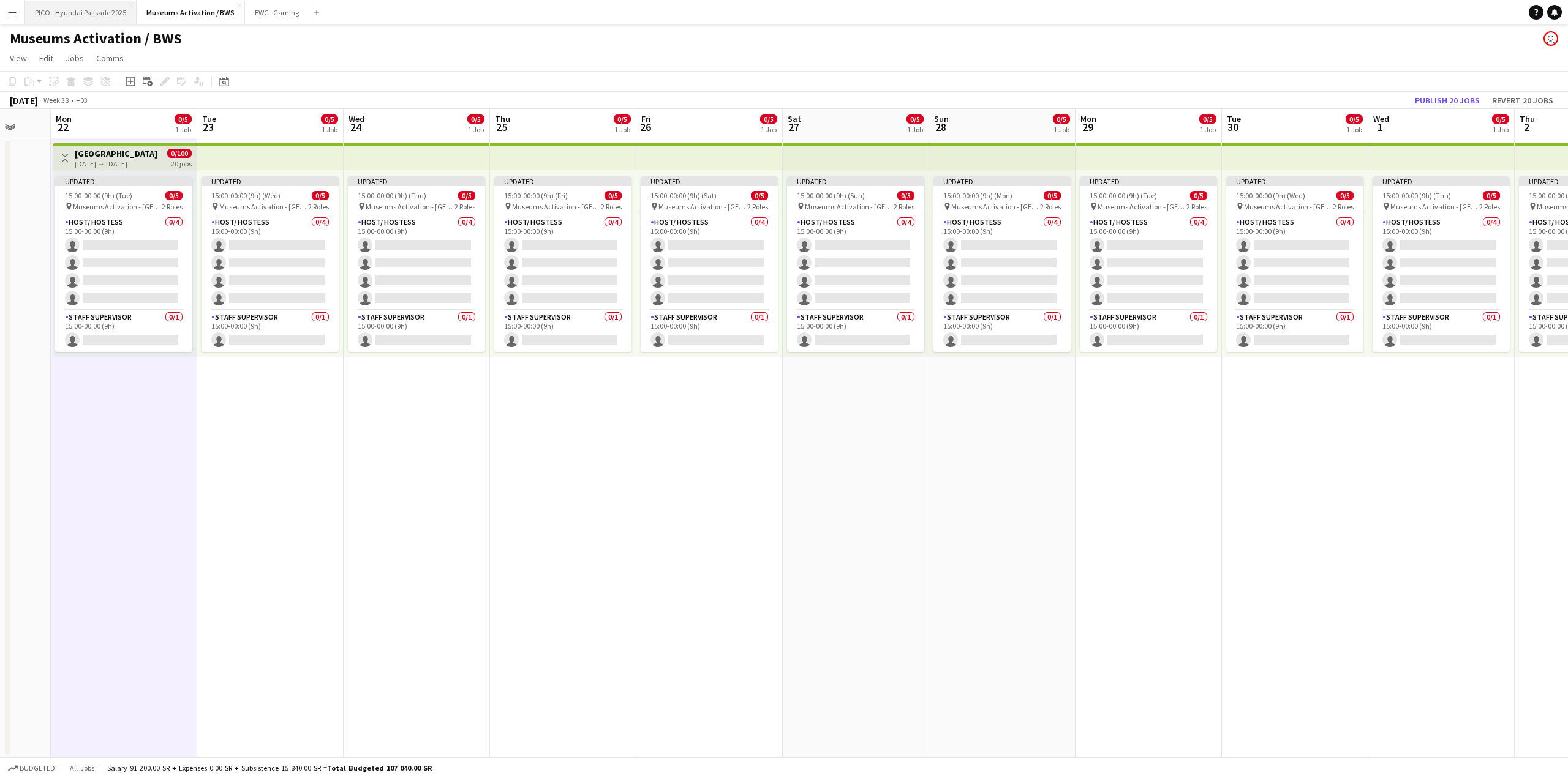
click at [77, 22] on button "PICO - Hyundai Palisade 2025 Close" at bounding box center [81, 12] width 112 height 24
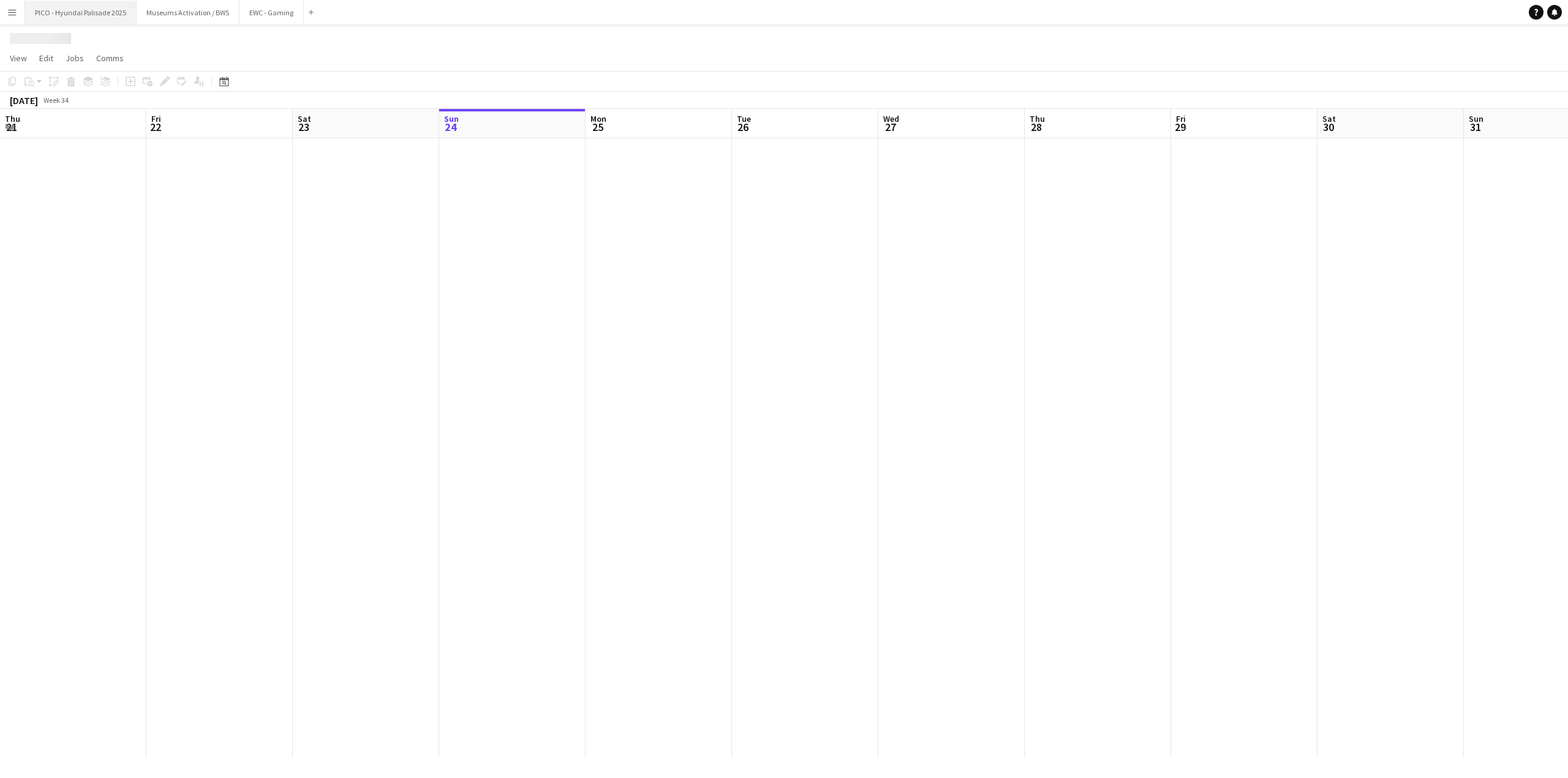
scroll to position [0, 293]
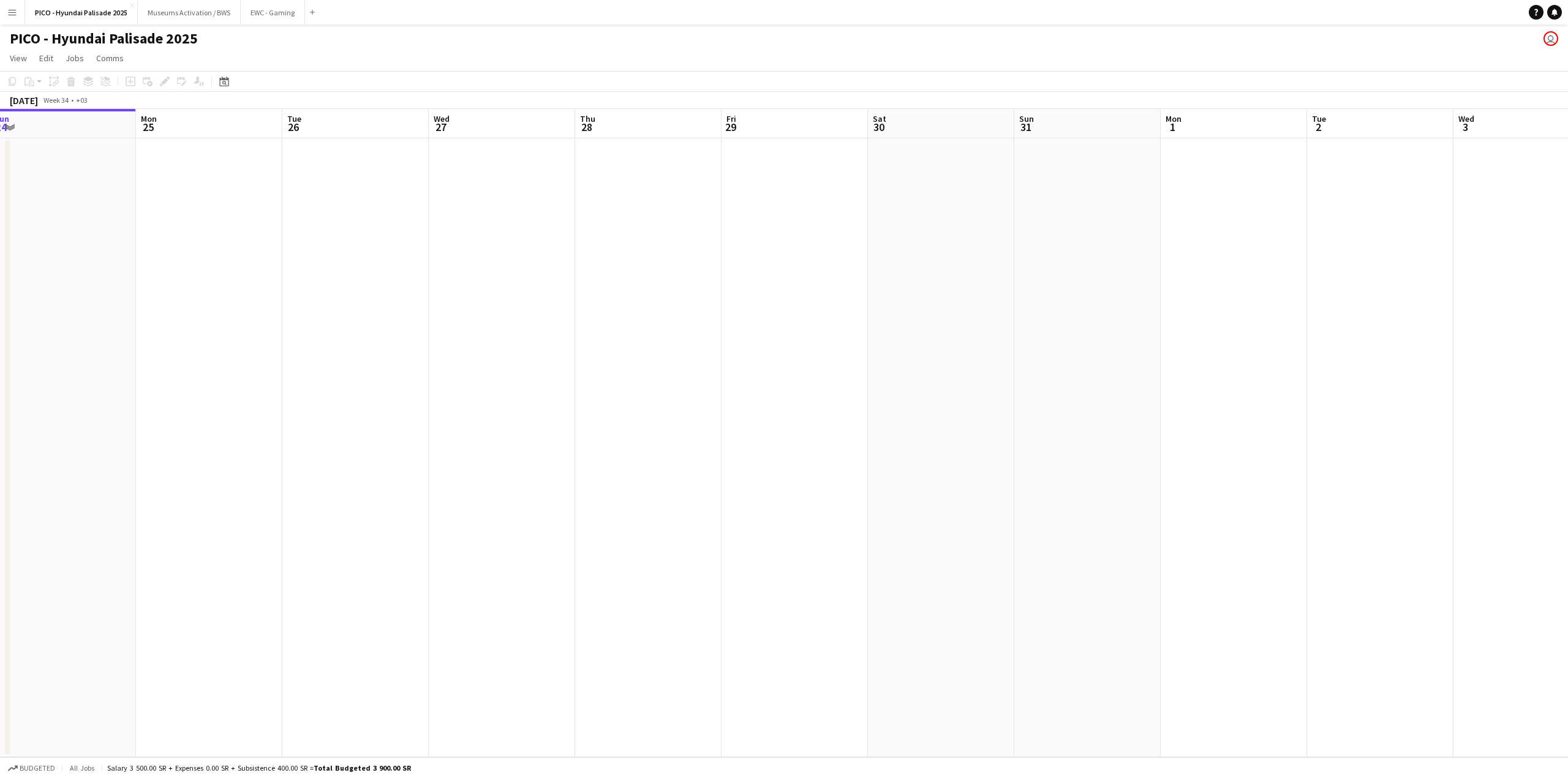
drag, startPoint x: 312, startPoint y: 237, endPoint x: 104, endPoint y: 238, distance: 208.0
click at [166, 229] on app-calendar-viewport "Thu 21 Fri 22 Sat 23 Sun 24 Mon 25 Tue 26 Wed 27 Thu 28 Fri 29 Sat 30 Sun 31 Mo…" at bounding box center [784, 433] width 1568 height 649
drag, startPoint x: 270, startPoint y: 233, endPoint x: 215, endPoint y: 245, distance: 56.3
click at [76, 245] on app-calendar-viewport "Fri 22 Sat 23 Sun 24 Mon 25 Tue 26 Wed 27 Thu 28 Fri 29 Sat 30 Sun 31 Mon 1 Tue…" at bounding box center [784, 433] width 1568 height 649
drag, startPoint x: 412, startPoint y: 222, endPoint x: 215, endPoint y: 272, distance: 203.2
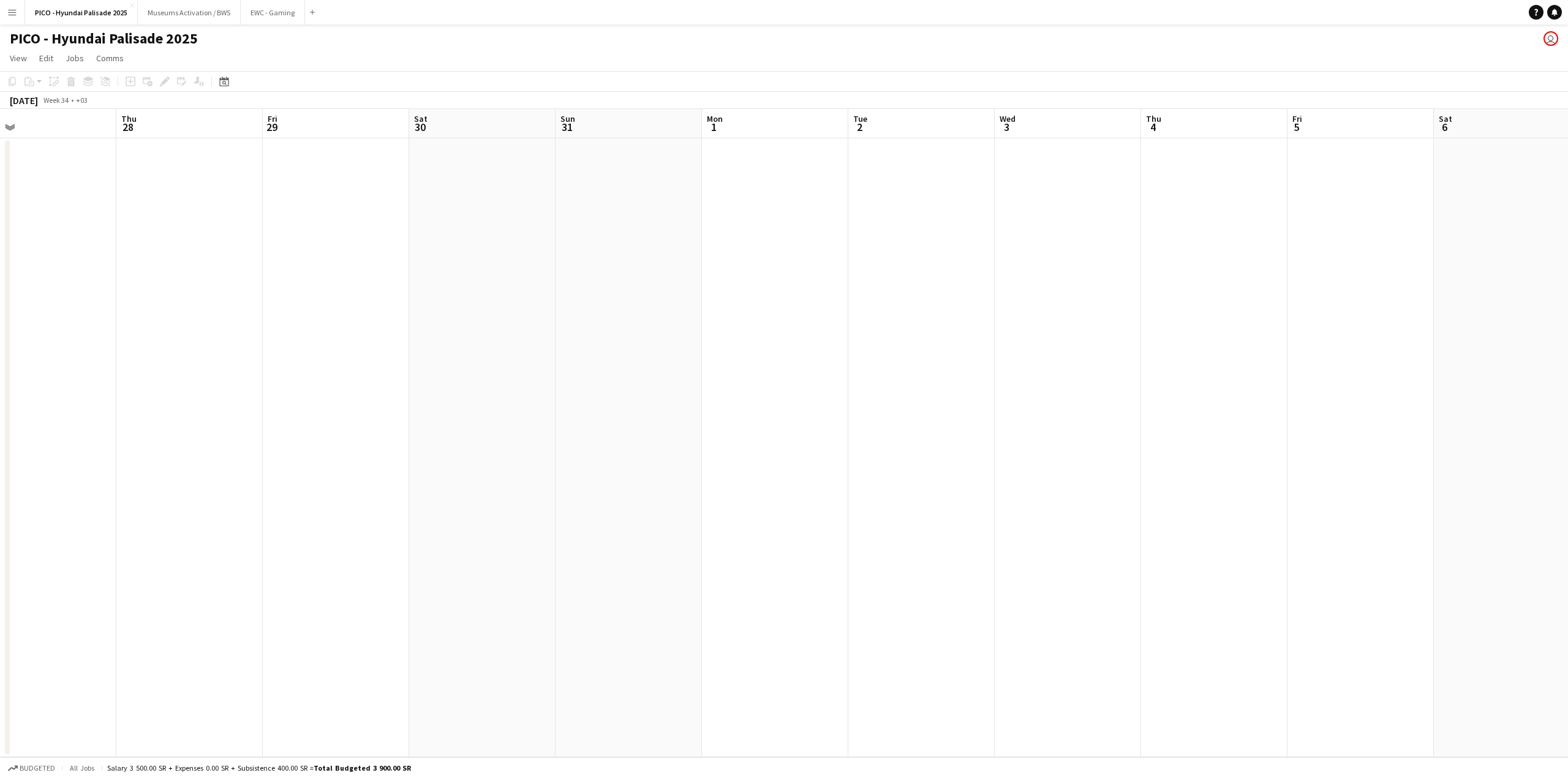
click at [12, 249] on app-calendar-viewport "Sun 24 Mon 25 Tue 26 Wed 27 Thu 28 Fri 29 Sat 30 Sun 31 Mon 1 Tue 2 Wed 3 Thu 4…" at bounding box center [784, 433] width 1568 height 649
drag, startPoint x: 197, startPoint y: 262, endPoint x: 84, endPoint y: 268, distance: 113.2
click at [106, 265] on app-calendar-viewport "Tue 26 Wed 27 Thu 28 Fri 29 Sat 30 Sun 31 Mon 1 Tue 2 Wed 3 Thu 4 Fri 5 Sat 6 S…" at bounding box center [784, 433] width 1568 height 649
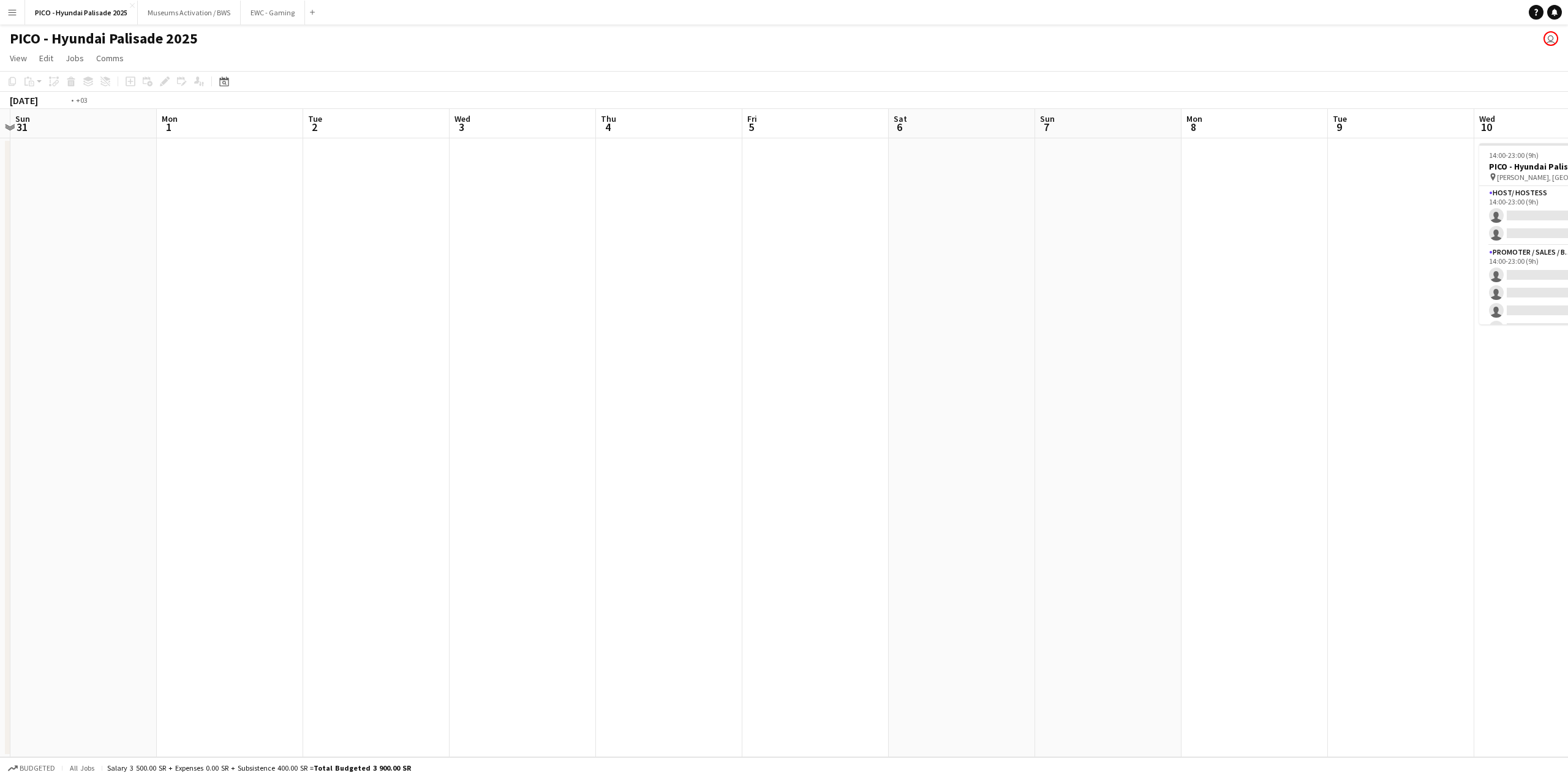
drag, startPoint x: 164, startPoint y: 254, endPoint x: 103, endPoint y: 258, distance: 61.1
click at [111, 257] on app-calendar-viewport "Thu 28 Fri 29 Sat 30 Sun 31 Mon 1 Tue 2 Wed 3 Thu 4 Fri 5 Sat 6 Sun 7 Mon 8 Tue…" at bounding box center [784, 433] width 1568 height 649
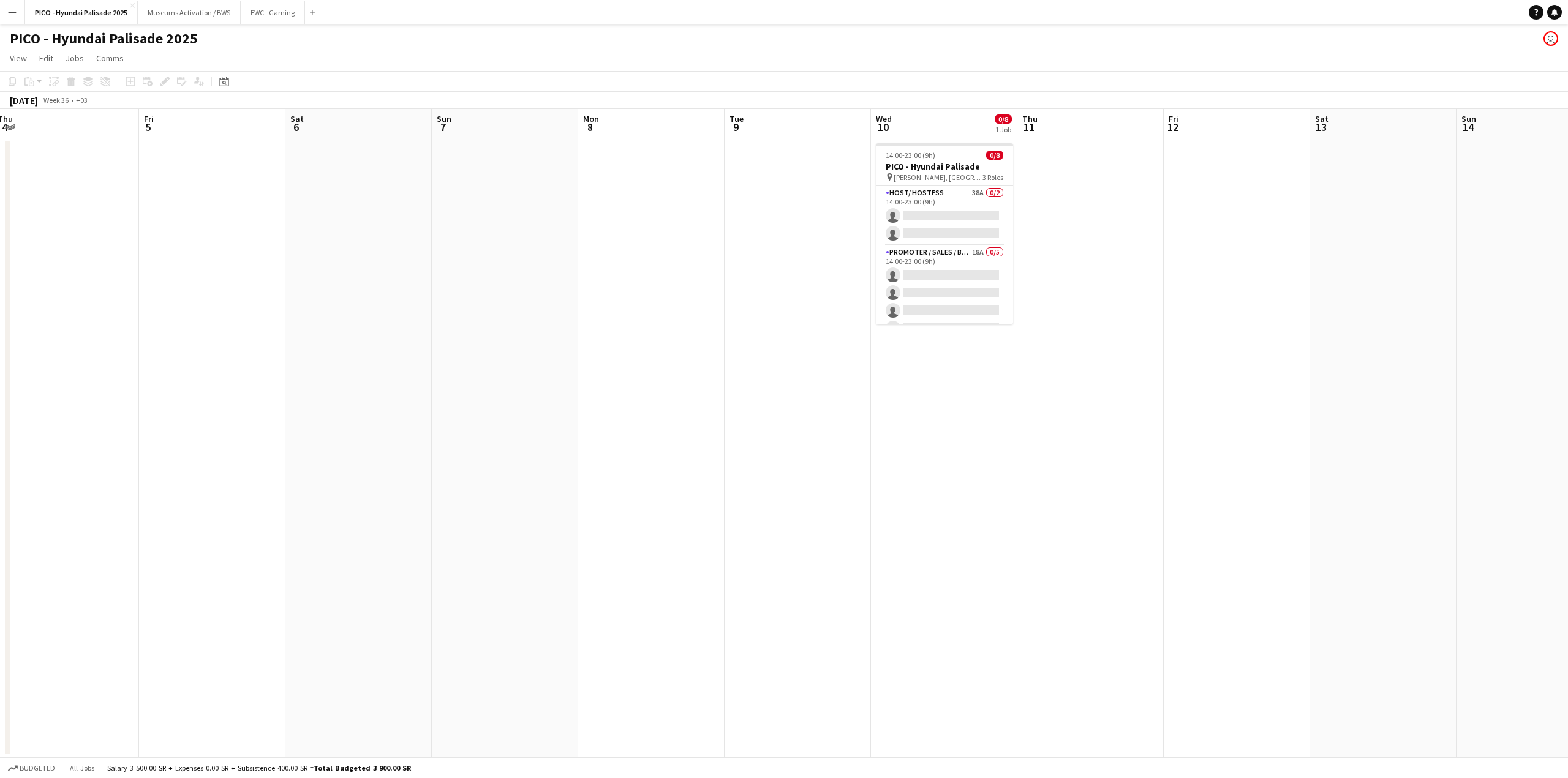
drag, startPoint x: 300, startPoint y: 261, endPoint x: 189, endPoint y: 268, distance: 111.2
click at [204, 267] on app-calendar-viewport "Mon 1 Tue 2 Wed 3 Thu 4 Fri 5 Sat 6 Sun 7 Mon 8 Tue 9 Wed 10 0/8 1 Job Thu 11 F…" at bounding box center [784, 433] width 1568 height 649
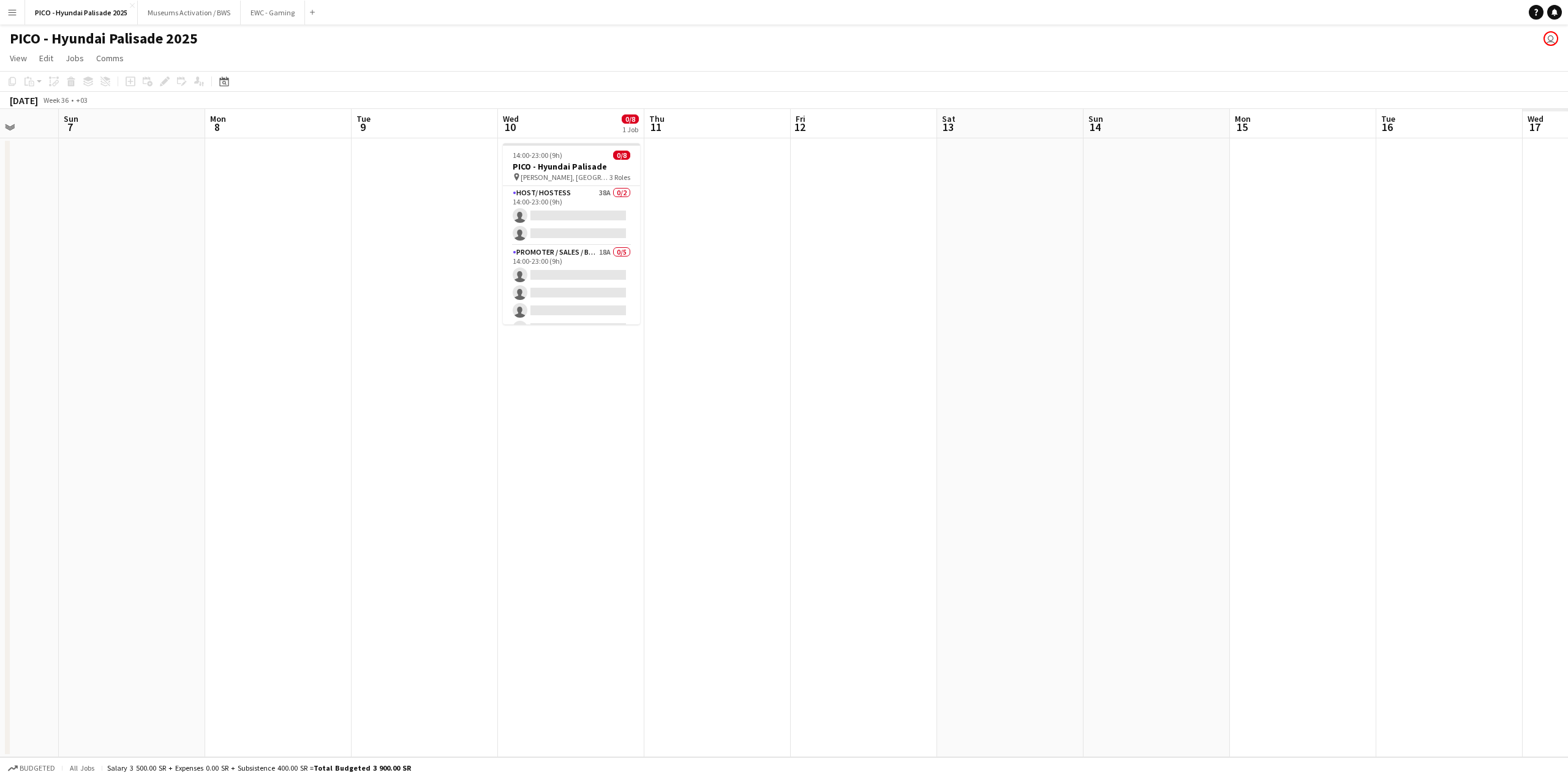
drag, startPoint x: 433, startPoint y: 251, endPoint x: 246, endPoint y: 267, distance: 187.7
click at [137, 243] on app-calendar-viewport "Wed 3 Thu 4 Fri 5 Sat 6 Sun 7 Mon 8 Tue 9 Wed 10 0/8 1 Job Thu 11 Fri 12 Sat 13…" at bounding box center [784, 433] width 1568 height 649
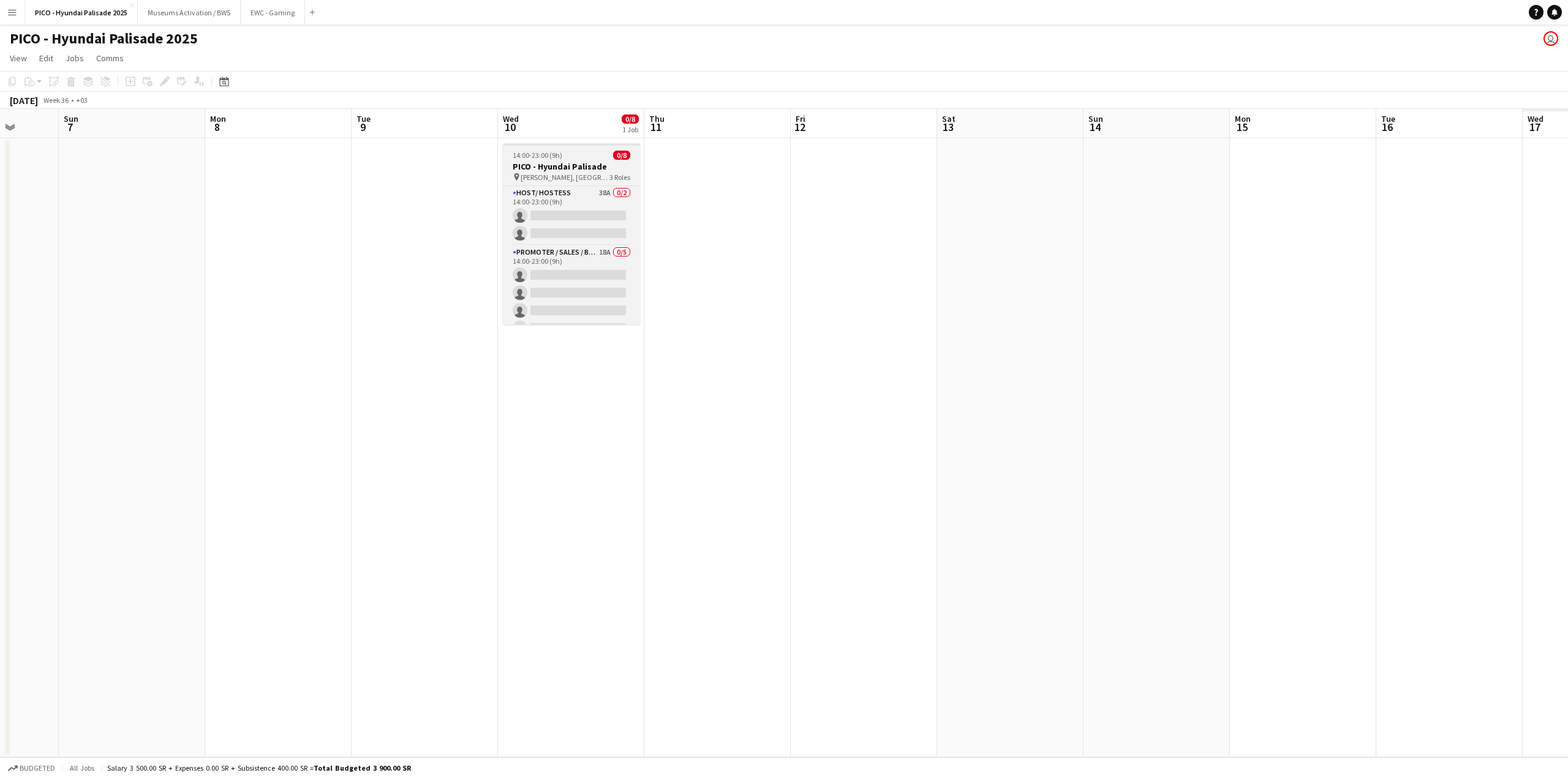
scroll to position [0, 536]
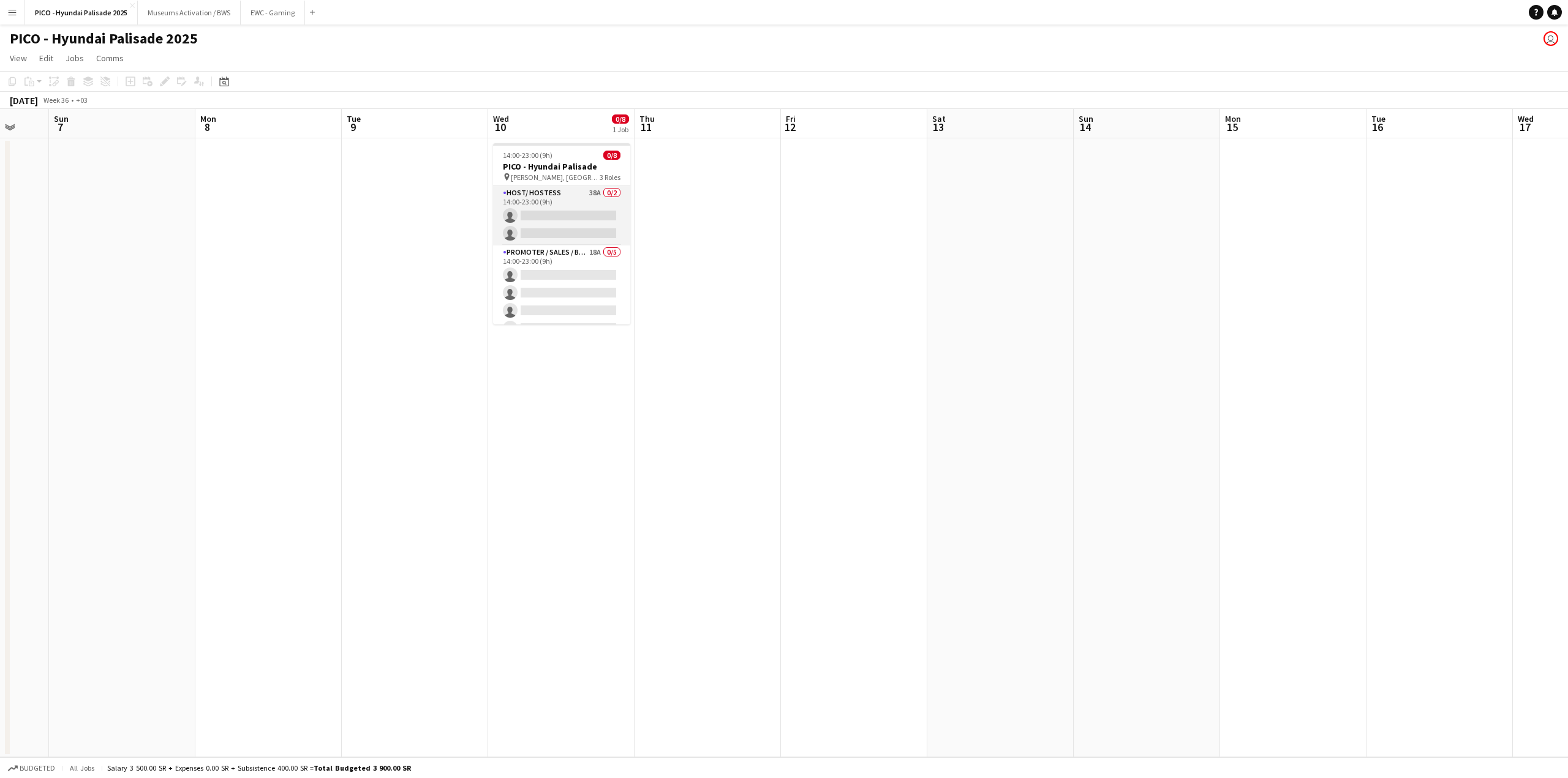
click at [600, 229] on app-card-role "Host/ Hostess 38A 0/2 14:00-23:00 (9h) single-neutral-actions single-neutral-ac…" at bounding box center [561, 215] width 137 height 59
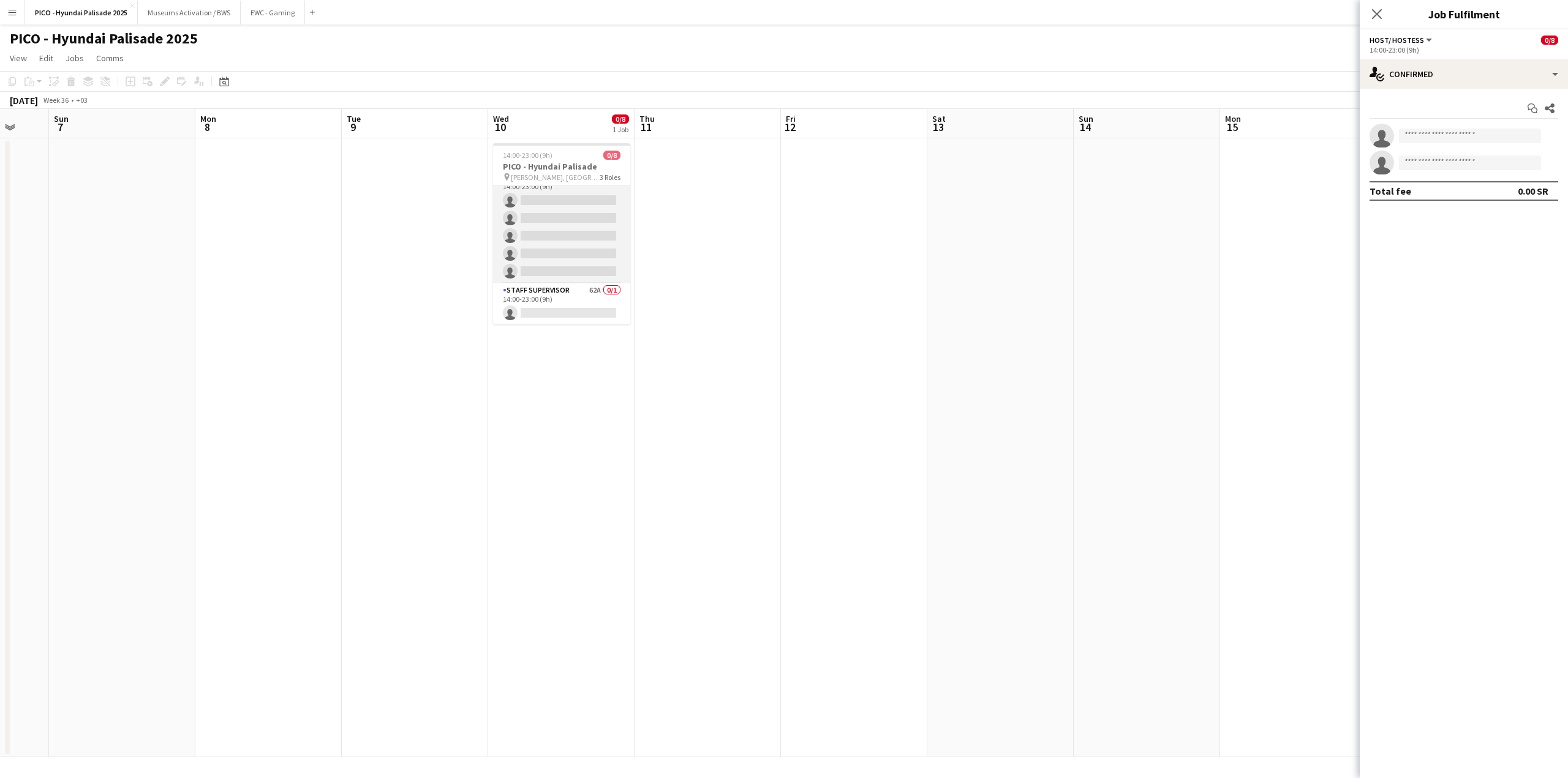
scroll to position [0, 0]
click at [572, 308] on app-card-role "Staff Supervisor 62A 0/1 14:00-23:00 (9h) single-neutral-actions" at bounding box center [561, 304] width 137 height 42
click at [572, 259] on app-card-role "Promoter / Sales / Brand Ambassador 18A 0/5 14:00-23:00 (9h) single-neutral-act…" at bounding box center [561, 227] width 137 height 113
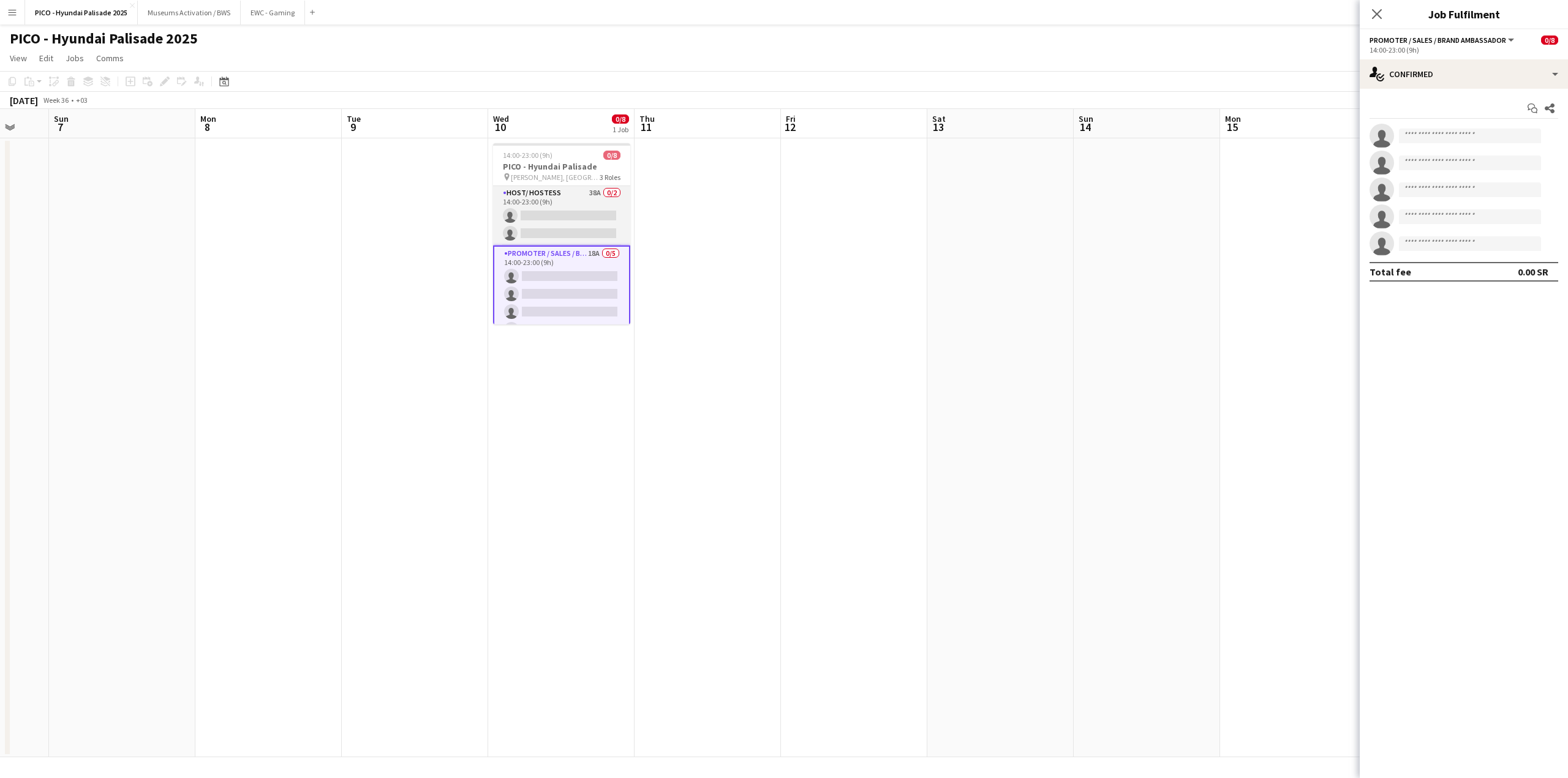
click at [568, 219] on app-card-role "Host/ Hostess 38A 0/2 14:00-23:00 (9h) single-neutral-actions single-neutral-ac…" at bounding box center [561, 215] width 137 height 59
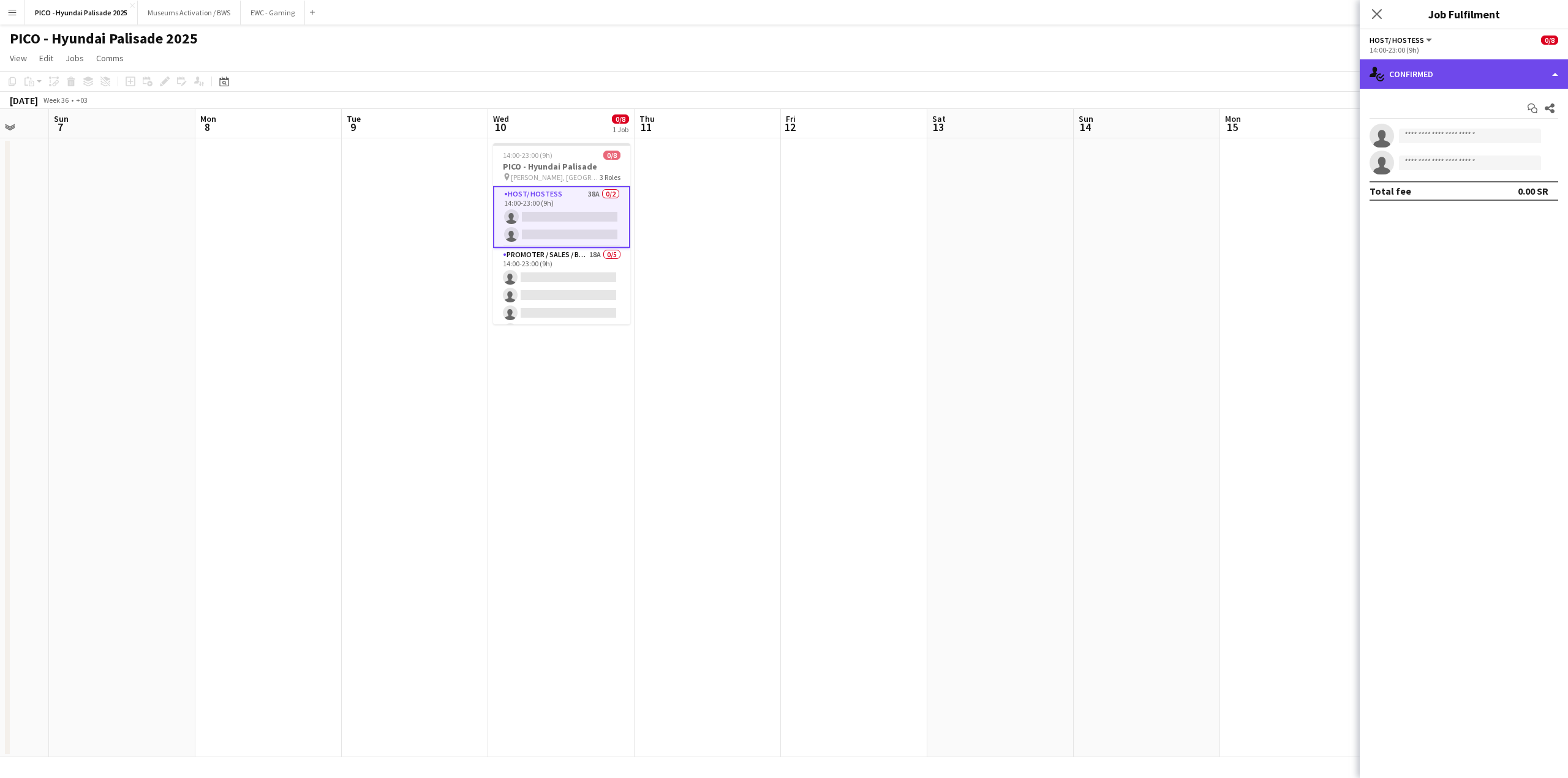
click at [1393, 84] on div "single-neutral-actions-check-2 Confirmed" at bounding box center [1463, 74] width 208 height 29
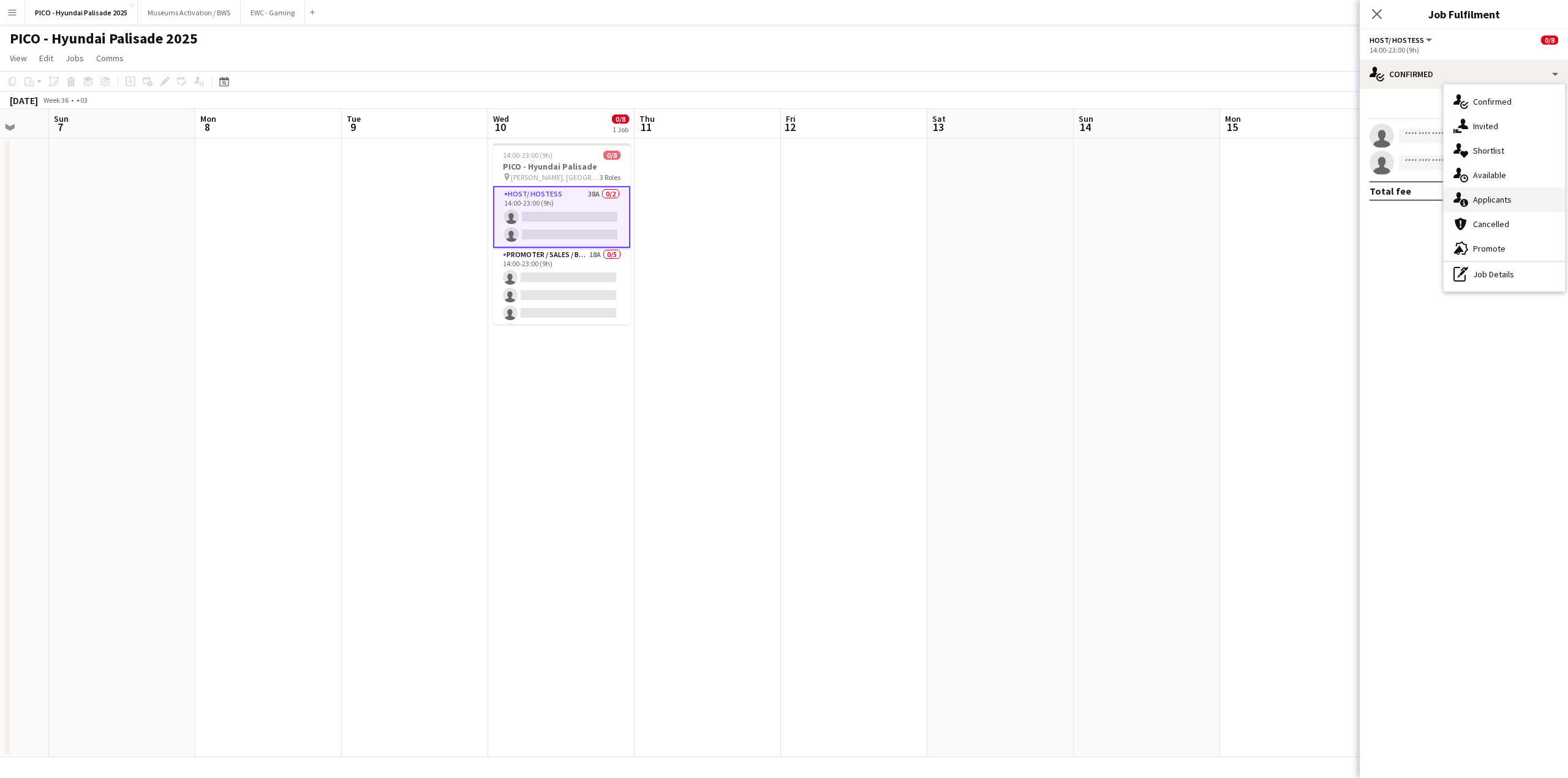
click at [1465, 201] on icon at bounding box center [1463, 203] width 8 height 8
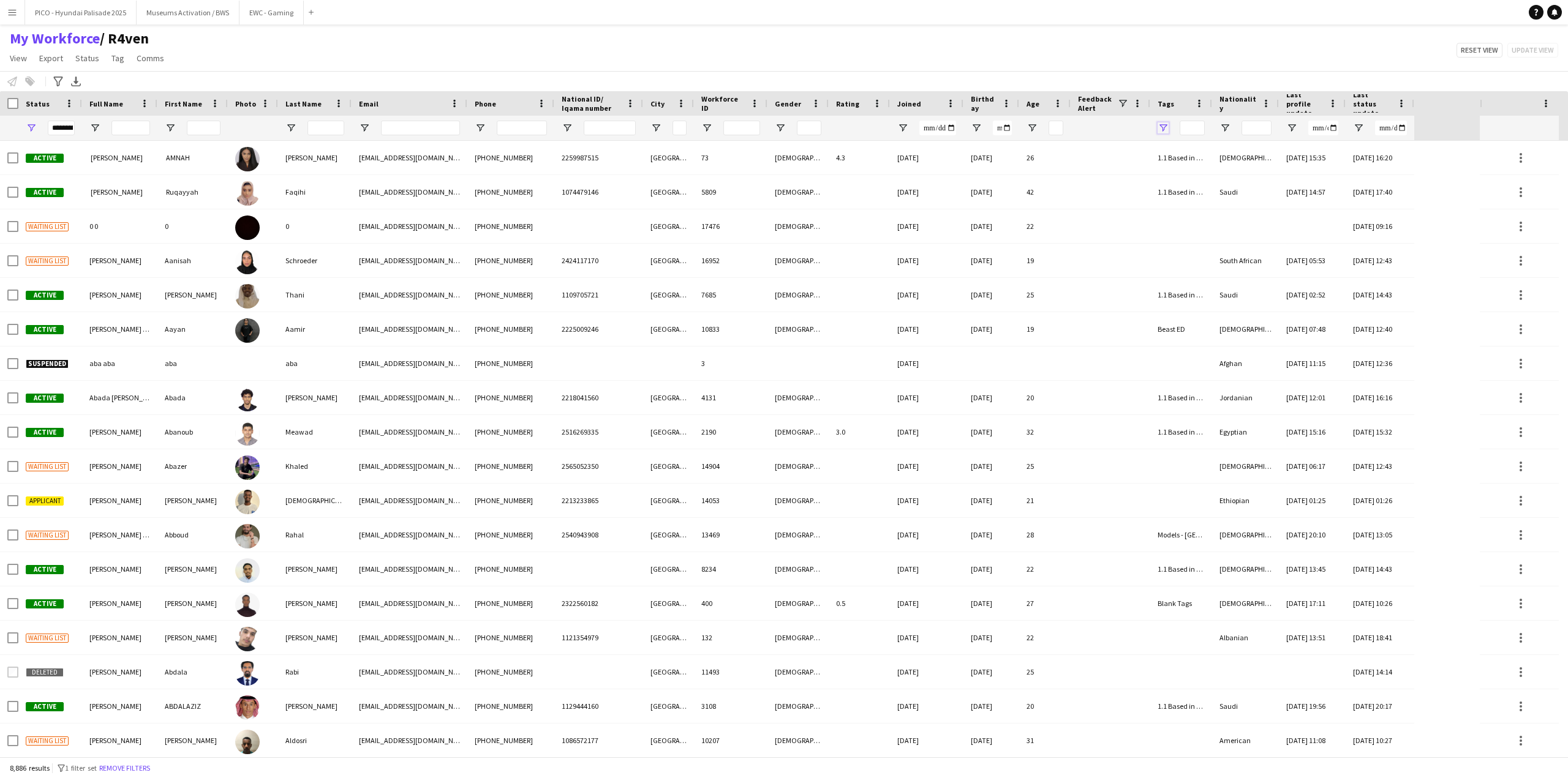
click at [1166, 132] on span "Open Filter Menu" at bounding box center [1163, 128] width 11 height 11
type input "***"
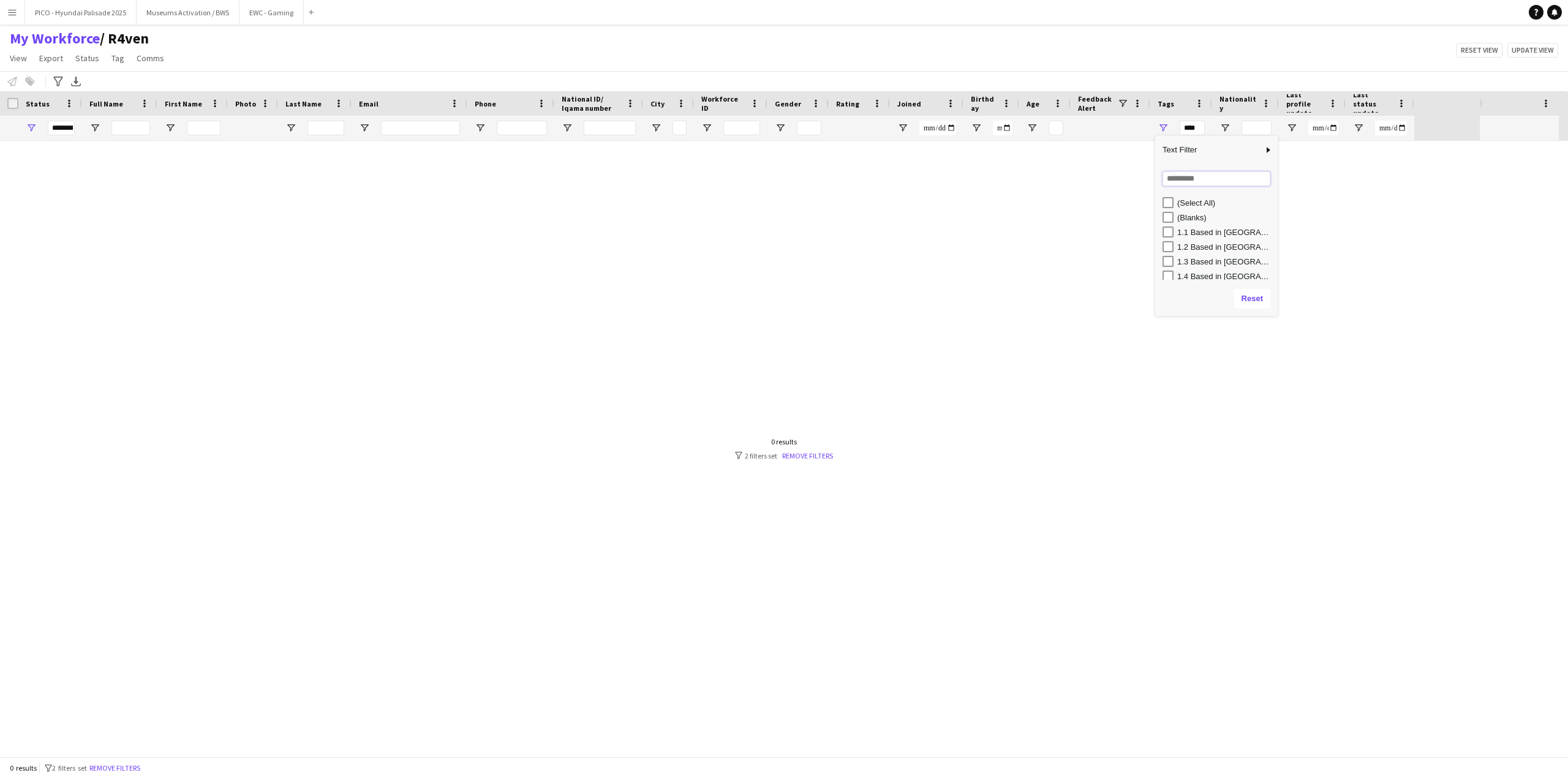
click at [1172, 185] on input "Search filter values" at bounding box center [1217, 178] width 108 height 15
type input "***"
type input "**********"
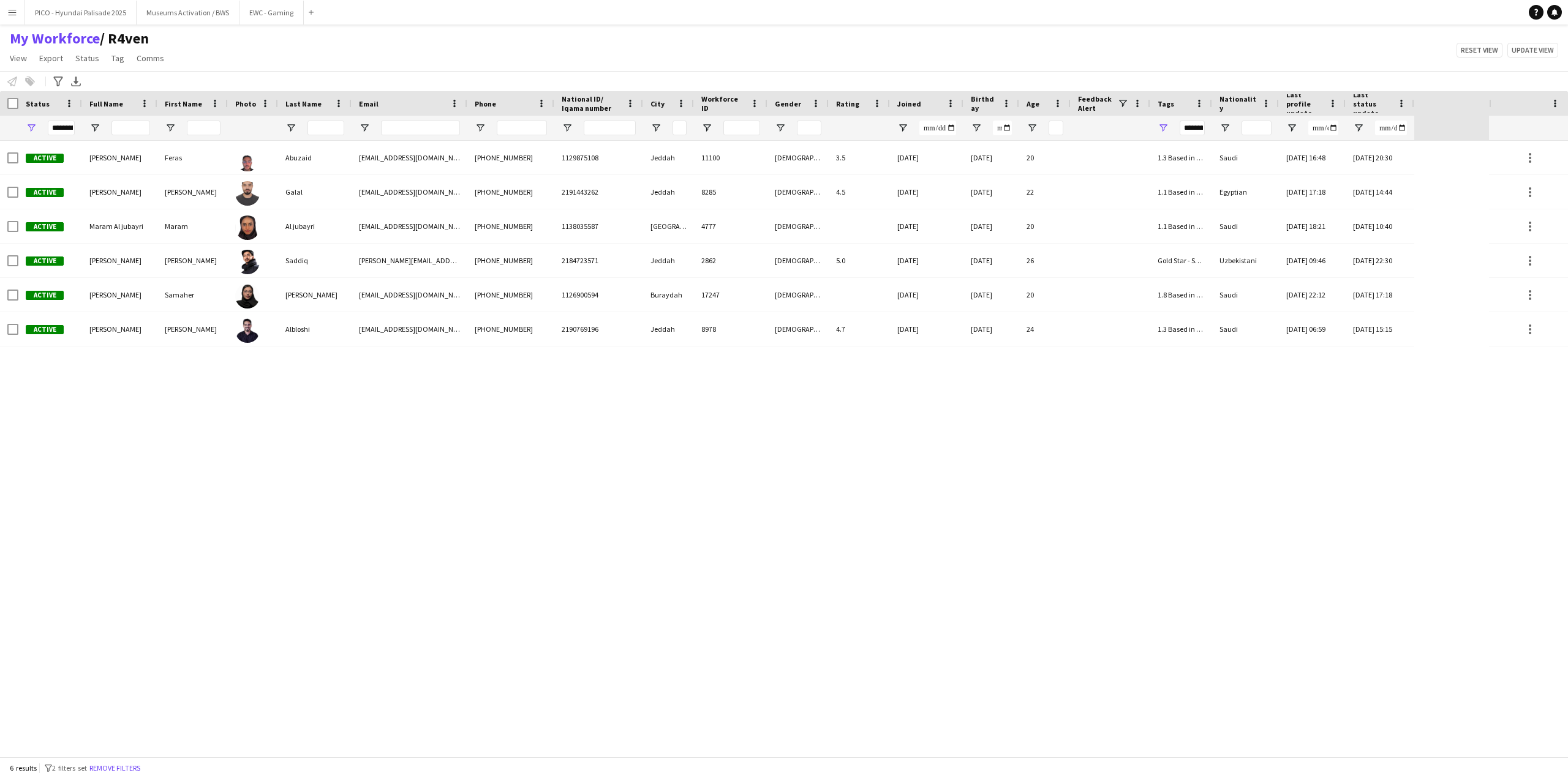
click at [386, 65] on div "My Workforce / R4ven View Views Default view R4ven New view Update view Delete …" at bounding box center [784, 50] width 1568 height 42
click at [12, 56] on span "View" at bounding box center [18, 58] width 17 height 11
click at [27, 118] on span "Customise view" at bounding box center [44, 121] width 59 height 11
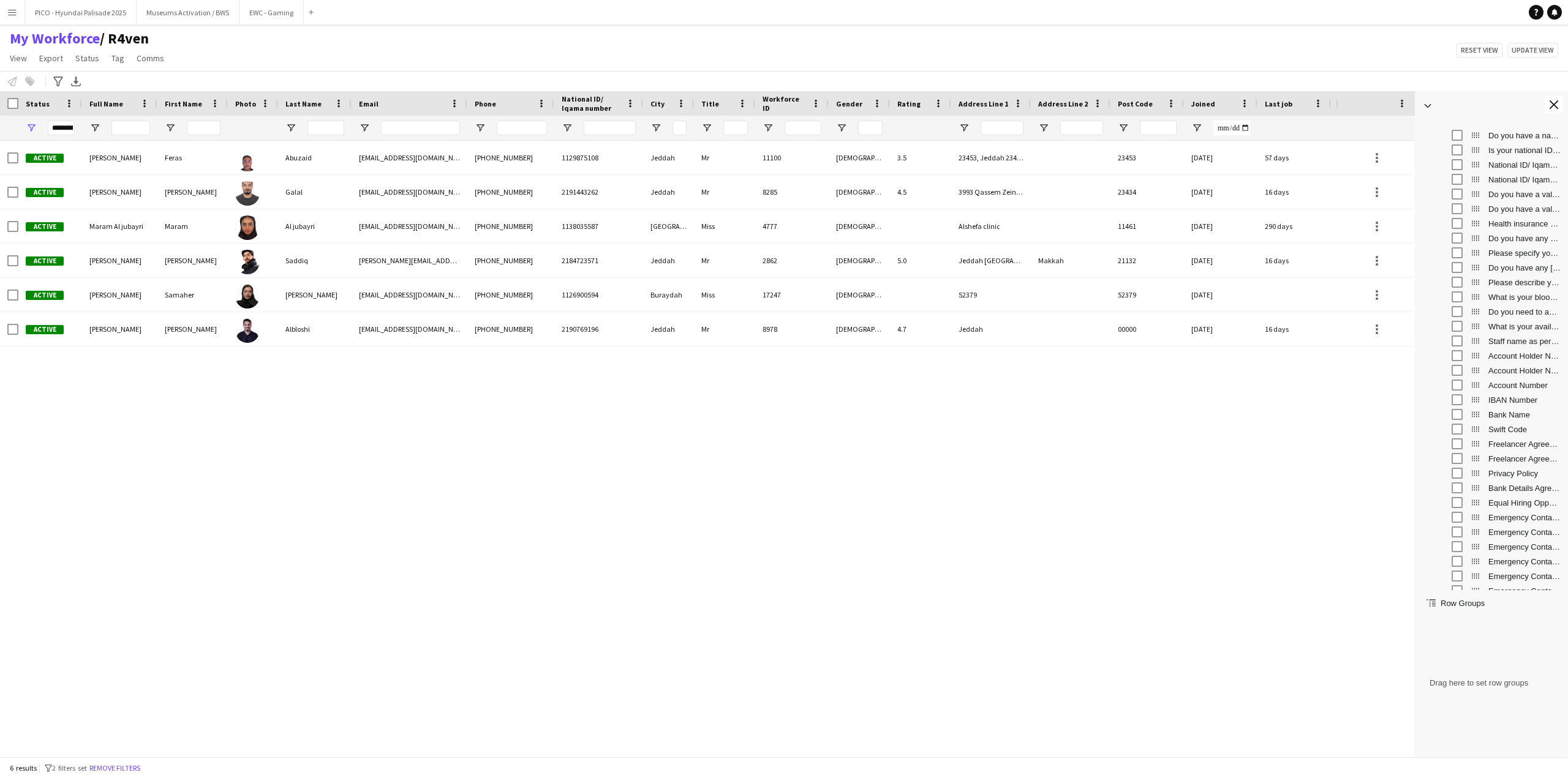
scroll to position [1212, 0]
click at [1274, 484] on div "Active Feras Abuzaid Feras Abuzaid ferasabuzaid921@gmail.com +966569674742 1129…" at bounding box center [667, 444] width 1336 height 607
click at [1561, 101] on button "Close tool panel" at bounding box center [1554, 104] width 19 height 17
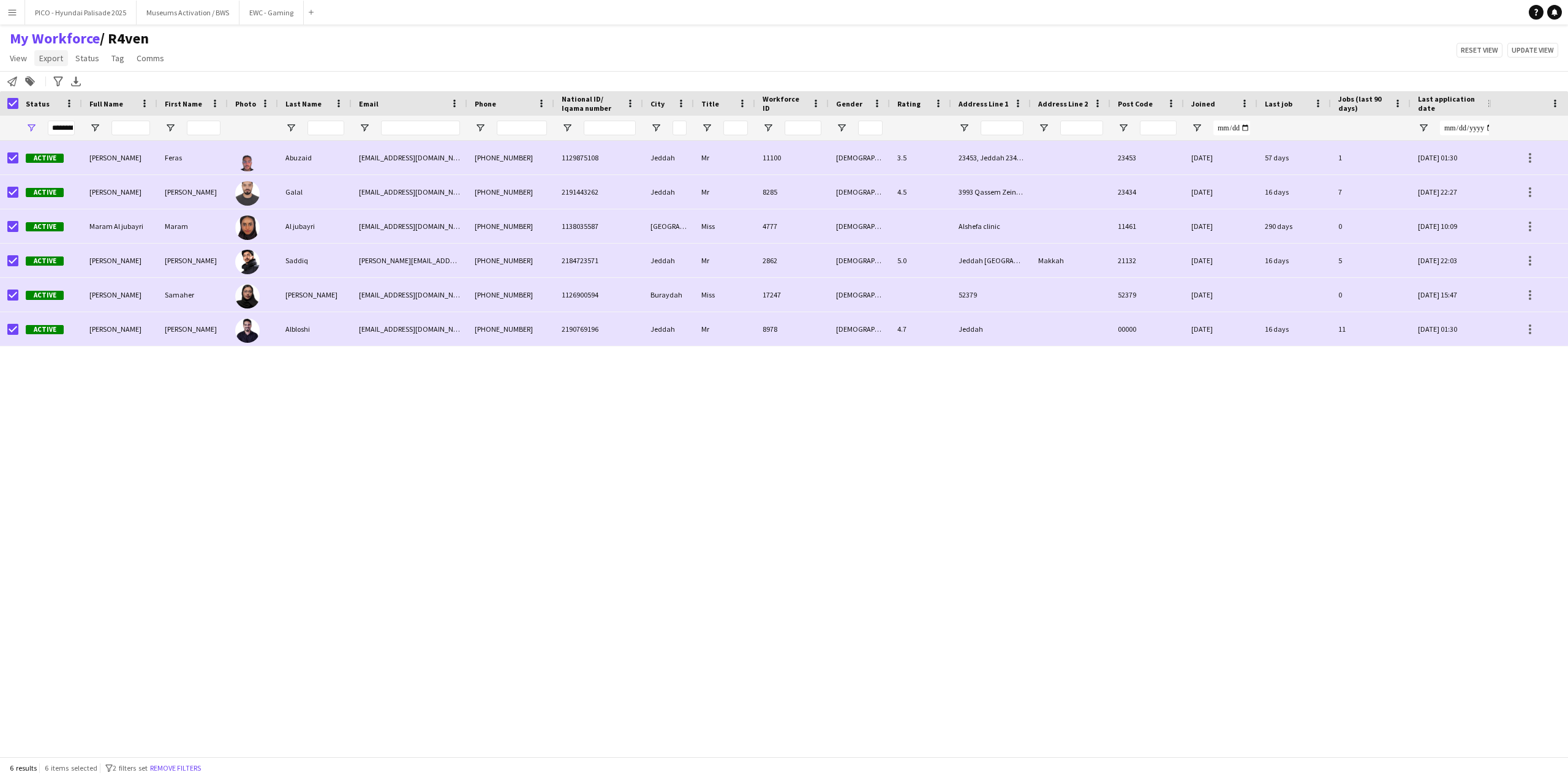
click at [44, 66] on link "Export" at bounding box center [51, 58] width 34 height 16
click at [62, 118] on span "Export as XLSX" at bounding box center [71, 121] width 53 height 11
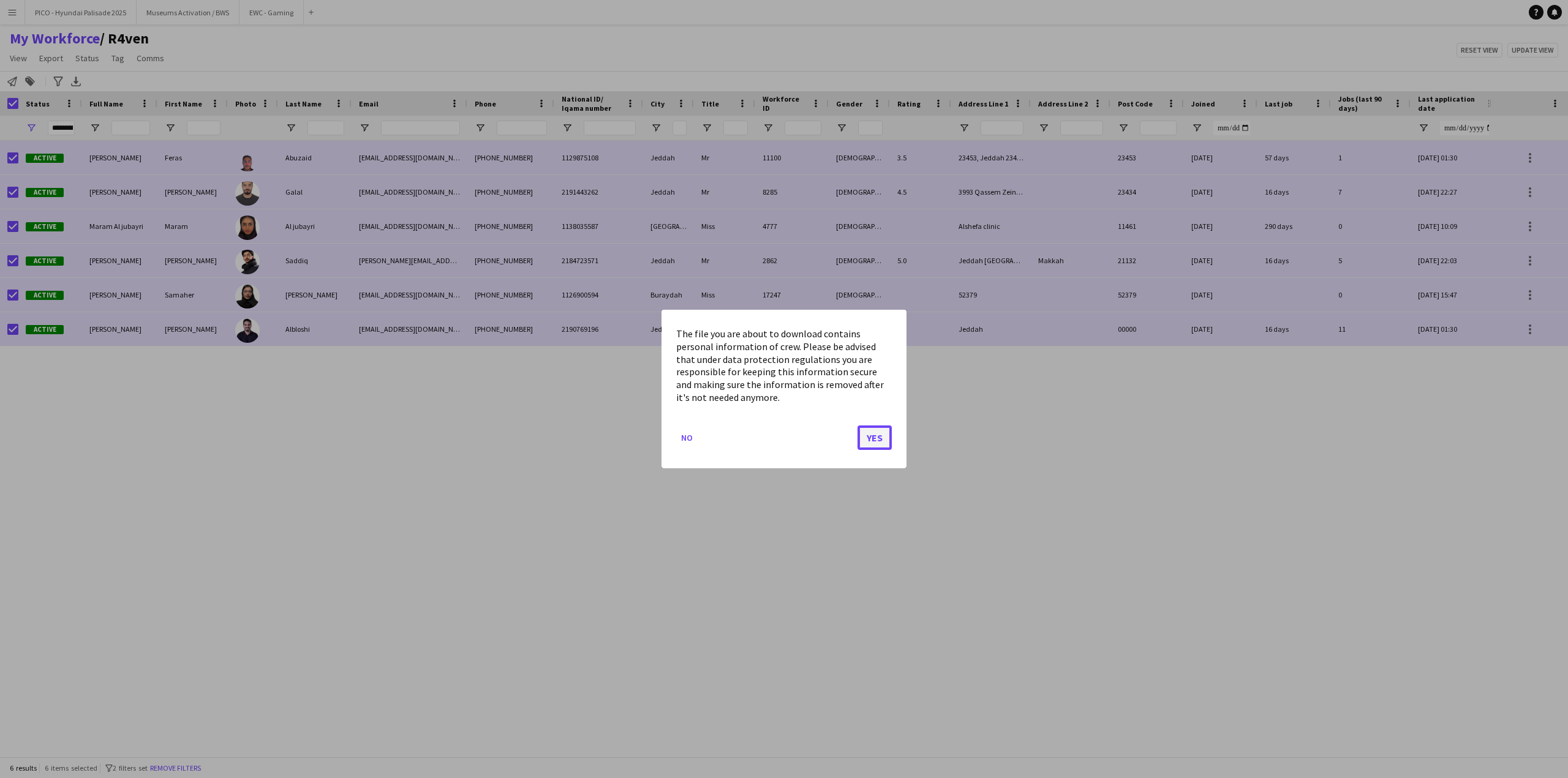
click at [869, 446] on button "Yes" at bounding box center [874, 438] width 35 height 25
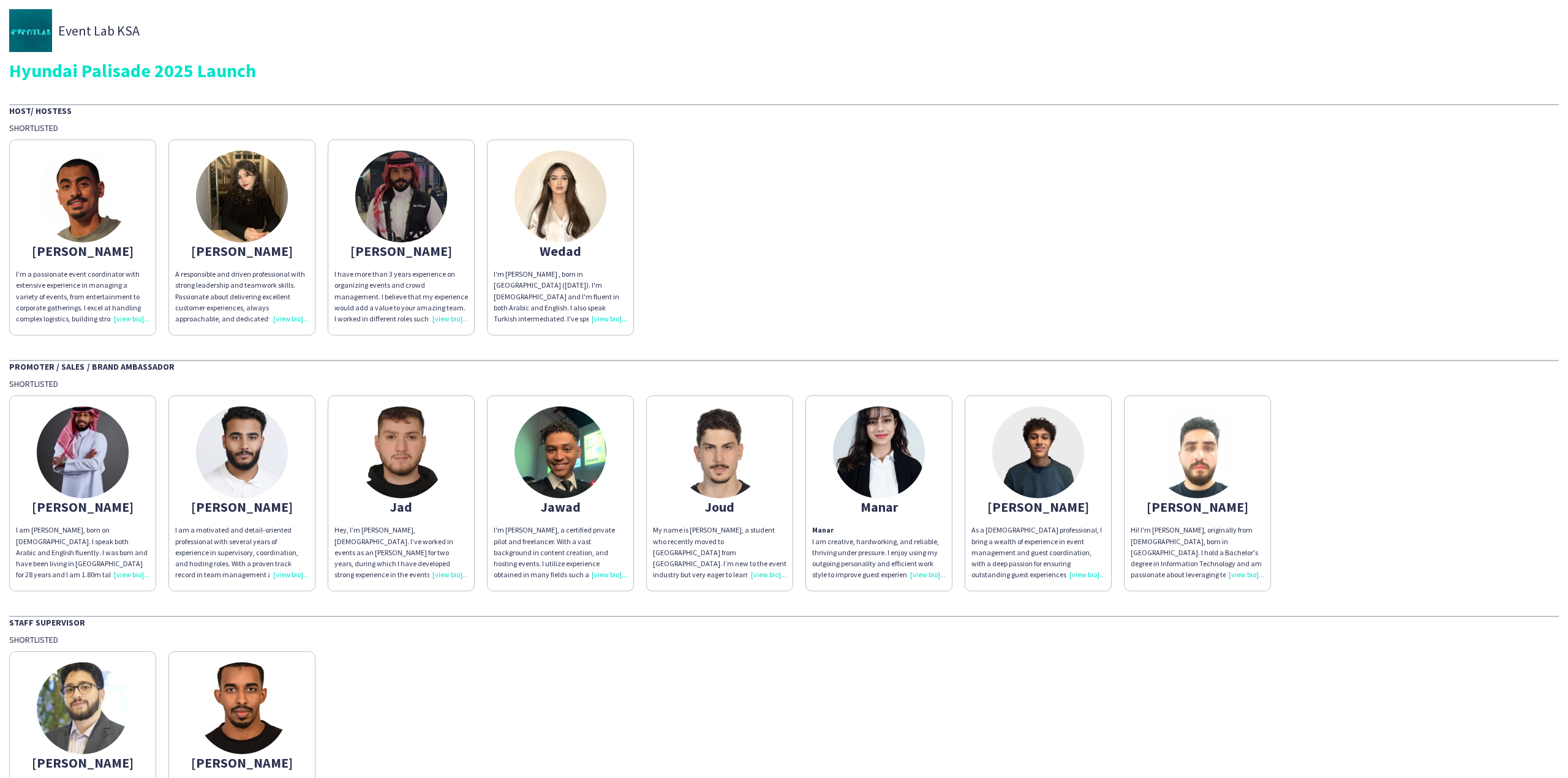
click at [712, 275] on div "Abdelrahman I’m a passionate event coordinator with extensive experience in man…" at bounding box center [784, 235] width 1549 height 202
click at [258, 263] on app-share-pages-crew-card "Carol A responsible and driven professional with strong leadership and teamwork…" at bounding box center [242, 237] width 147 height 196
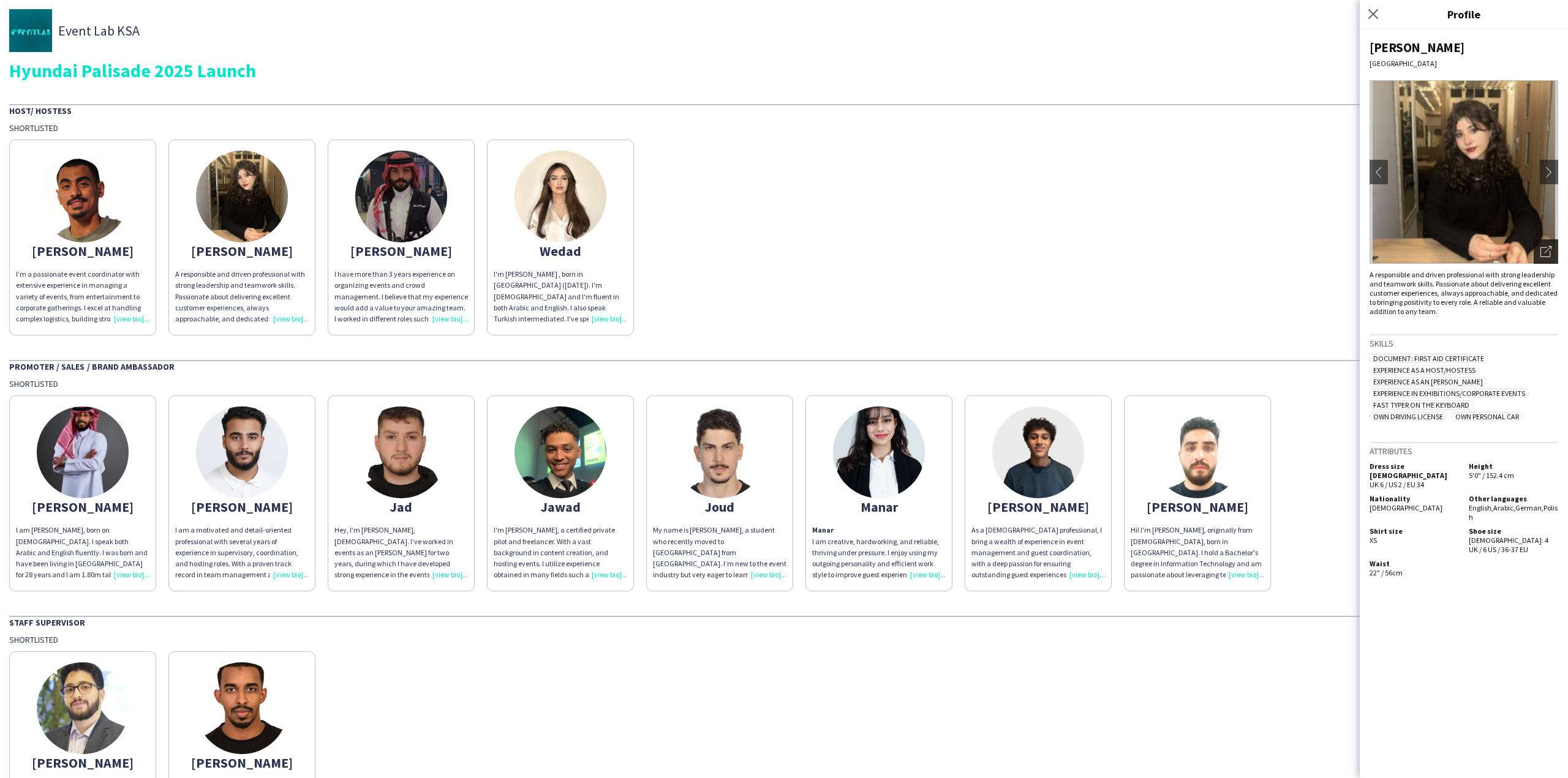
click at [1537, 253] on div "Open photos pop-in" at bounding box center [1546, 252] width 25 height 25
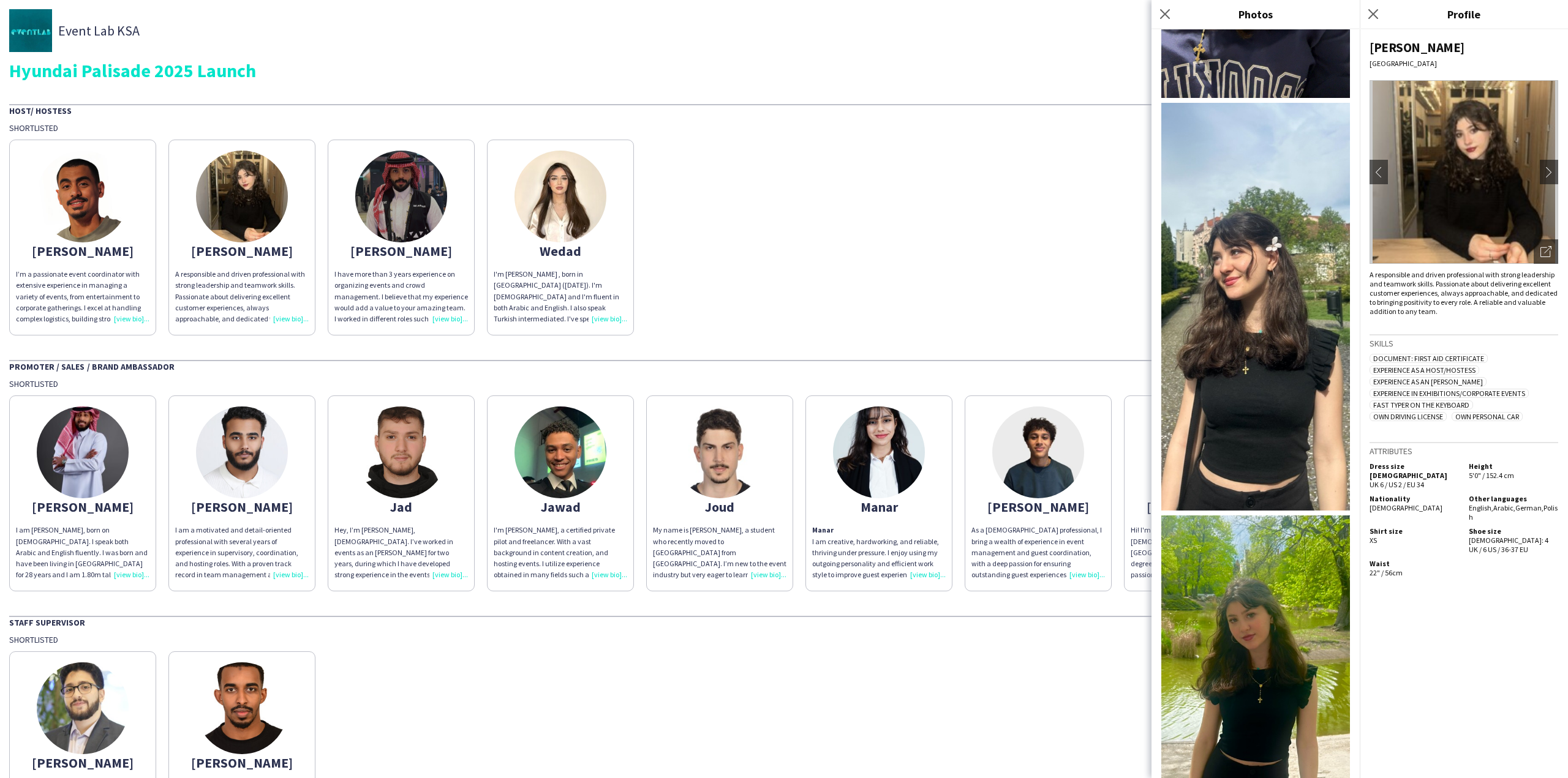
scroll to position [544, 0]
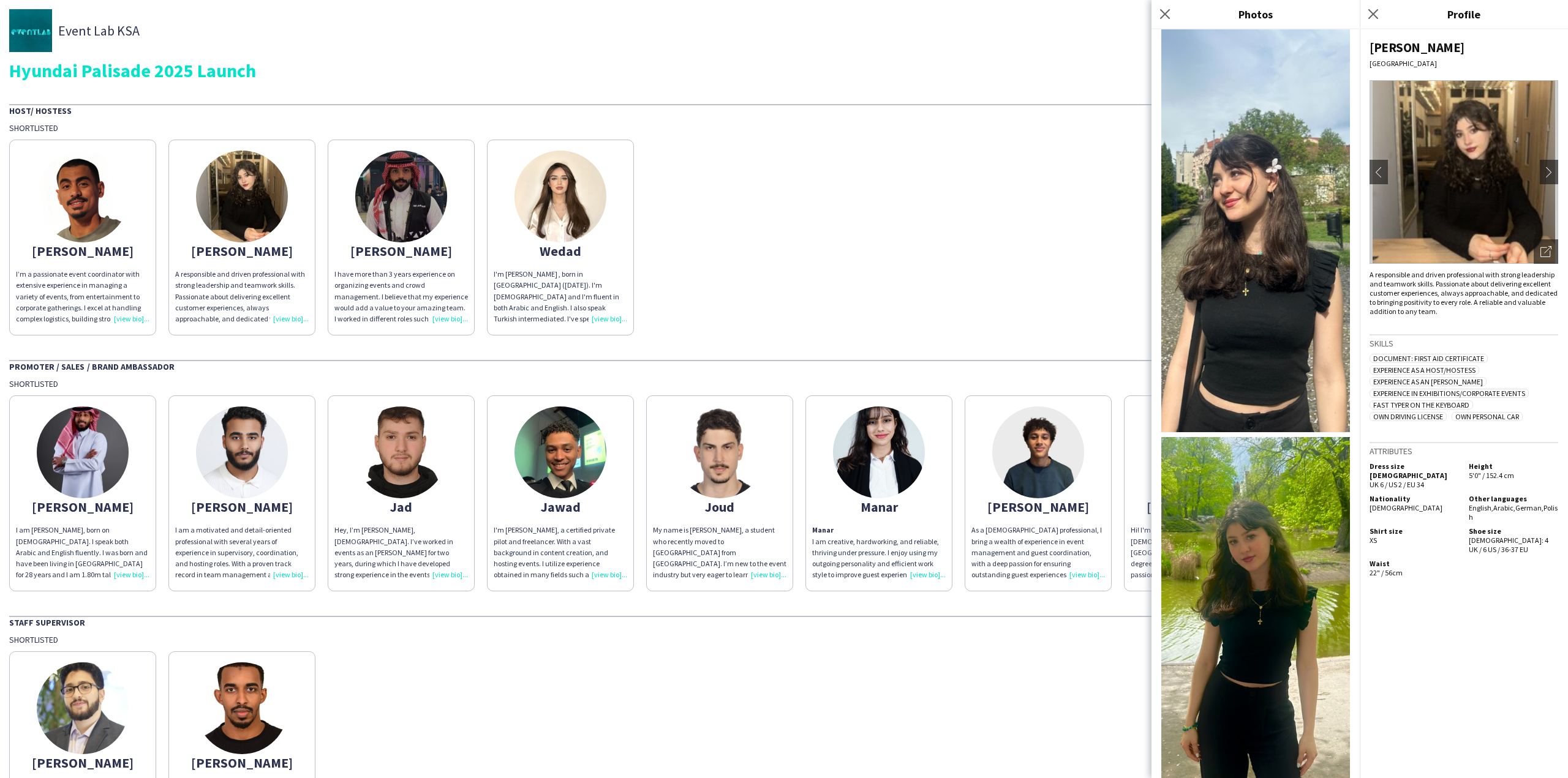
click at [1434, 412] on span "Own Driving License" at bounding box center [1408, 416] width 77 height 9
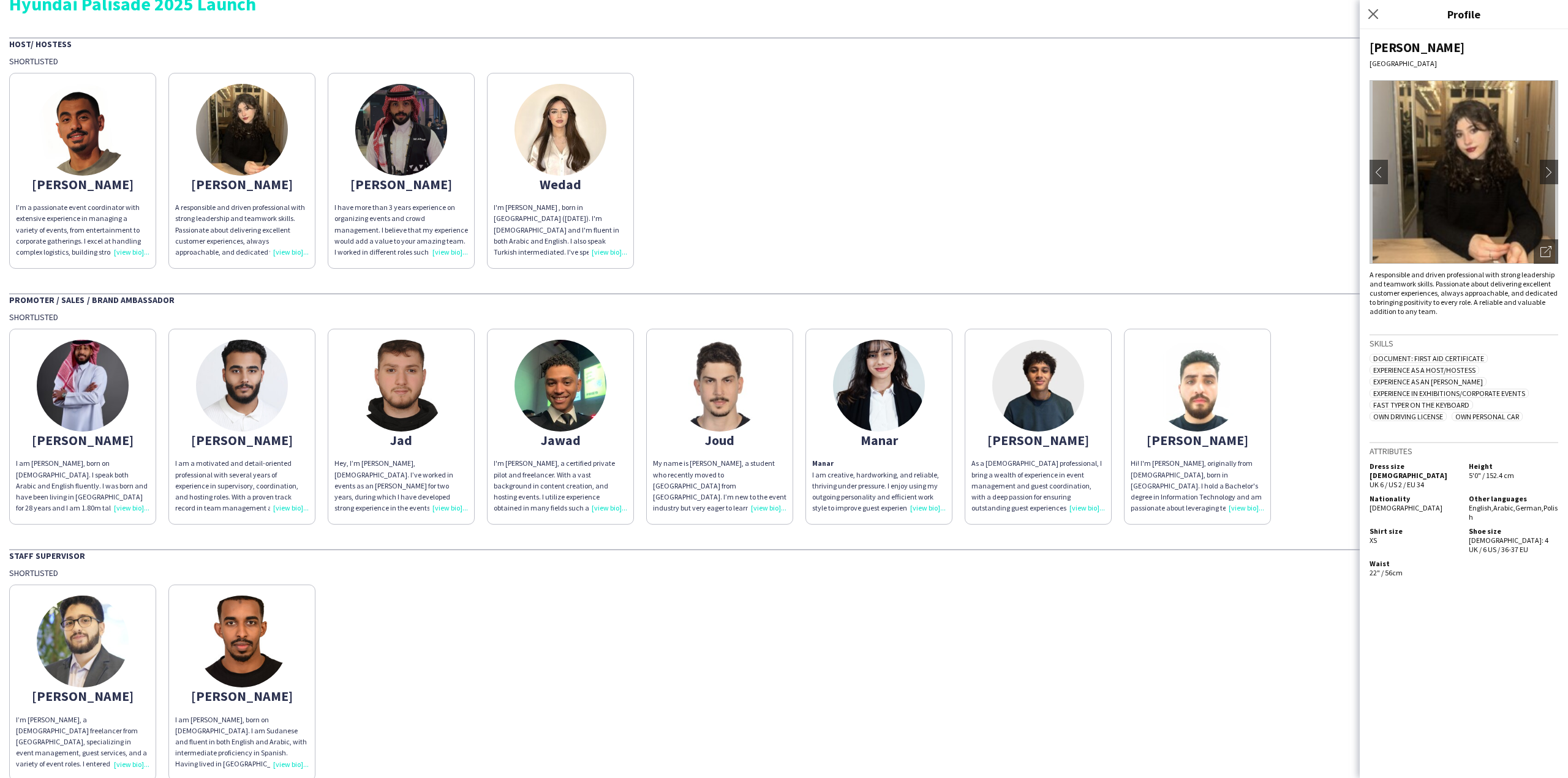
scroll to position [122, 0]
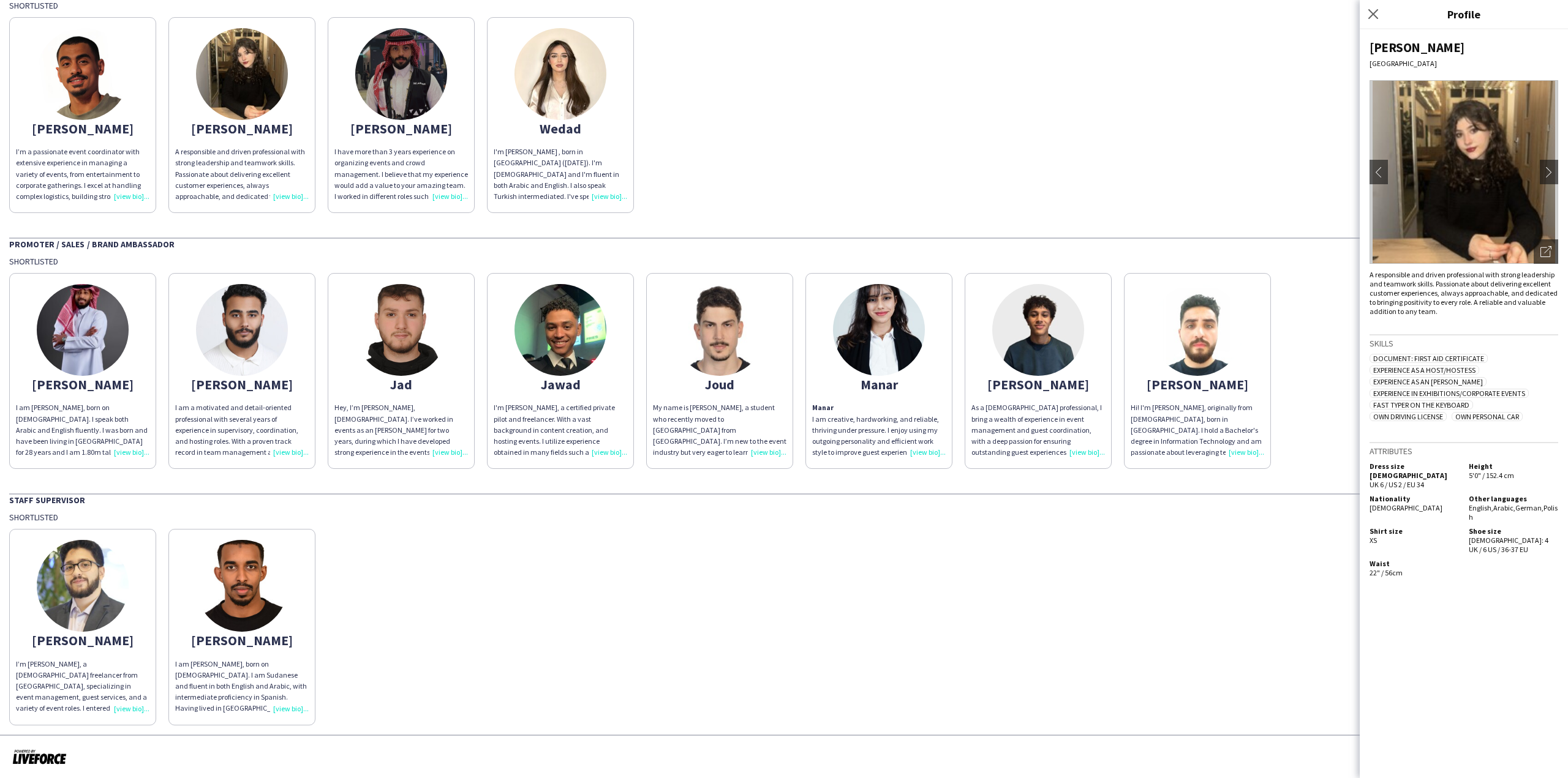
click at [485, 632] on div "Abdullah I’m Abdullah Al Taweel, a 21-year-old freelancer from Palestine, speci…" at bounding box center [784, 624] width 1549 height 202
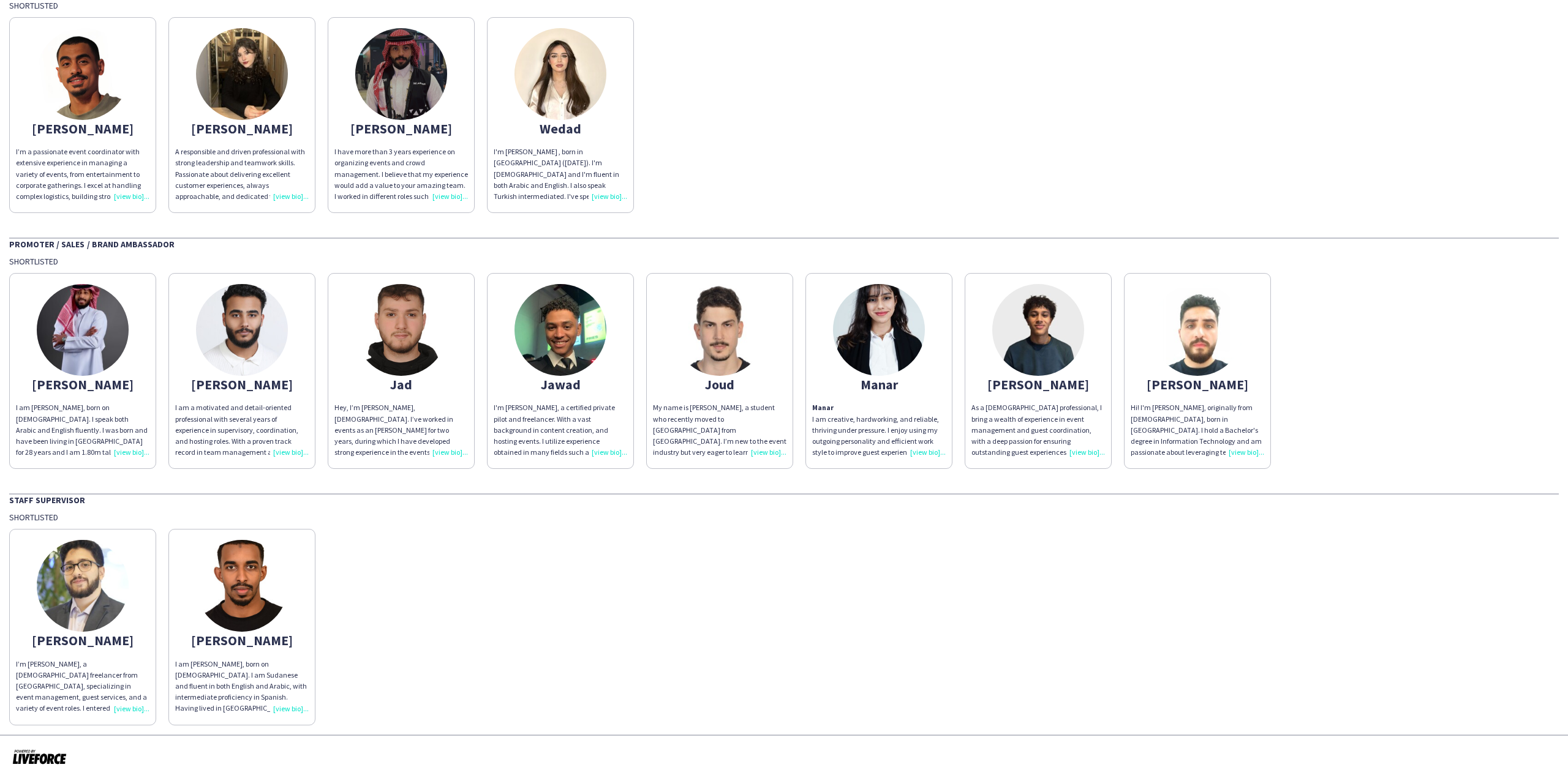
click at [110, 611] on img at bounding box center [82, 586] width 92 height 92
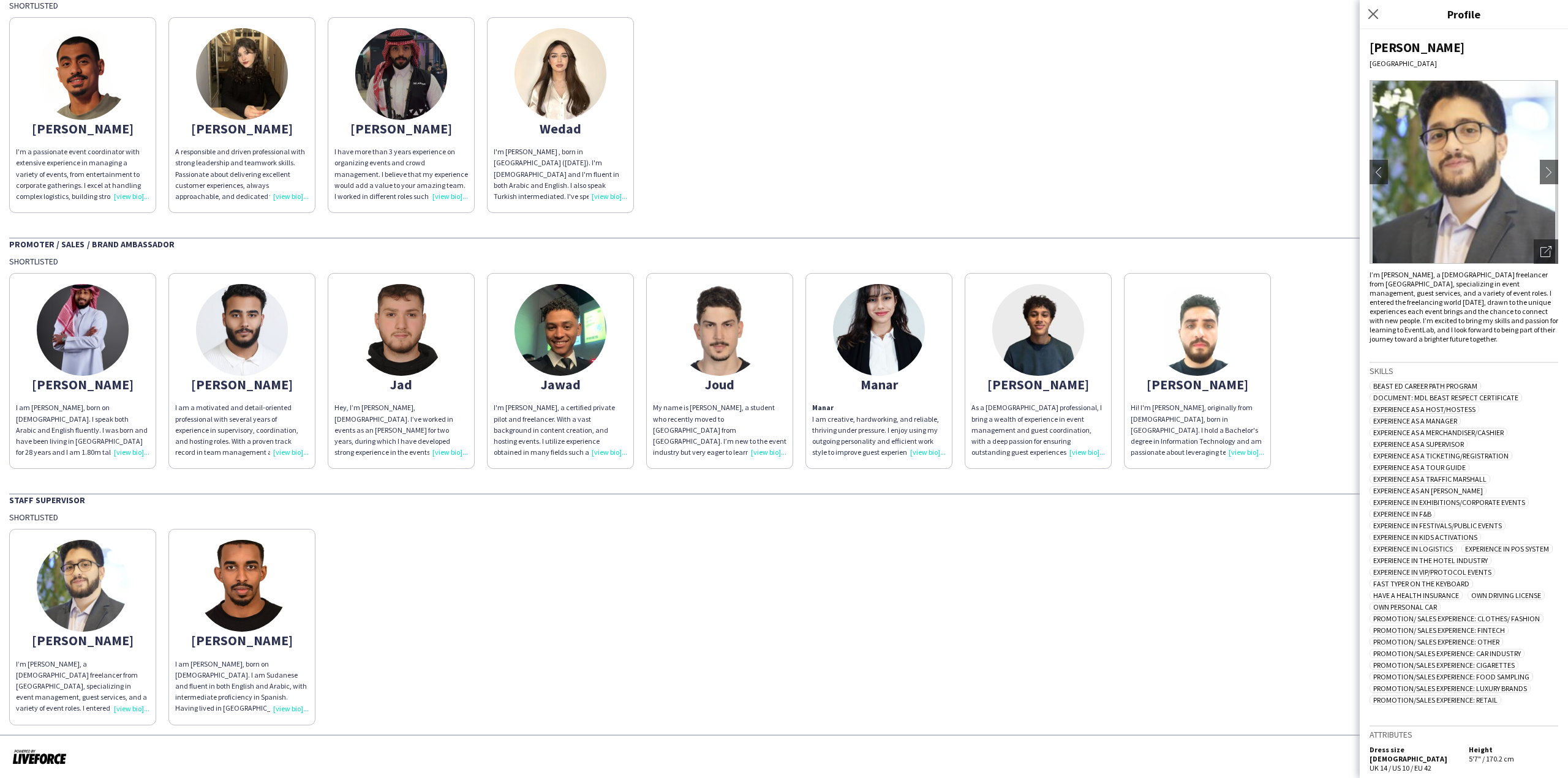
click at [419, 621] on div "Abdullah I’m Abdullah Al Taweel, a 21-year-old freelancer from Palestine, speci…" at bounding box center [784, 624] width 1549 height 202
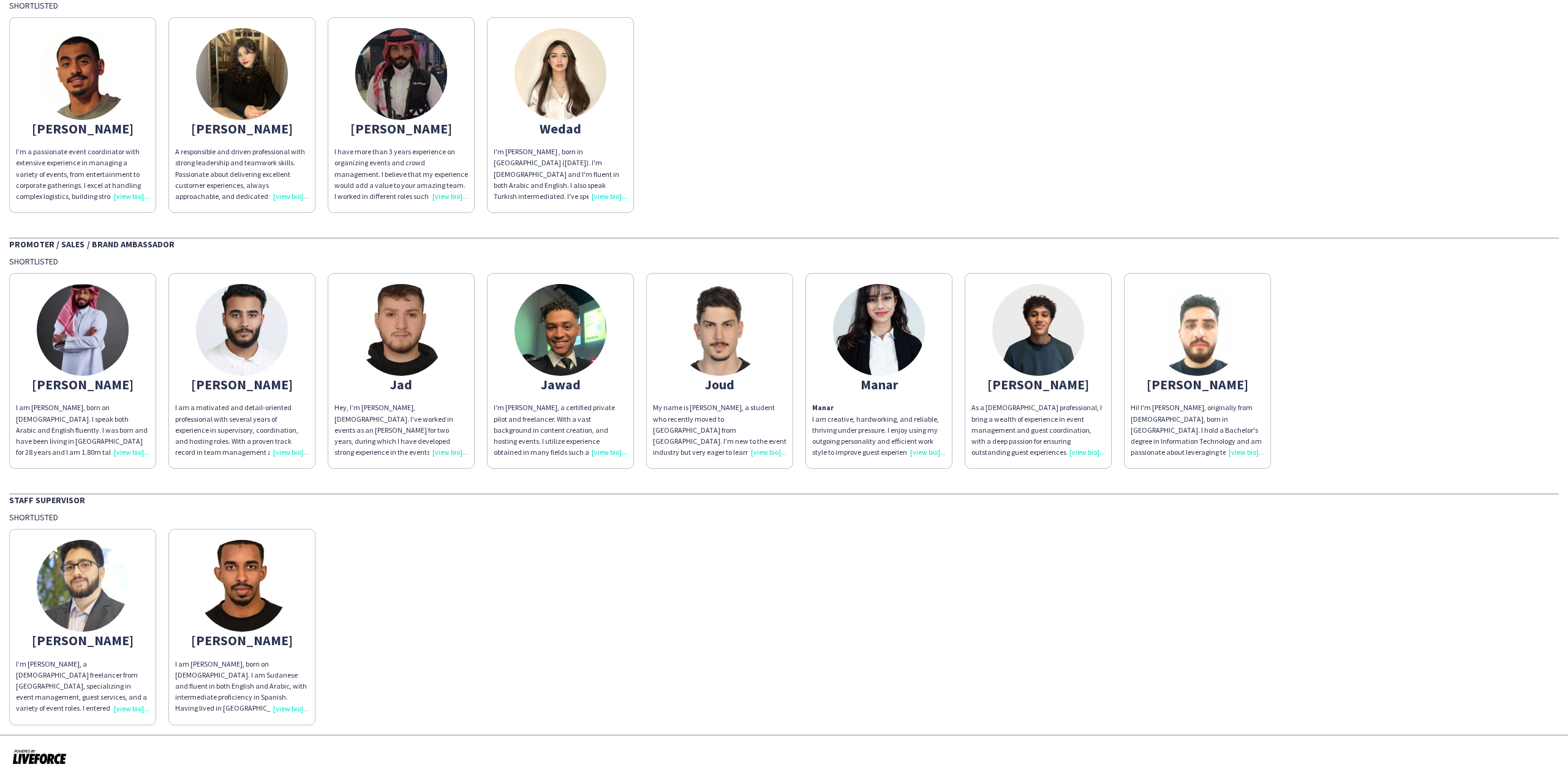
click at [870, 431] on p "Manar I am creative, hardworking, and reliable, thriving under pressure. I enjo…" at bounding box center [878, 430] width 134 height 56
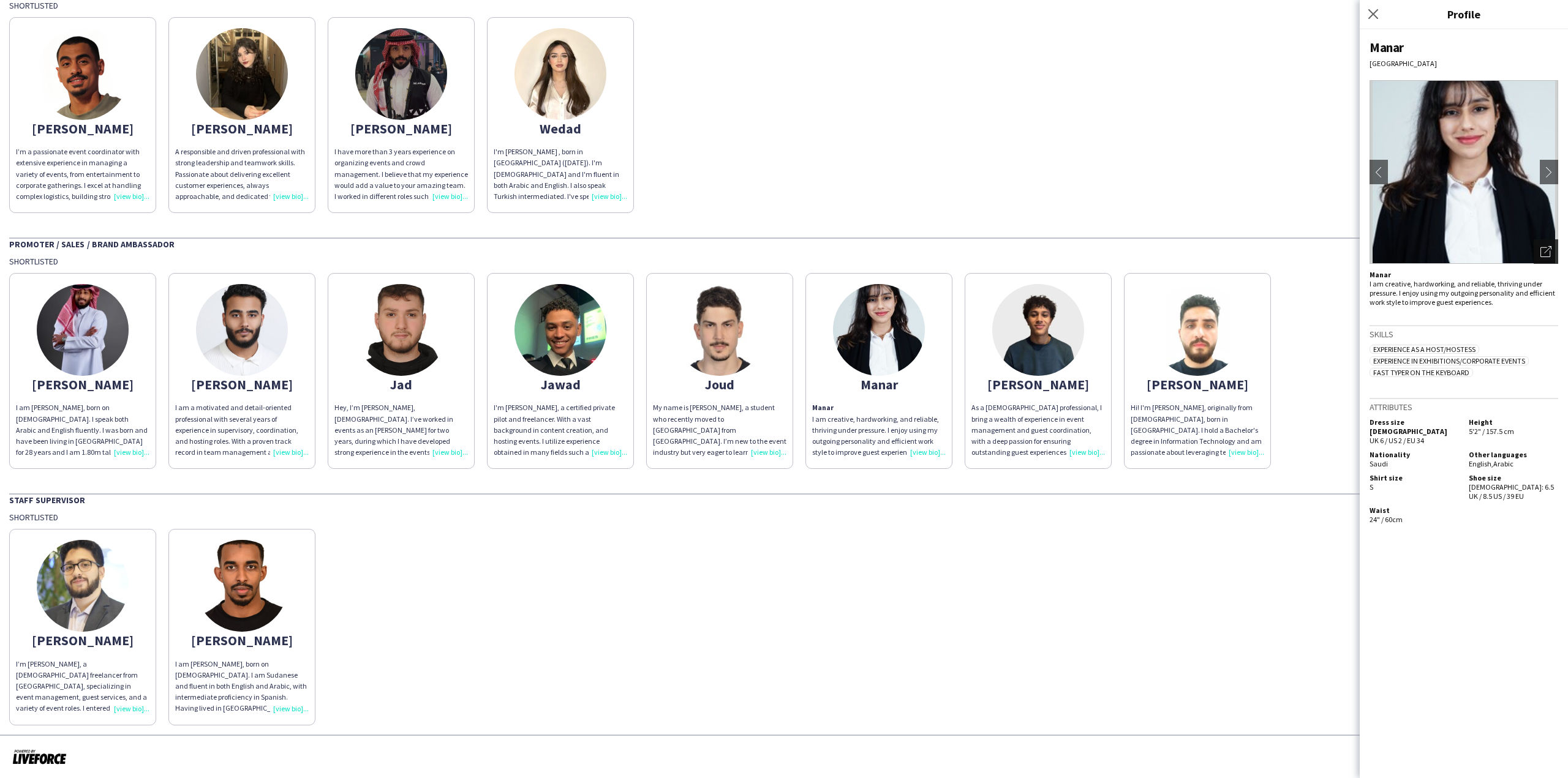
click at [1554, 245] on div "Open photos pop-in" at bounding box center [1546, 252] width 25 height 25
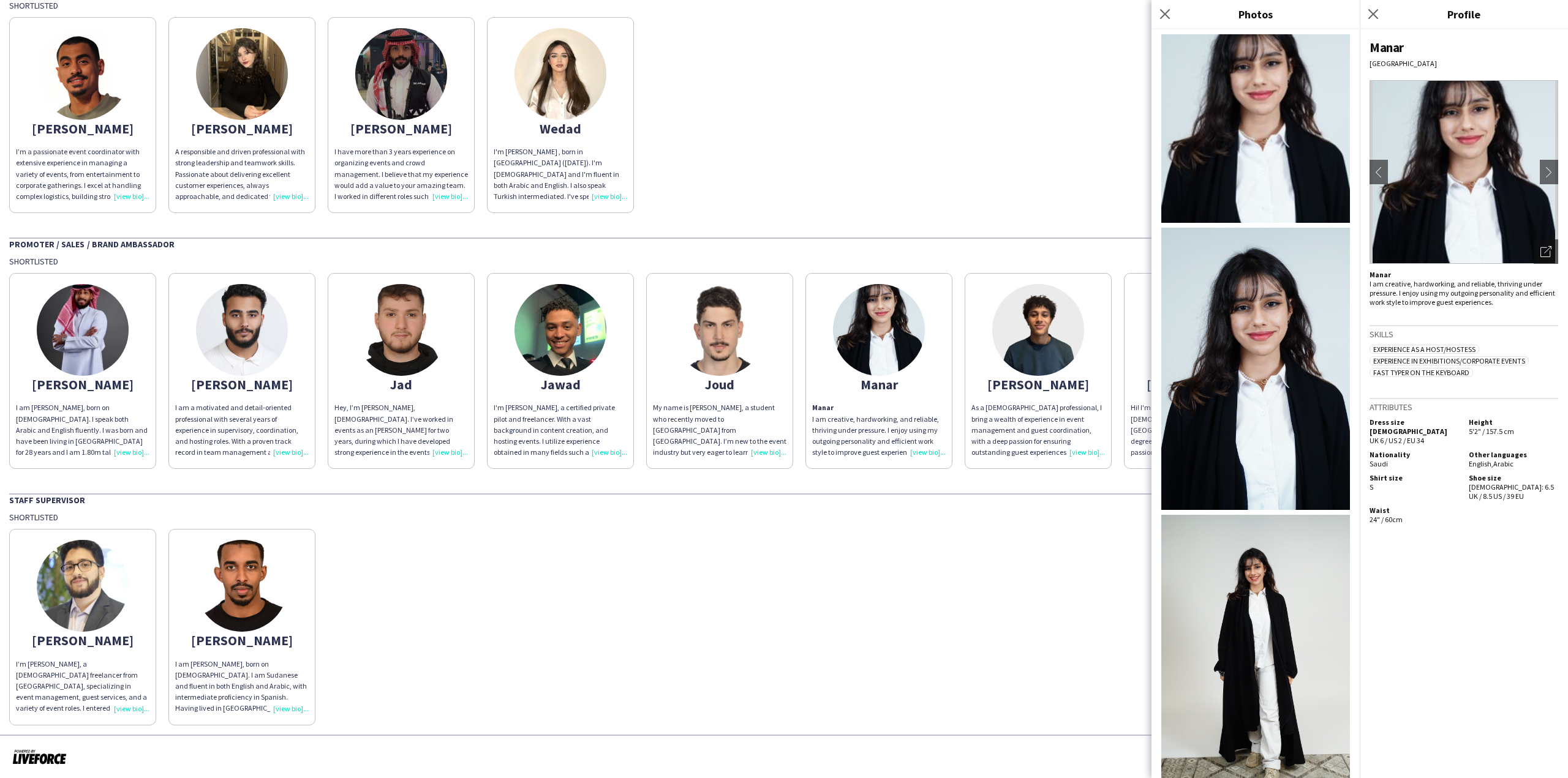
click at [955, 697] on div "Abdullah I’m Abdullah Al Taweel, a 21-year-old freelancer from Palestine, speci…" at bounding box center [784, 624] width 1549 height 202
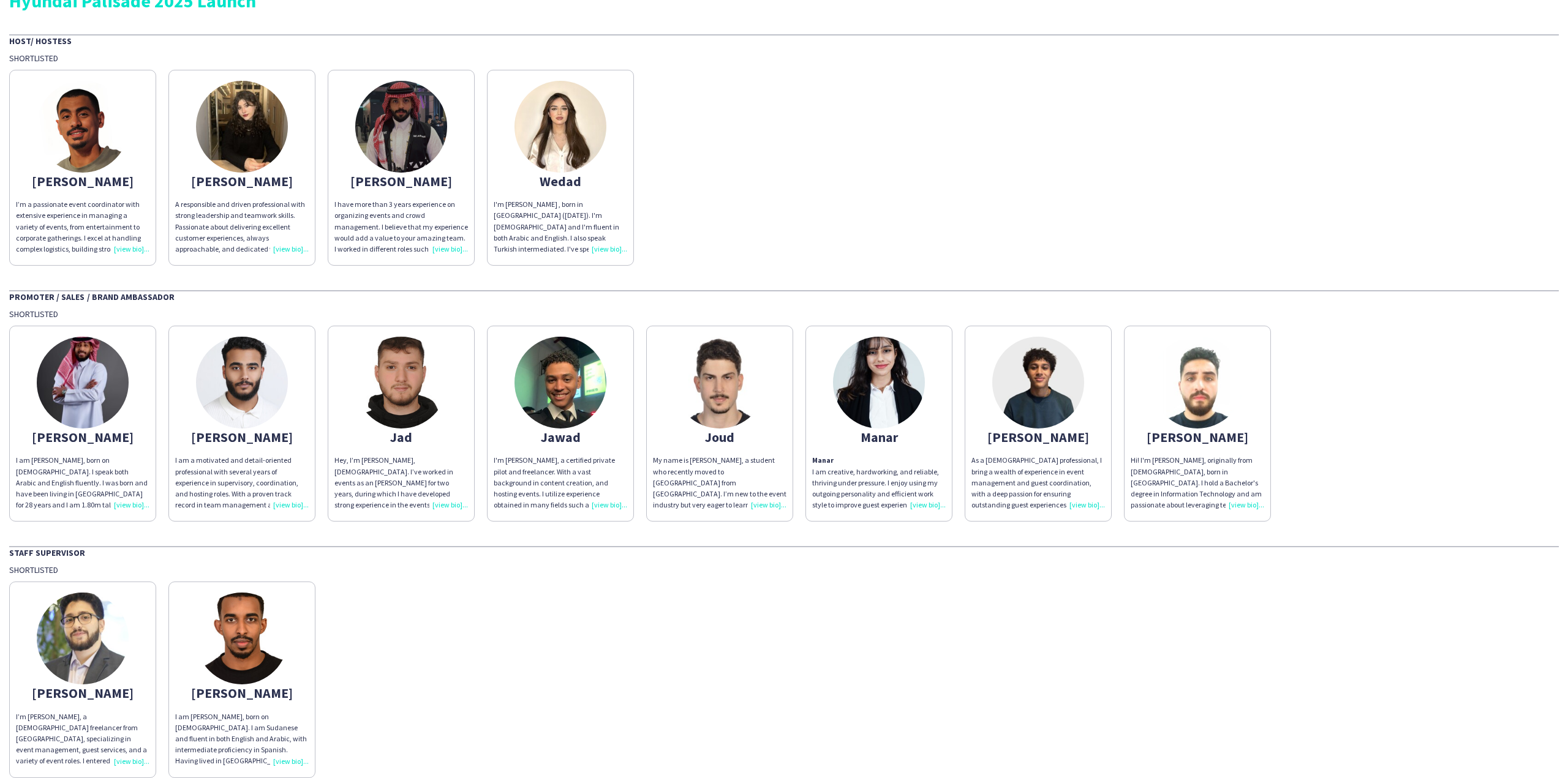
scroll to position [0, 0]
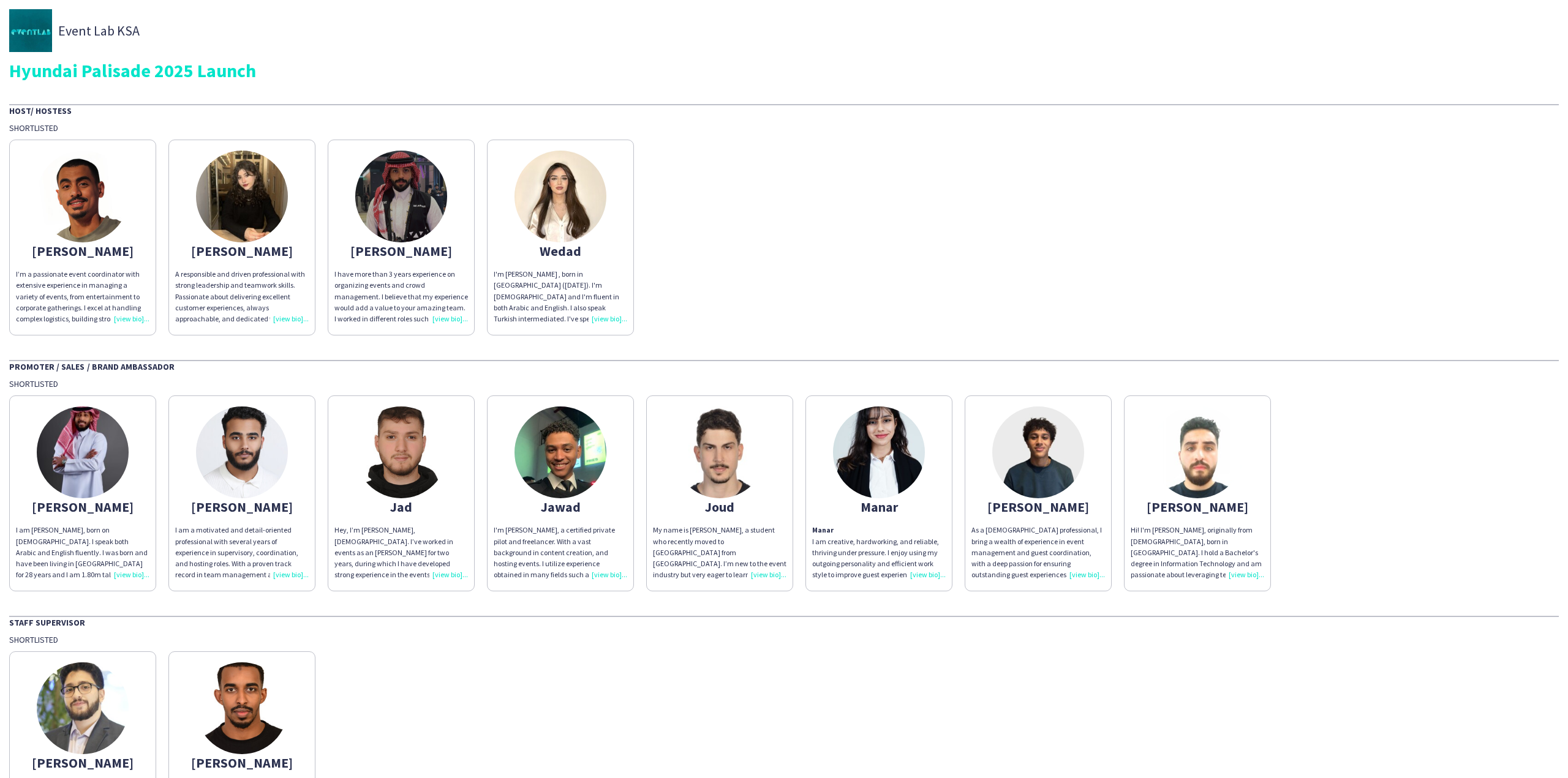
click at [96, 451] on img at bounding box center [82, 453] width 92 height 92
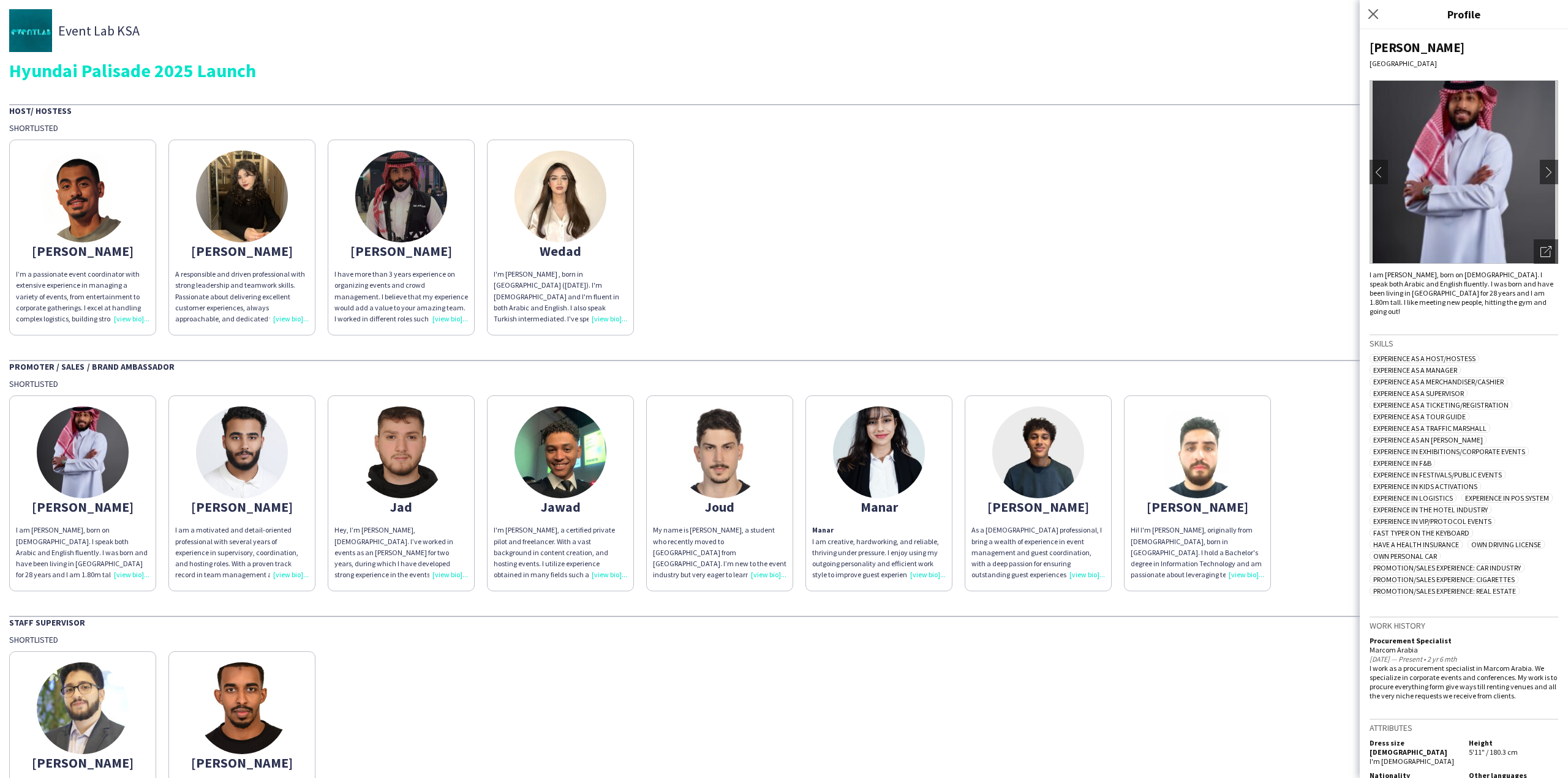
click at [100, 261] on app-share-pages-crew-card "Abdelrahman I’m a passionate event coordinator with extensive experience in man…" at bounding box center [82, 237] width 147 height 196
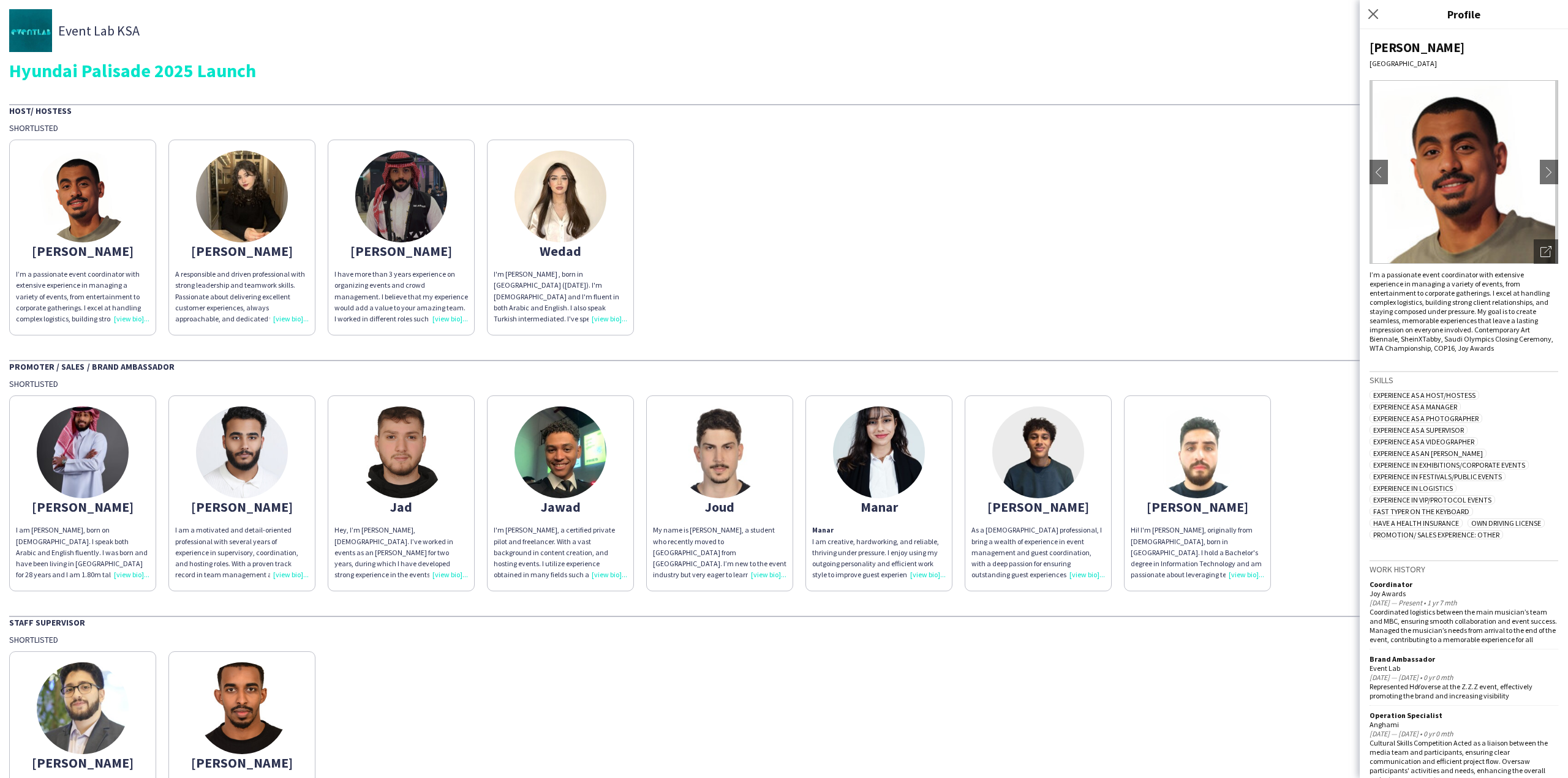
click at [347, 280] on div "I have more than 3 years experience on organizing events and crowd management. …" at bounding box center [401, 296] width 134 height 56
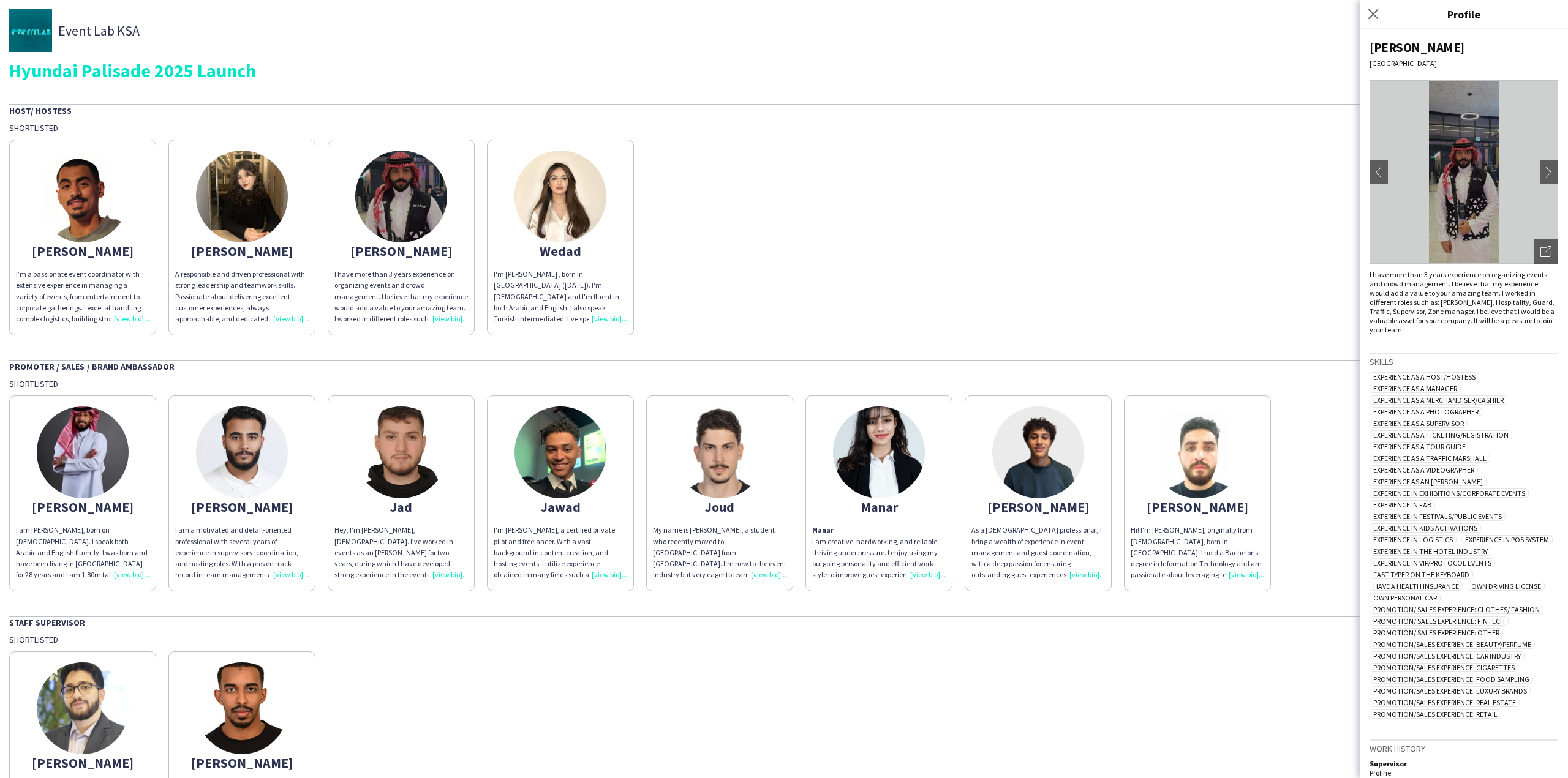
click at [1522, 251] on img at bounding box center [1463, 172] width 189 height 183
click at [1533, 261] on div "Open photos pop-in" at bounding box center [1546, 252] width 25 height 25
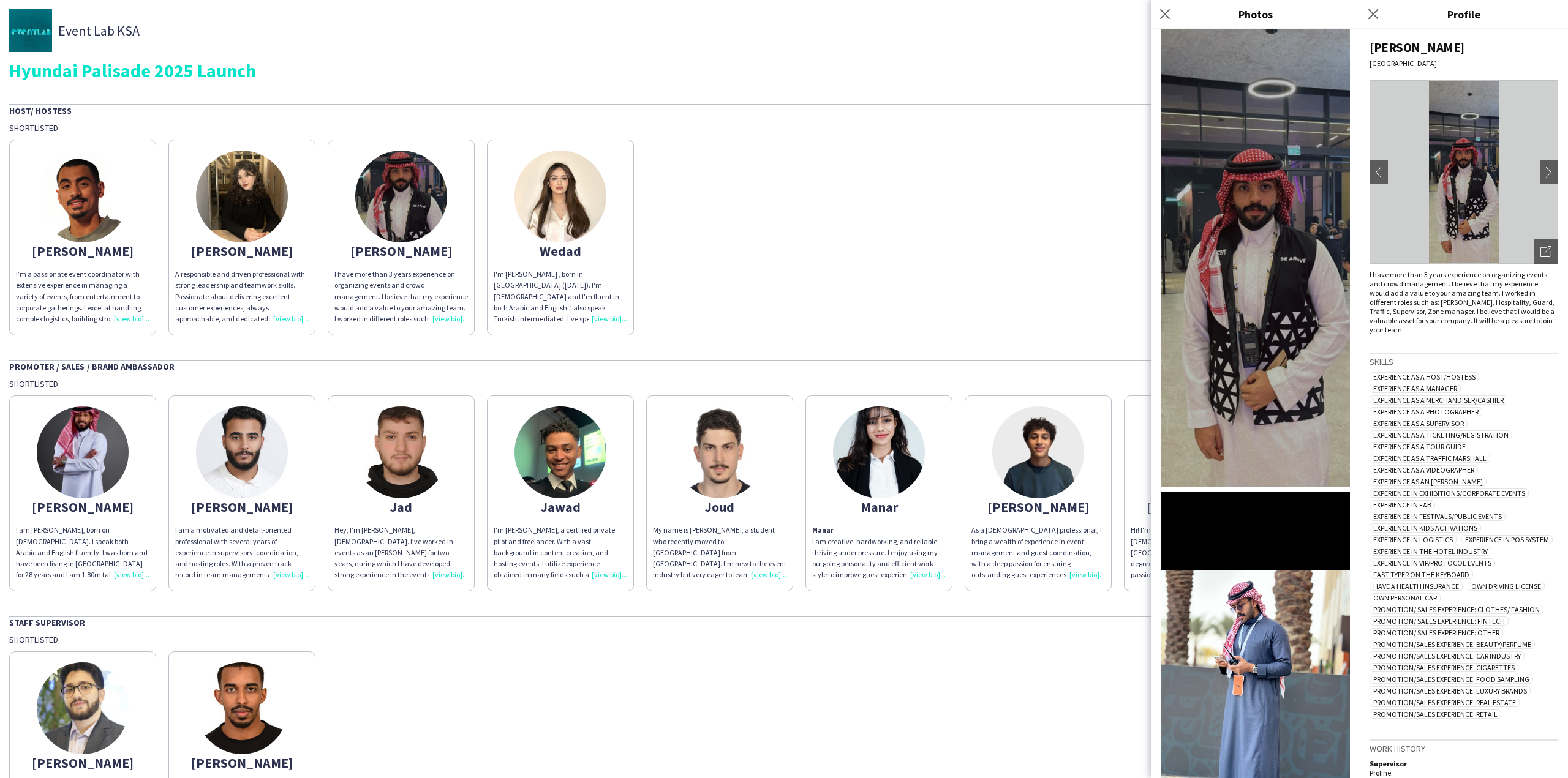
scroll to position [1378, 0]
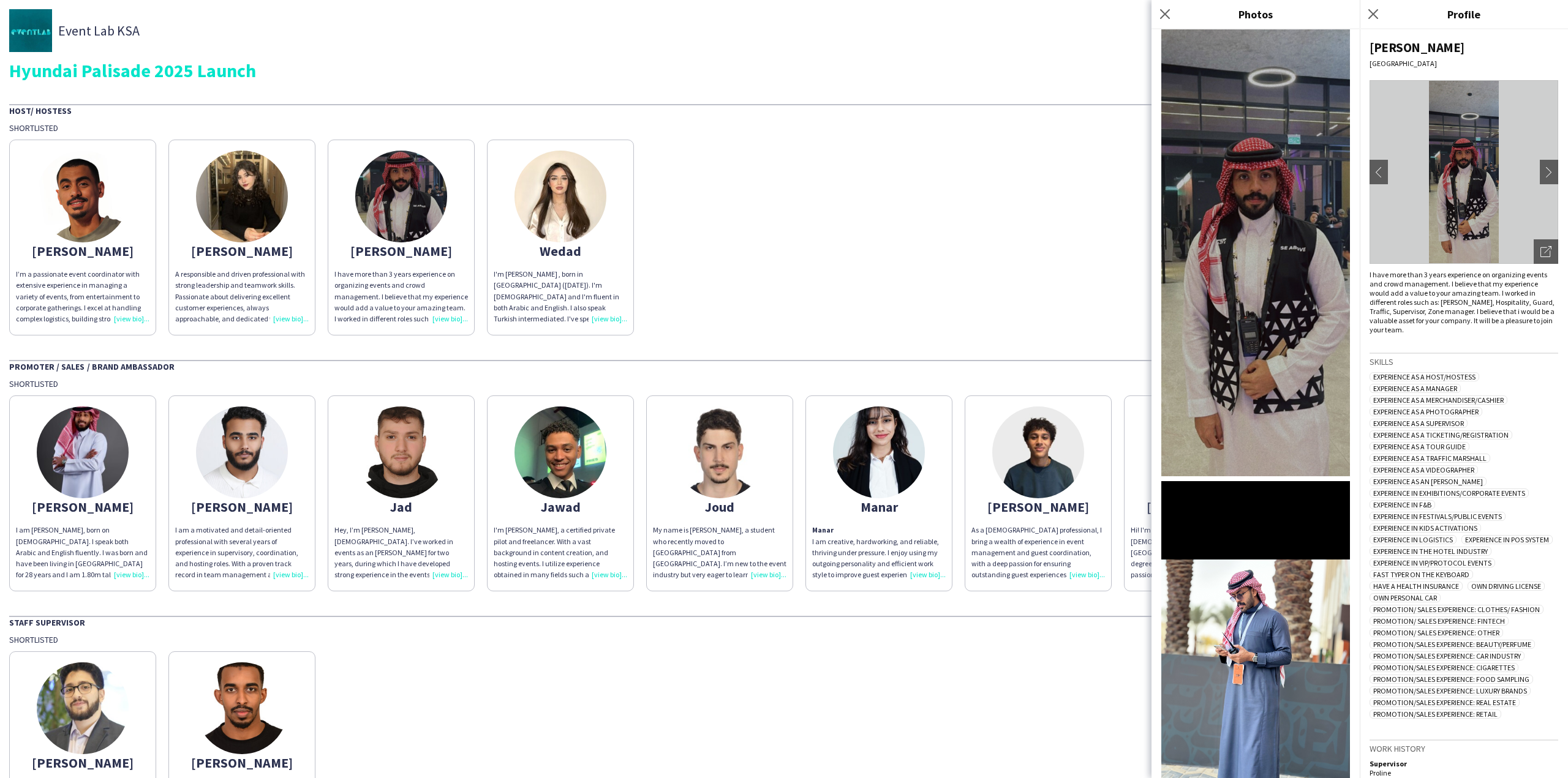
click at [663, 240] on div "Abdelrahman I’m a passionate event coordinator with extensive experience in man…" at bounding box center [784, 235] width 1549 height 202
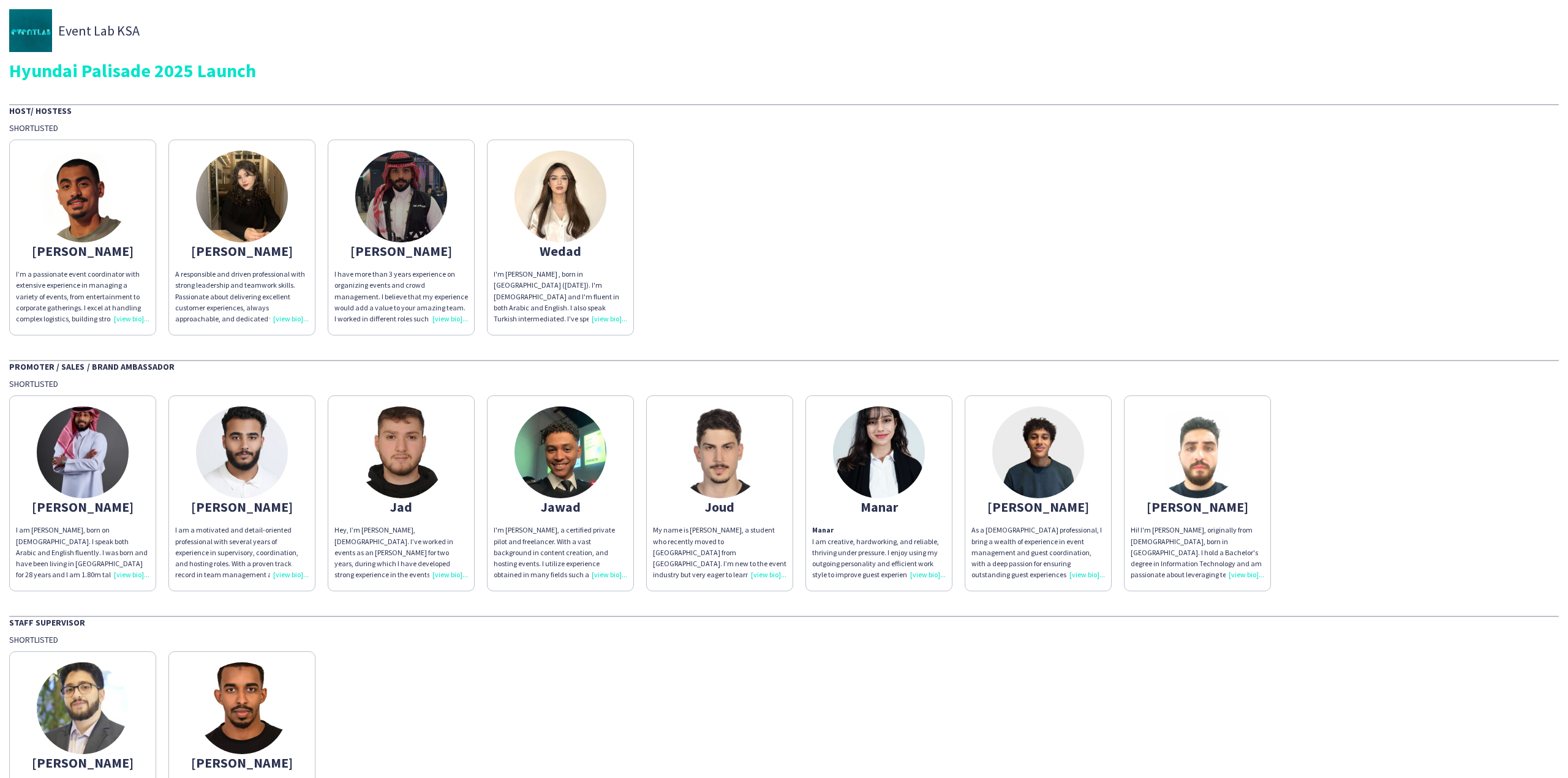
click at [581, 221] on img at bounding box center [560, 197] width 92 height 92
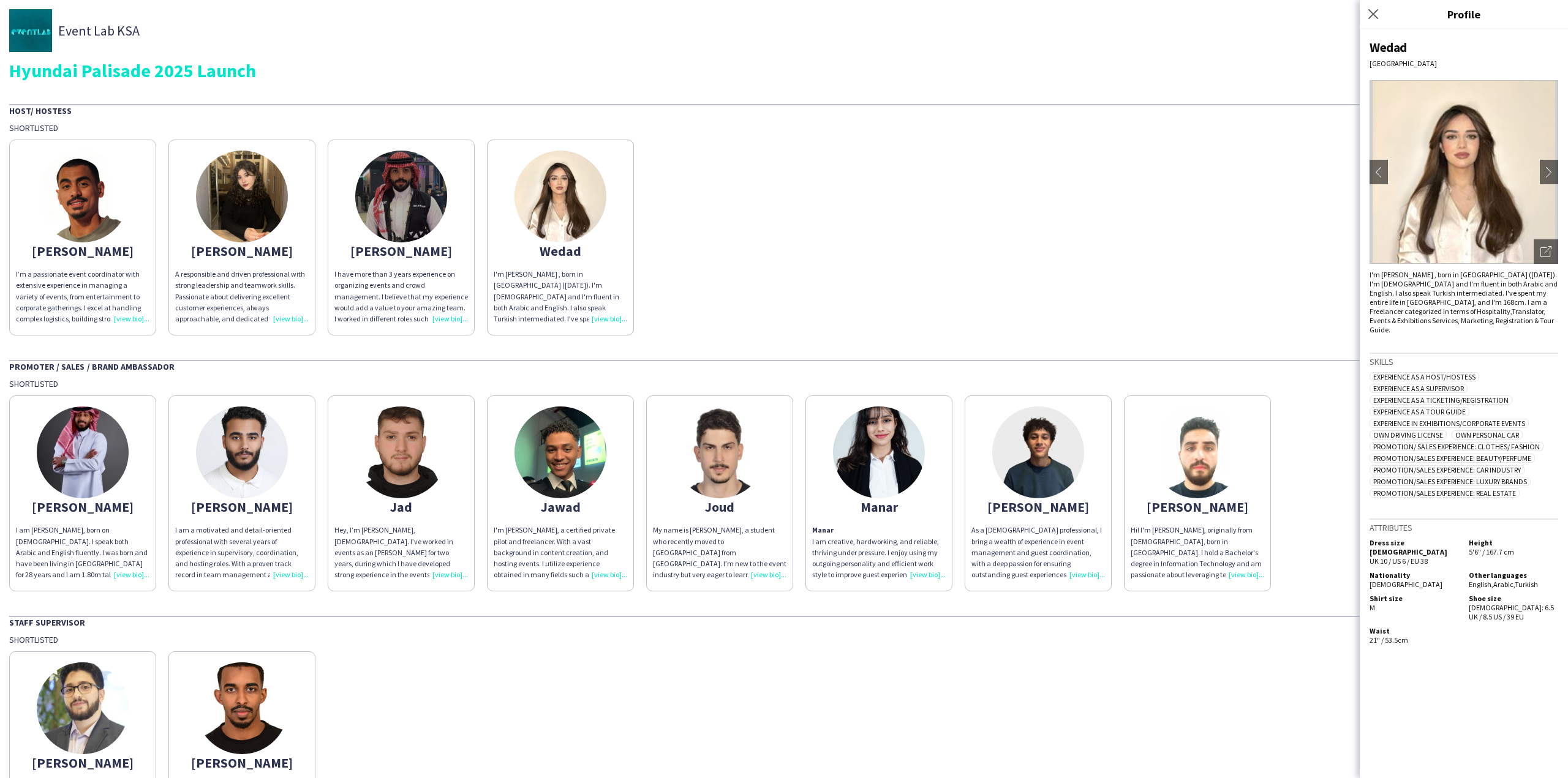
click at [1475, 548] on span "5'6" / 167.7 cm" at bounding box center [1491, 552] width 45 height 9
drag, startPoint x: 1475, startPoint y: 540, endPoint x: 1475, endPoint y: 527, distance: 13.0
click at [1475, 538] on div "Height 5'6" / 167.7 cm" at bounding box center [1510, 551] width 94 height 27
click at [1475, 538] on h5 "Height" at bounding box center [1513, 542] width 90 height 9
drag, startPoint x: 1475, startPoint y: 527, endPoint x: 1484, endPoint y: 615, distance: 88.5
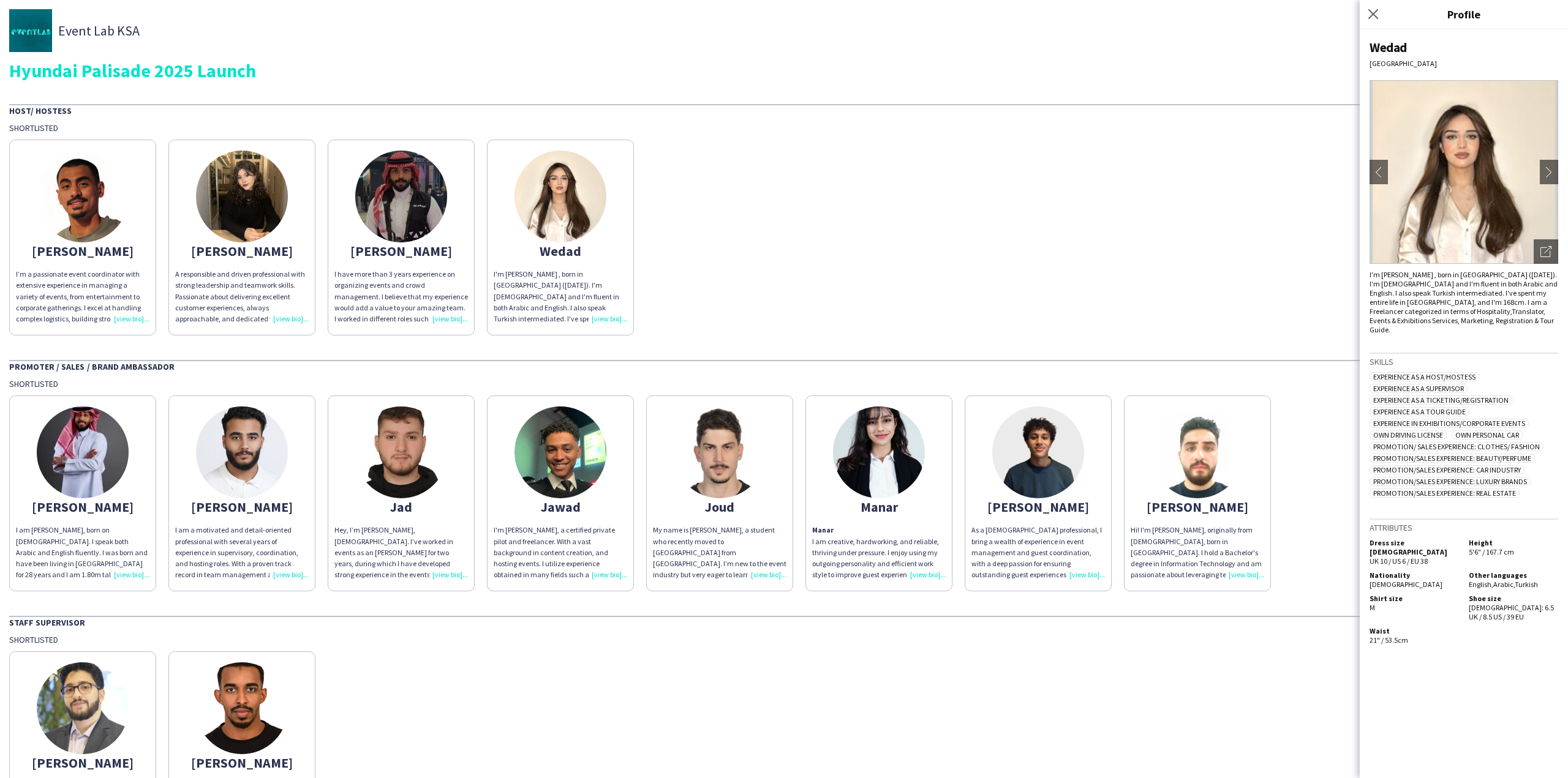
click at [1484, 615] on div "Attributes Dress size FEMALE UK 10 / US 6 / EU 38 Height 5'6" / 167.7 cm Nation…" at bounding box center [1463, 582] width 189 height 128
click at [1484, 626] on div "Waist 21" / 53.5cm" at bounding box center [1463, 636] width 189 height 20
click at [312, 219] on app-share-pages-crew-card "Carol A responsible and driven professional with strong leadership and teamwork…" at bounding box center [242, 237] width 147 height 196
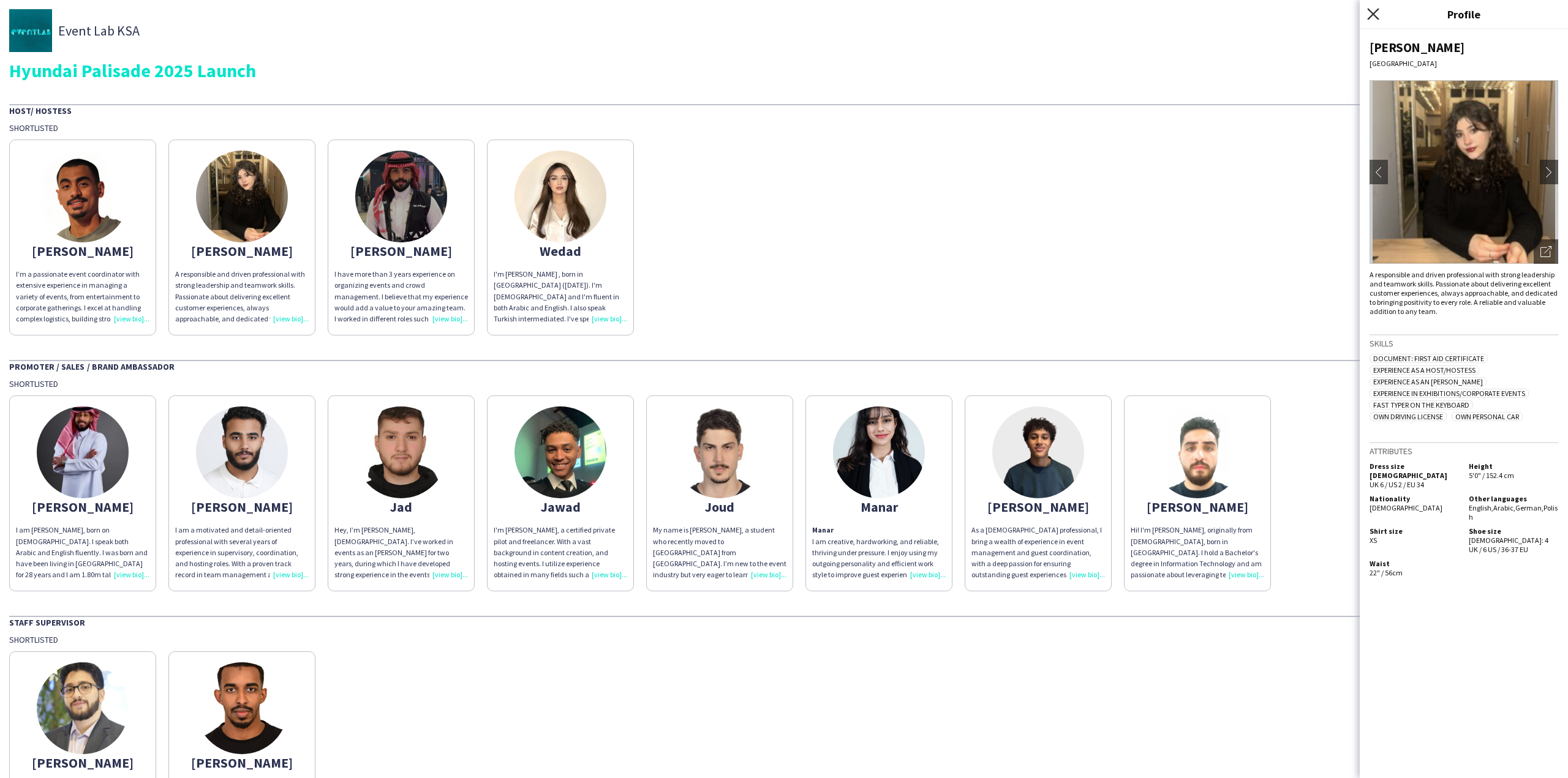
click at [1375, 14] on icon "Close pop-in" at bounding box center [1372, 13] width 12 height 12
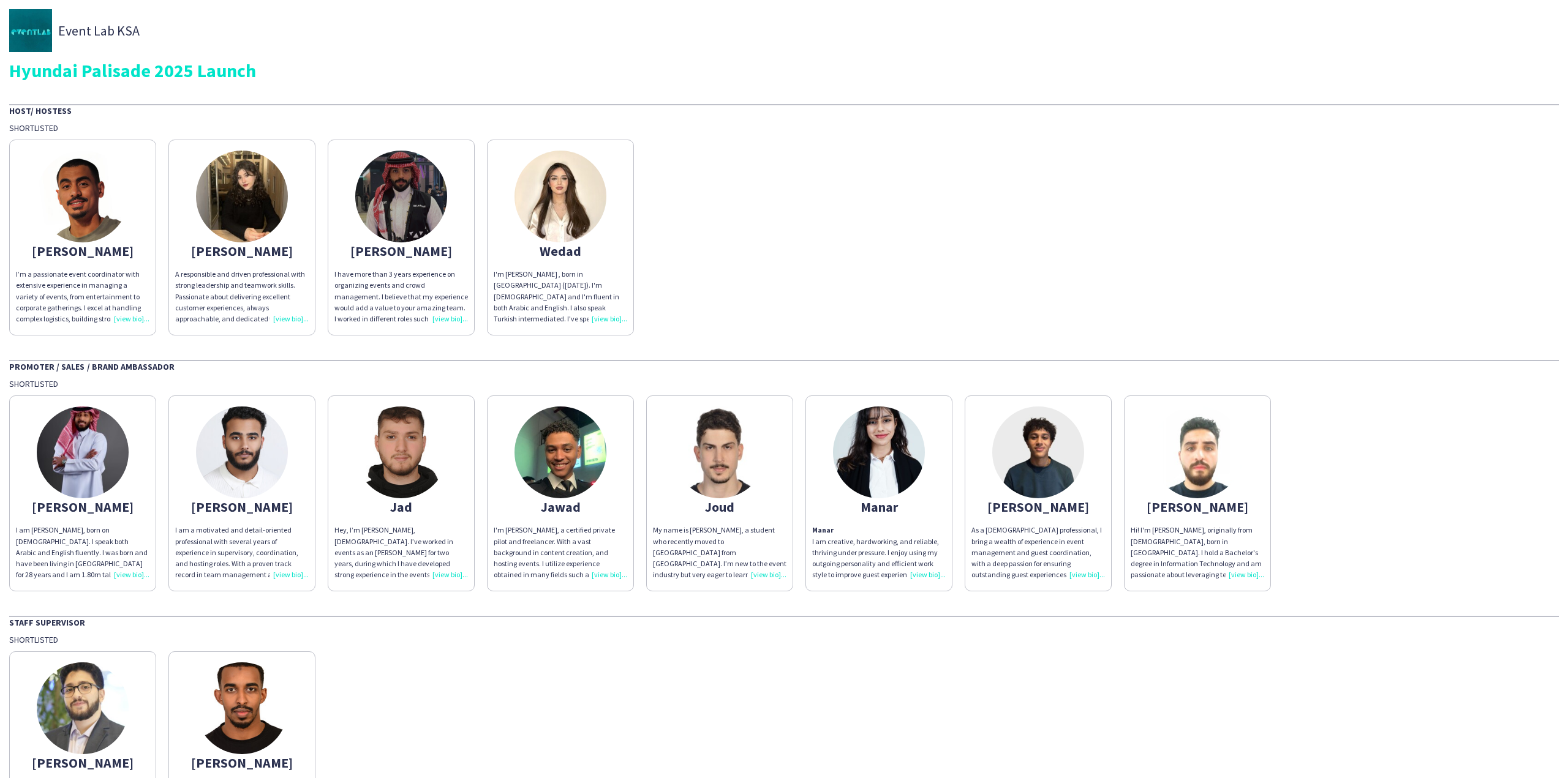
click at [703, 199] on div "Abdelrahman I’m a passionate event coordinator with extensive experience in man…" at bounding box center [784, 235] width 1549 height 202
drag, startPoint x: 394, startPoint y: 128, endPoint x: 324, endPoint y: 106, distance: 73.4
click at [327, 106] on div "Host/ Hostess Shortlisted Abdelrahman I’m a passionate event coordinator with e…" at bounding box center [784, 219] width 1549 height 231
click at [324, 106] on div "Host/ Hostess" at bounding box center [784, 110] width 1549 height 12
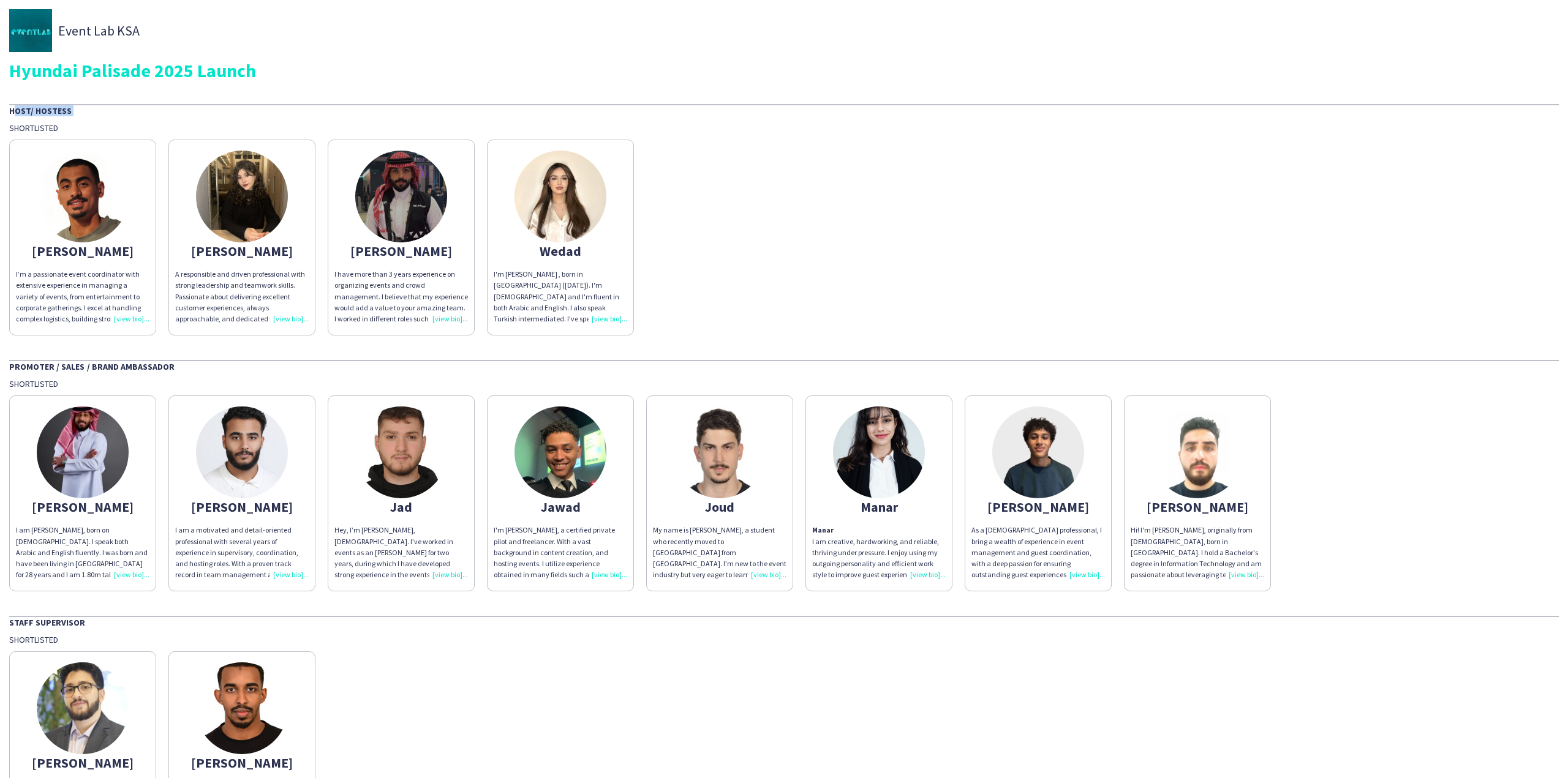
drag, startPoint x: 324, startPoint y: 106, endPoint x: 322, endPoint y: 85, distance: 21.1
click at [322, 85] on div "Event Lab KSA Hyundai Palisade 2025 Launch Host/ Hostess Shortlisted Abdelrahma…" at bounding box center [784, 428] width 1568 height 857
click at [318, 82] on div "Event Lab KSA Hyundai Palisade 2025 Launch Host/ Hostess Shortlisted Abdelrahma…" at bounding box center [784, 428] width 1568 height 857
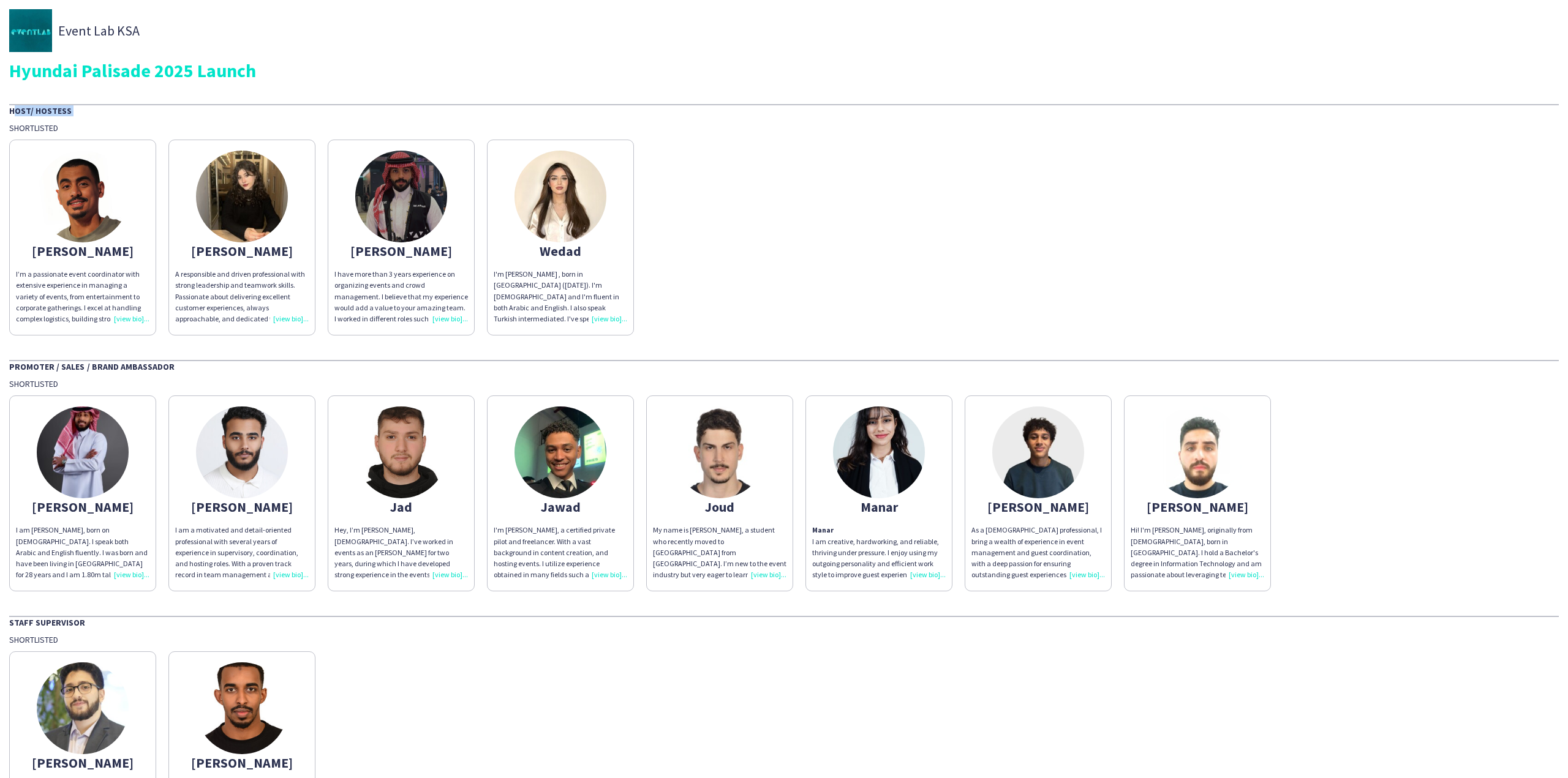
click at [318, 82] on div "Event Lab KSA Hyundai Palisade 2025 Launch Host/ Hostess Shortlisted Abdelrahma…" at bounding box center [784, 428] width 1568 height 857
click at [285, 84] on div "Event Lab KSA Hyundai Palisade 2025 Launch Host/ Hostess Shortlisted Abdelrahma…" at bounding box center [784, 428] width 1568 height 857
